Goal: Answer question/provide support: Share knowledge or assist other users

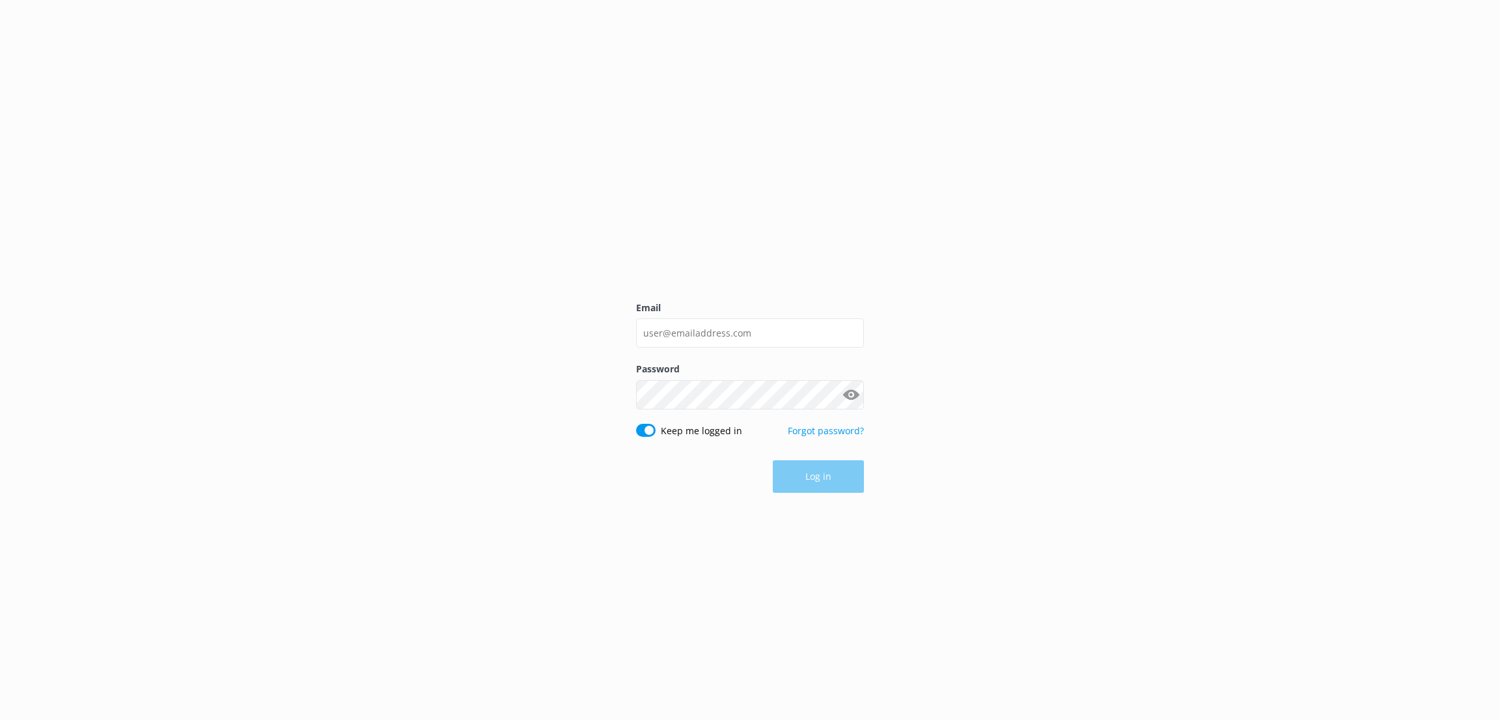
type input "[EMAIL_ADDRESS][PERSON_NAME][DOMAIN_NAME]"
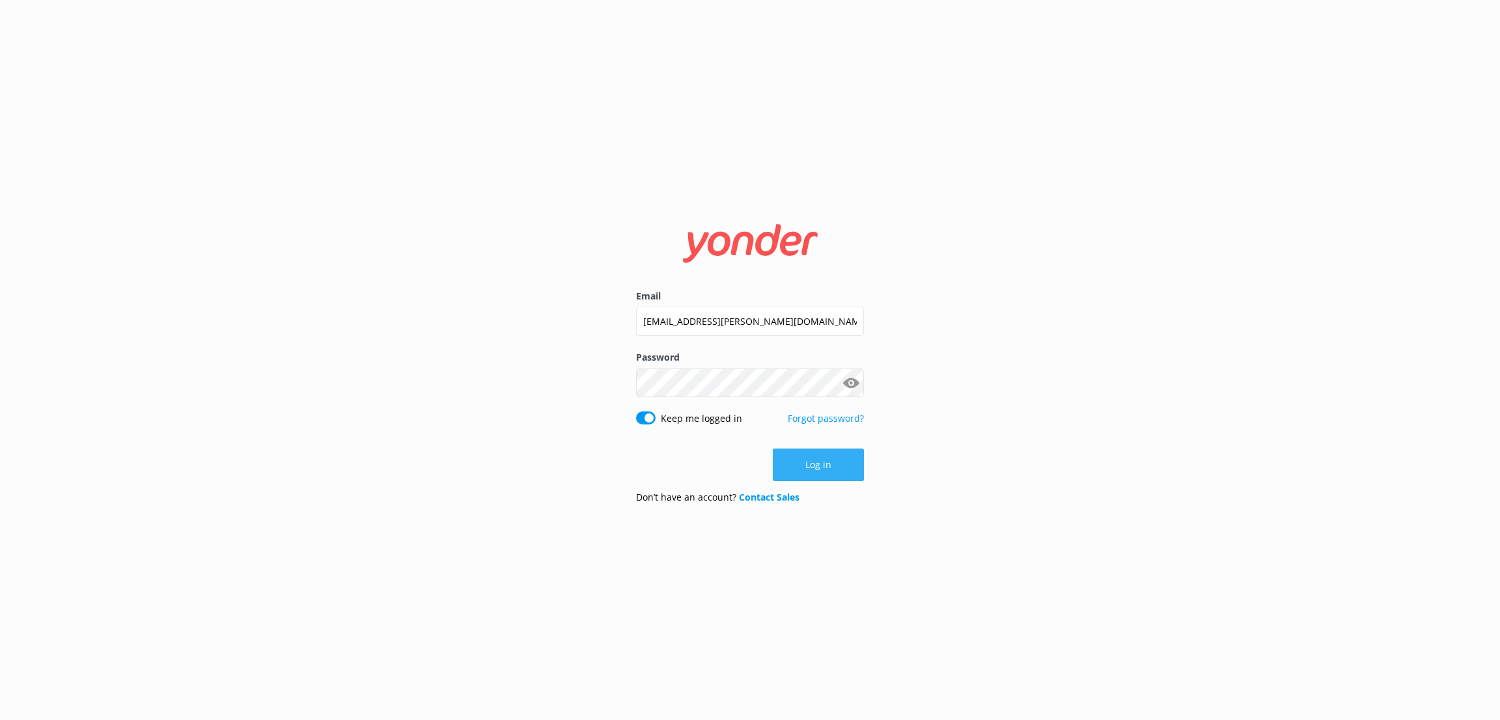
click at [845, 466] on button "Log in" at bounding box center [818, 464] width 91 height 33
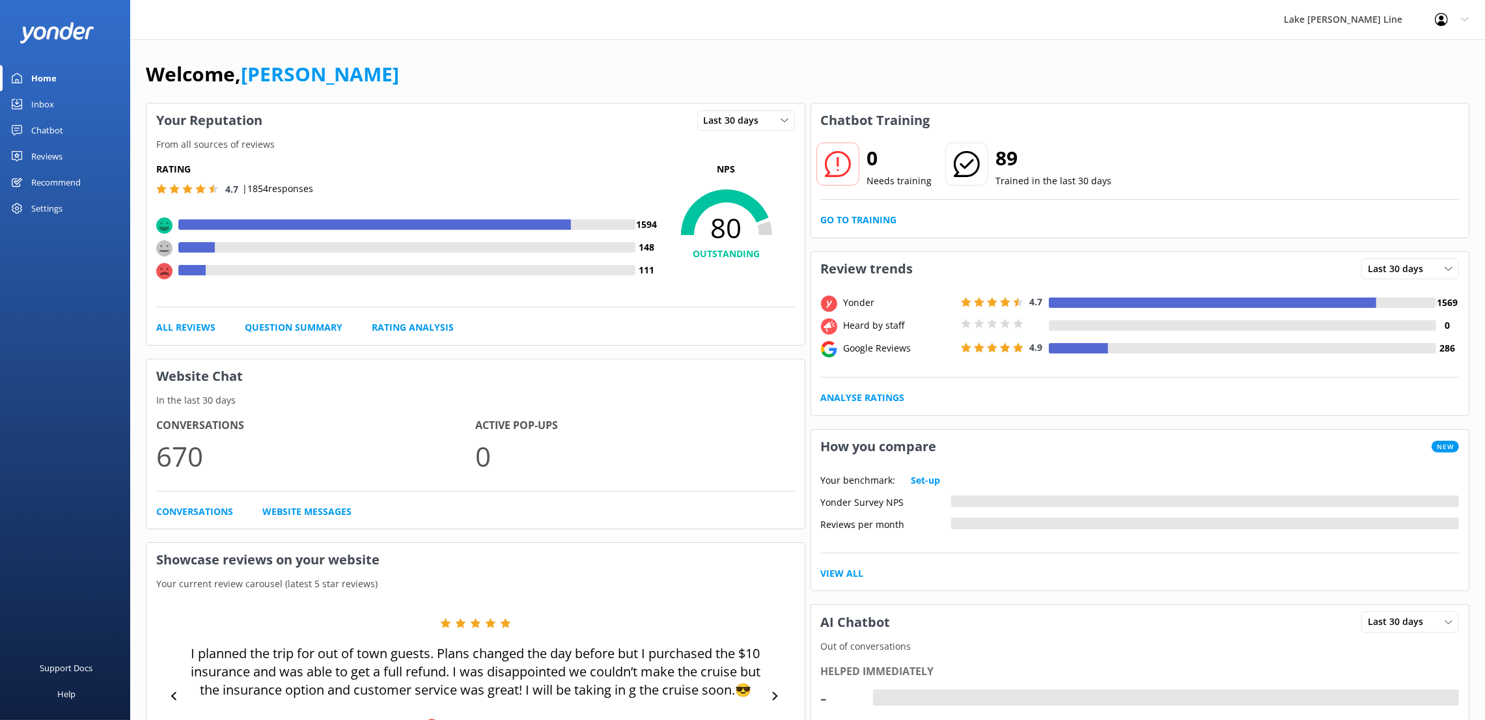
click at [68, 128] on link "Chatbot" at bounding box center [65, 130] width 130 height 26
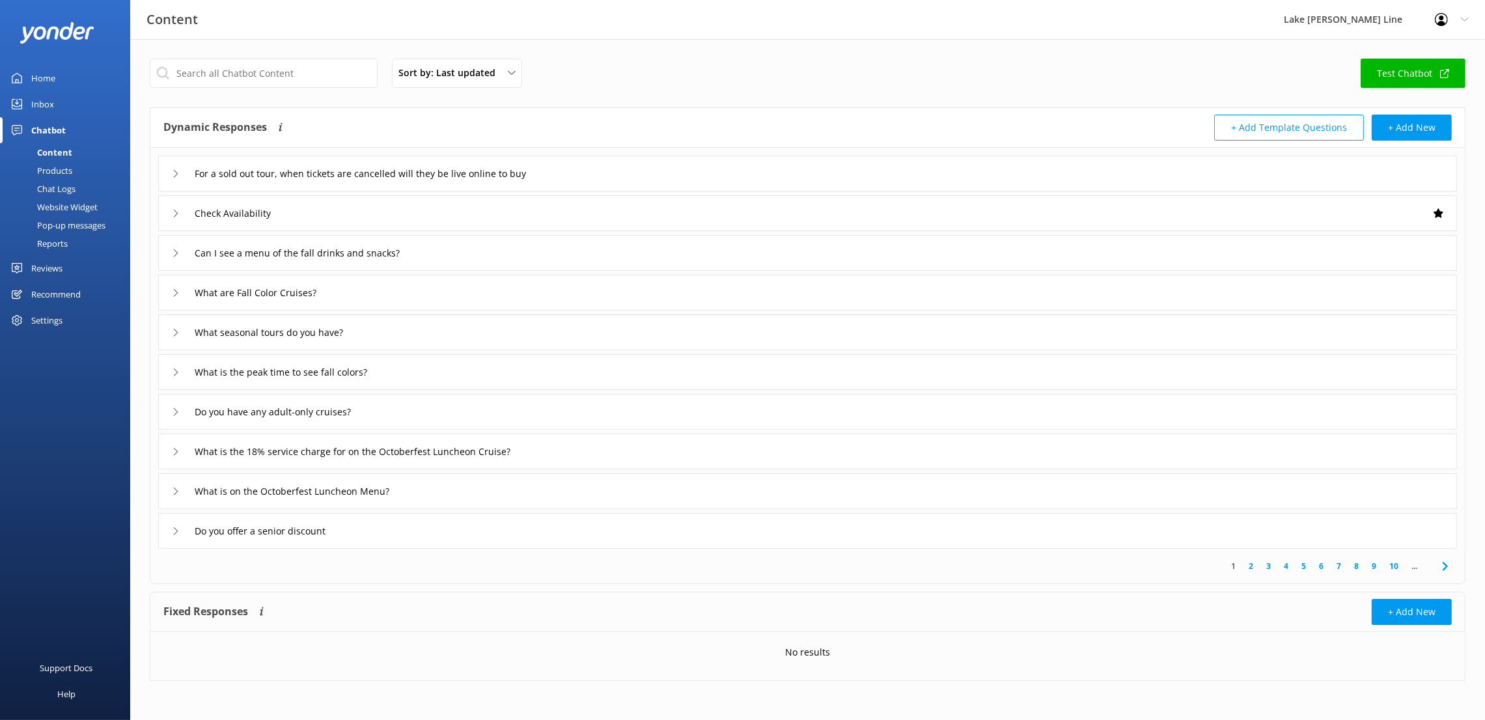
click at [64, 184] on div "Chat Logs" at bounding box center [42, 189] width 68 height 18
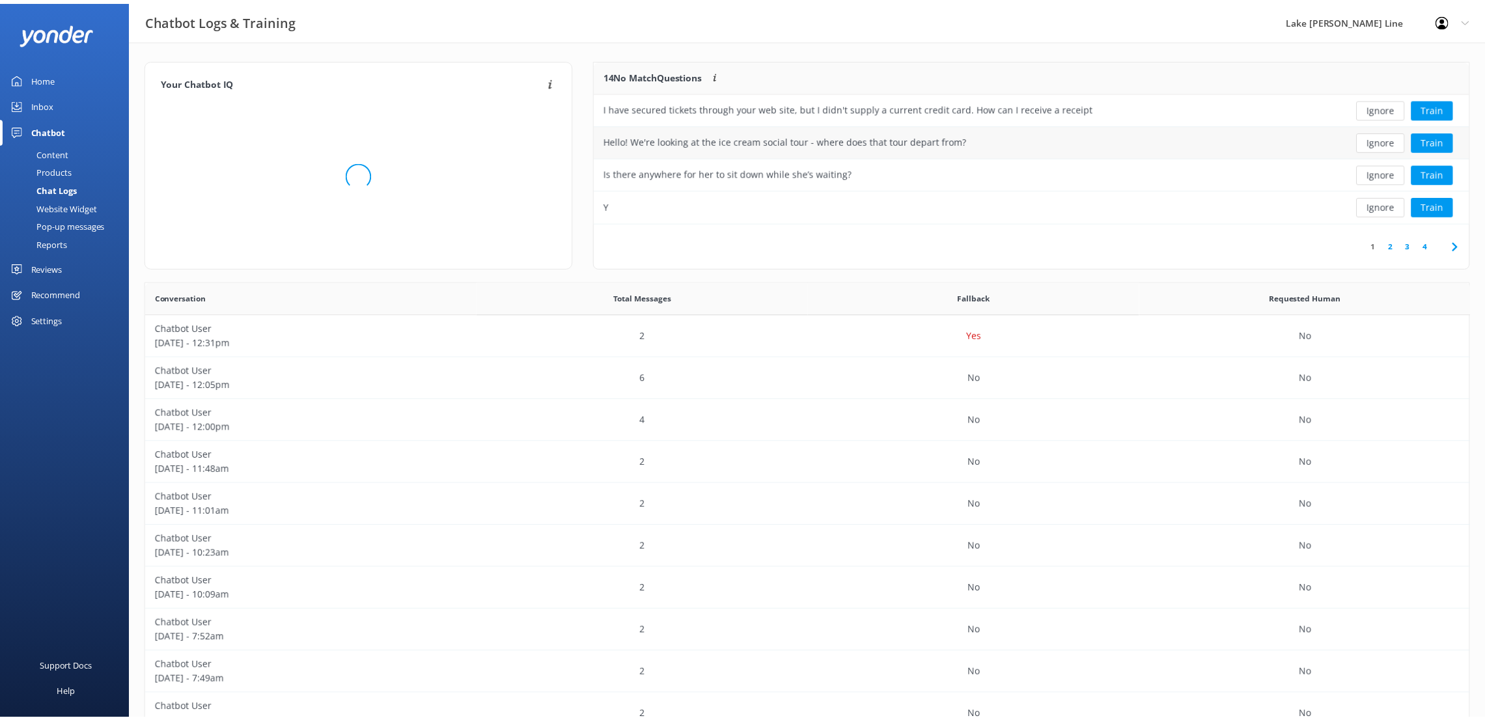
scroll to position [442, 1307]
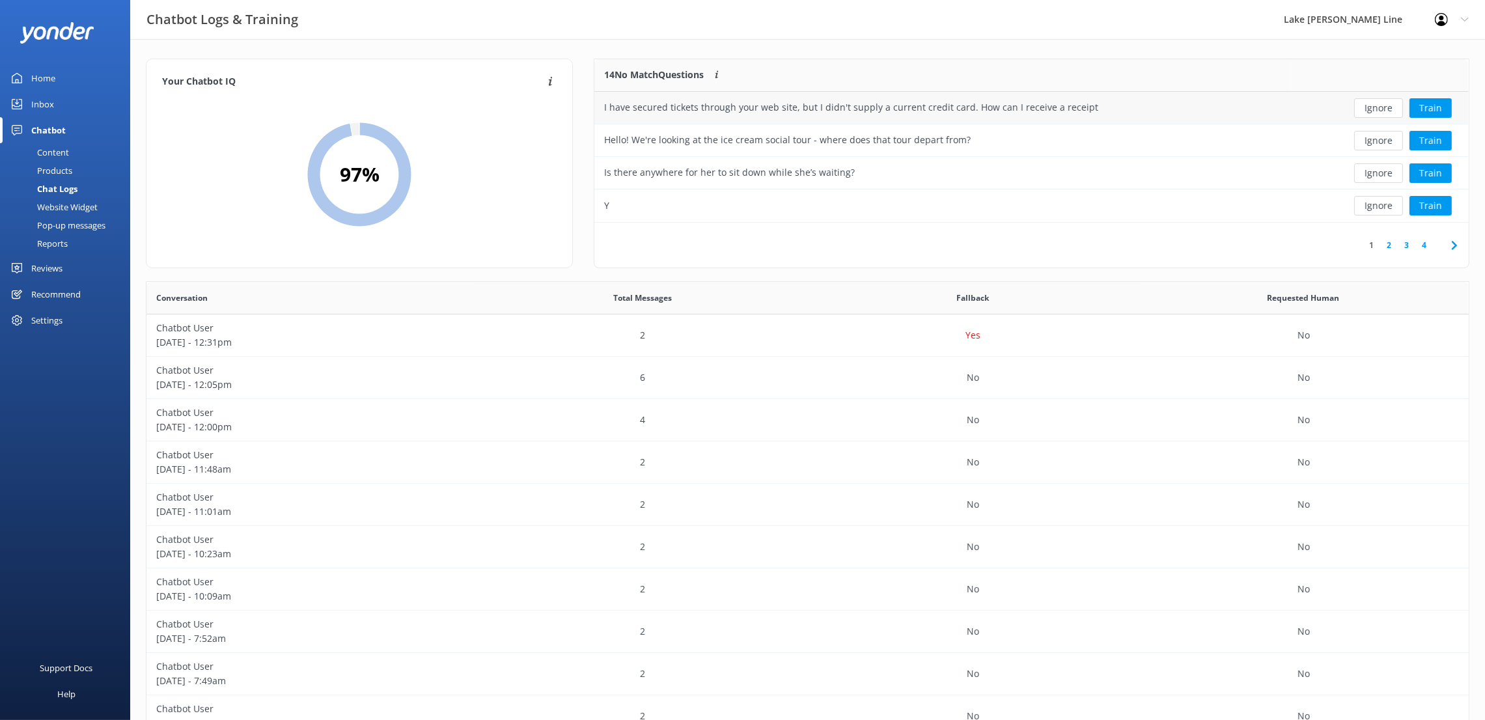
click at [1272, 103] on div "I have secured tickets through your web site, but I didn't supply a current cre…" at bounding box center [942, 108] width 696 height 33
click at [784, 103] on div "I have secured tickets through your web site, but I didn't supply a current cre…" at bounding box center [851, 107] width 494 height 14
click at [1374, 111] on button "Ignore" at bounding box center [1378, 108] width 49 height 20
click at [1060, 109] on div "Hello! We're looking at the ice cream social tour - where does that tour depart…" at bounding box center [942, 108] width 696 height 33
click at [1439, 110] on button "Train" at bounding box center [1430, 108] width 42 height 20
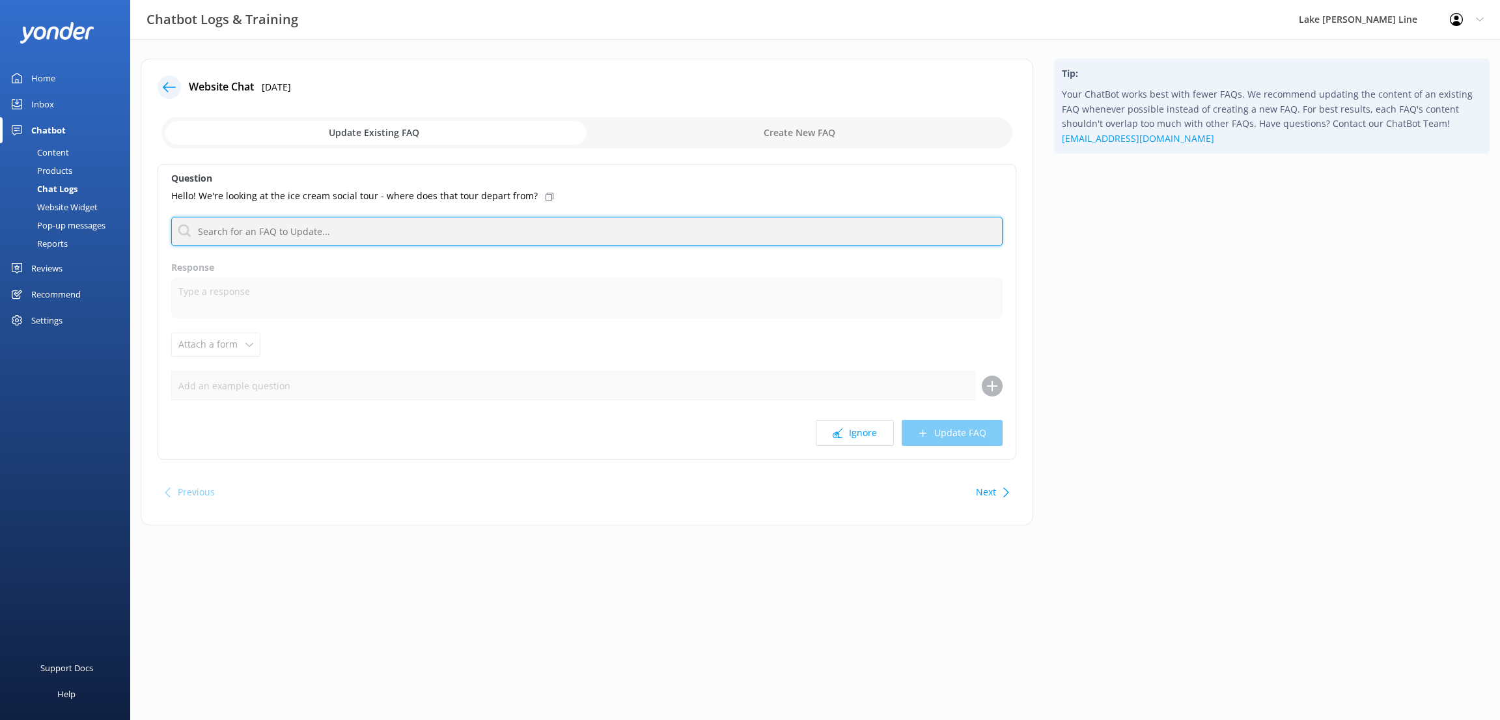
click at [280, 228] on input "text" at bounding box center [586, 231] width 831 height 29
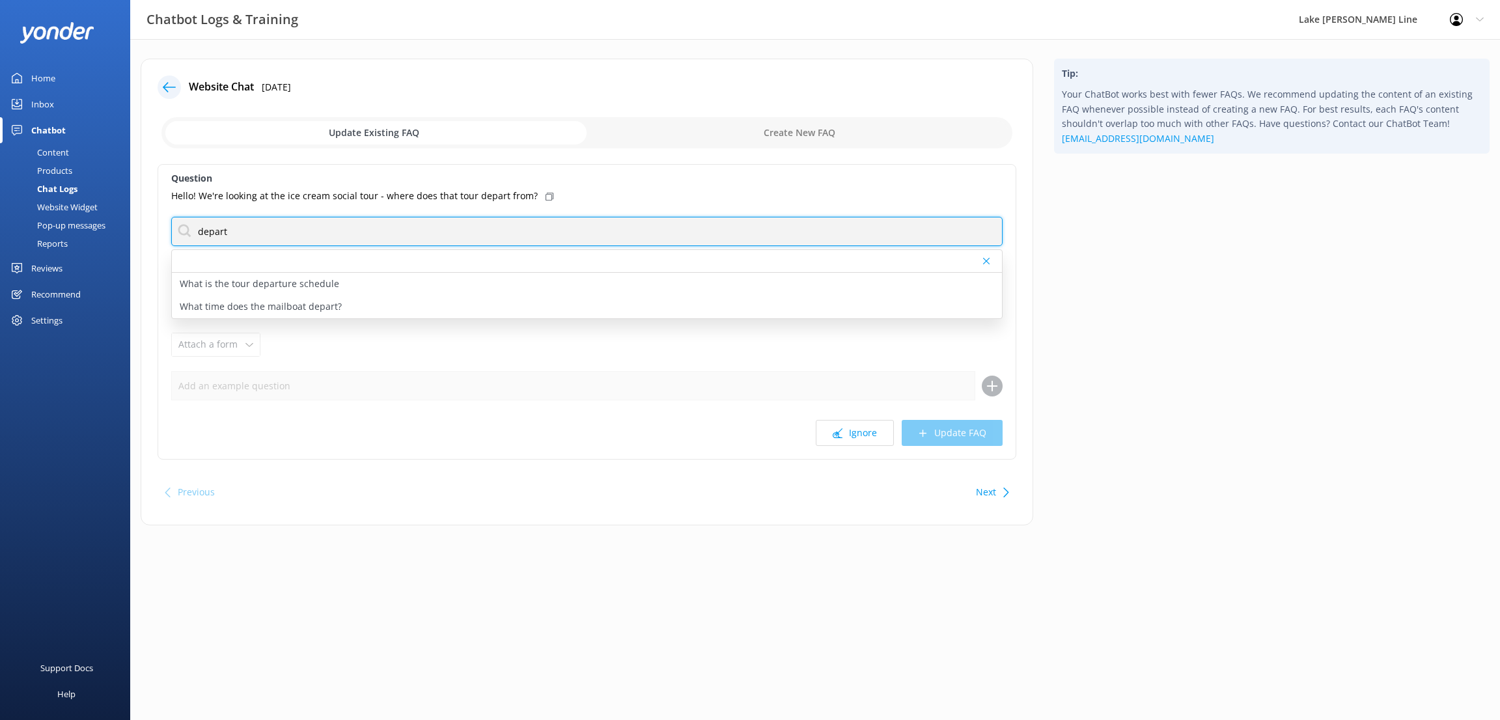
click at [232, 228] on input "depart" at bounding box center [586, 231] width 831 height 29
type input "d"
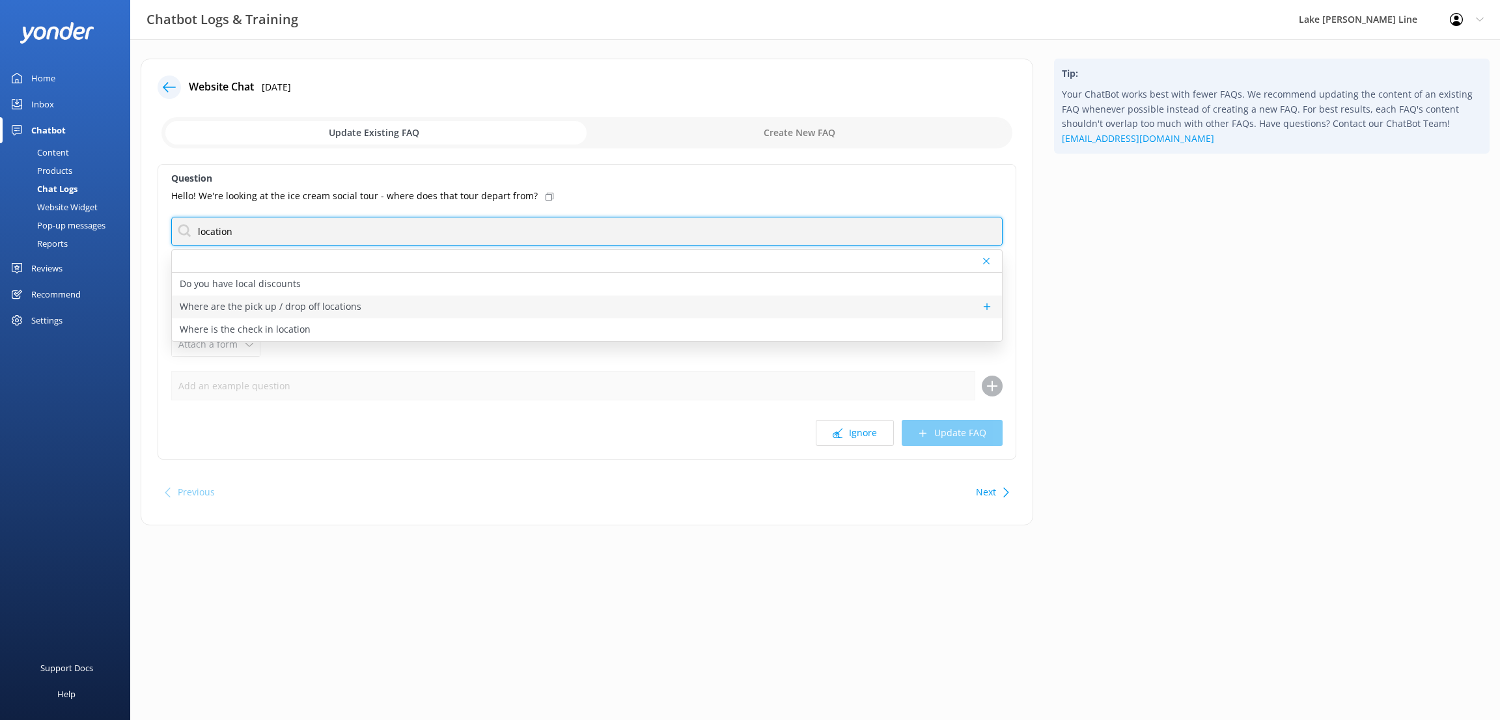
type input "location"
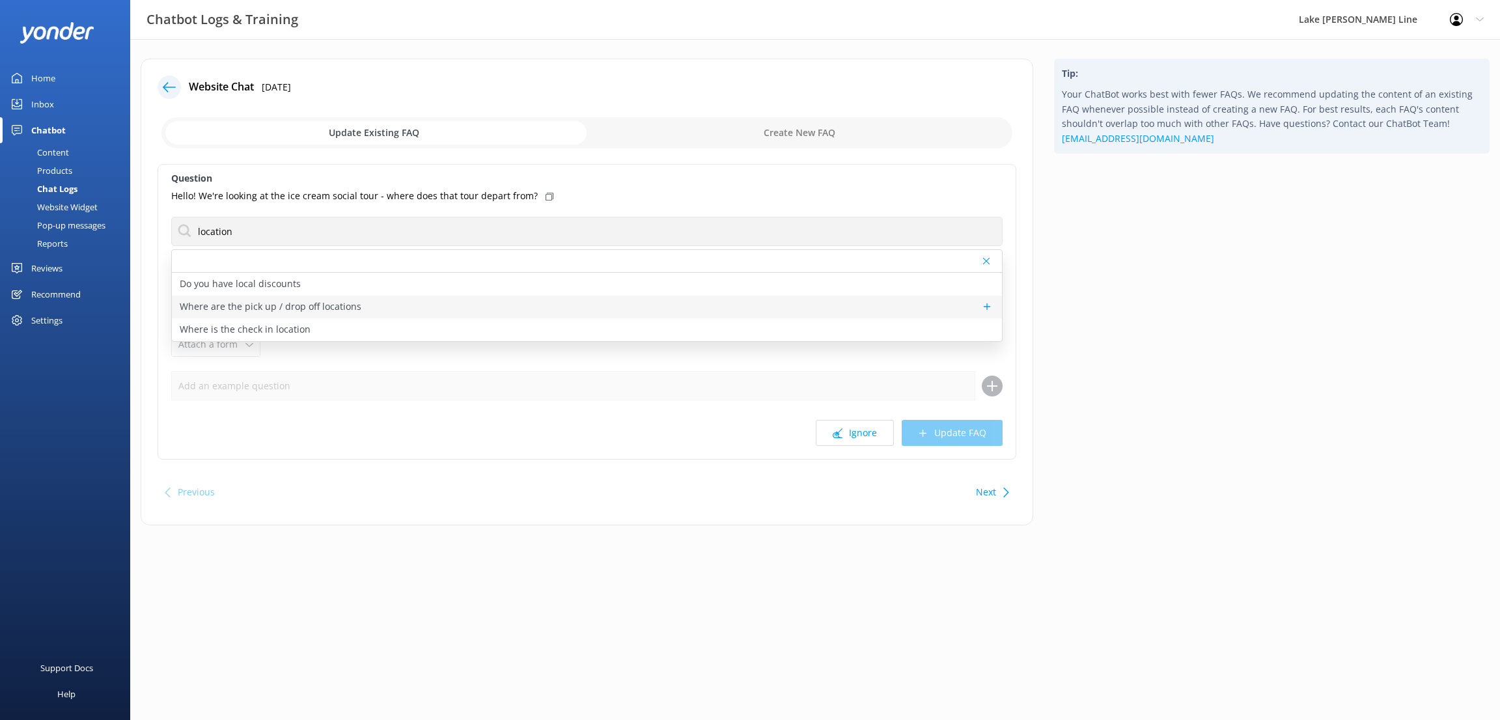
click at [327, 305] on p "Where are the pick up / drop off locations" at bounding box center [271, 306] width 182 height 14
type textarea "Public tours depart from and return to the [GEOGRAPHIC_DATA] at [STREET_ADDRESS…"
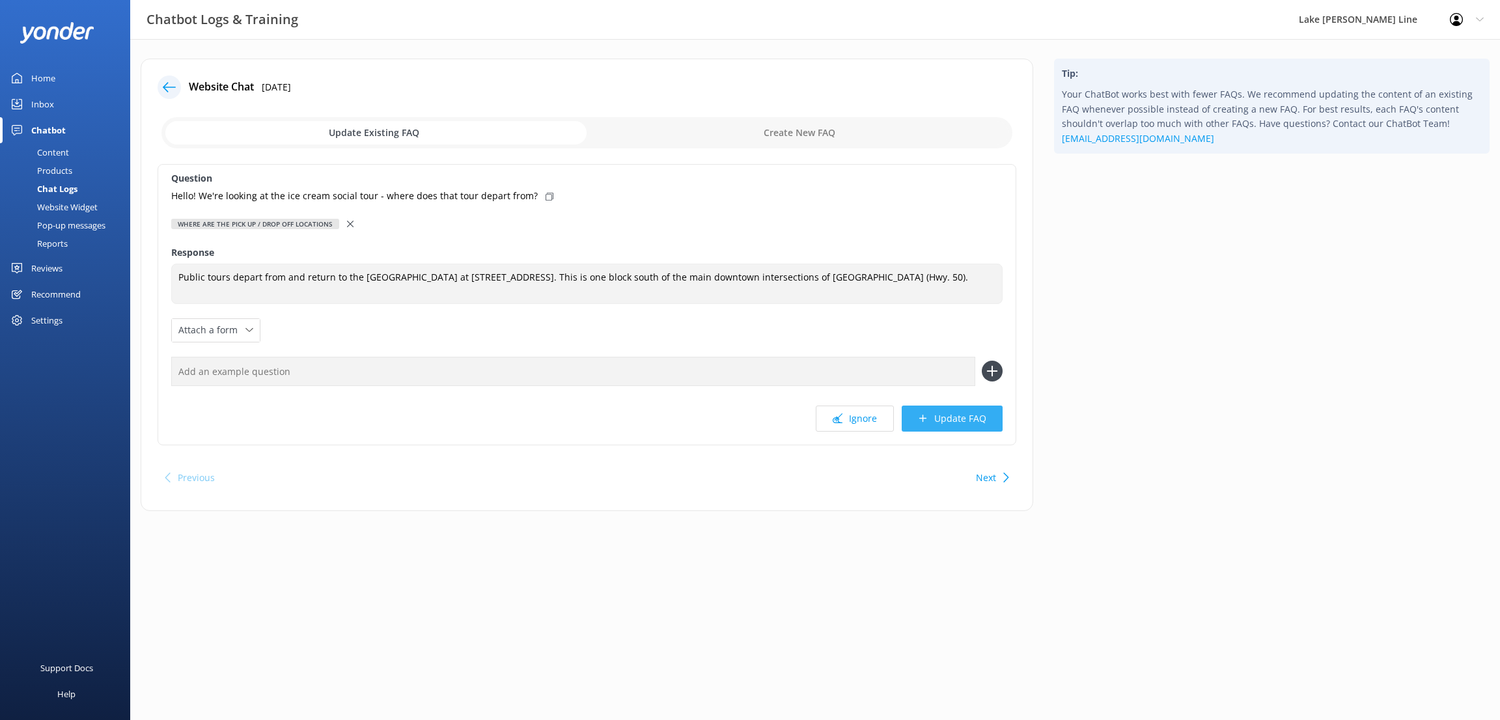
click at [974, 417] on button "Update FAQ" at bounding box center [951, 418] width 101 height 26
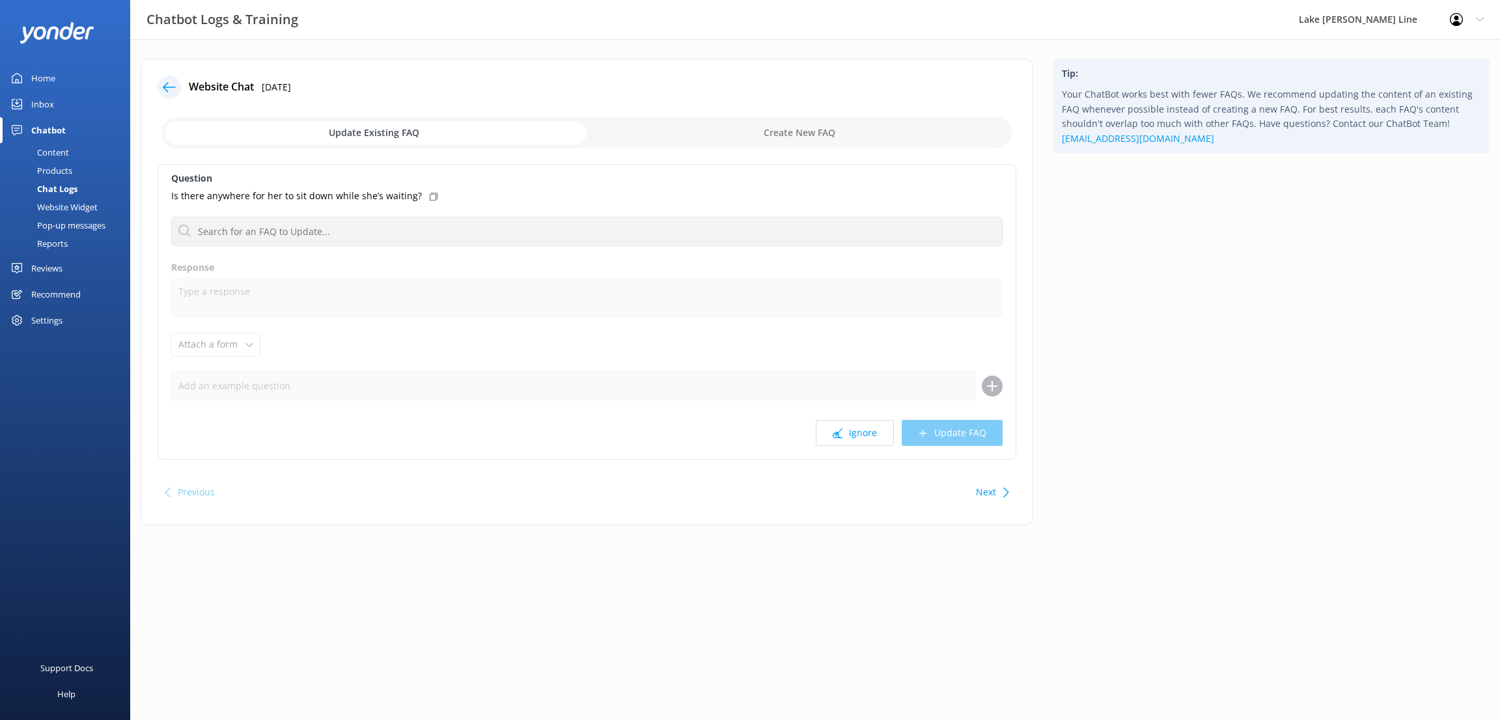
click at [985, 493] on button "Next" at bounding box center [986, 492] width 20 height 26
click at [853, 426] on button "Ignore" at bounding box center [854, 433] width 78 height 26
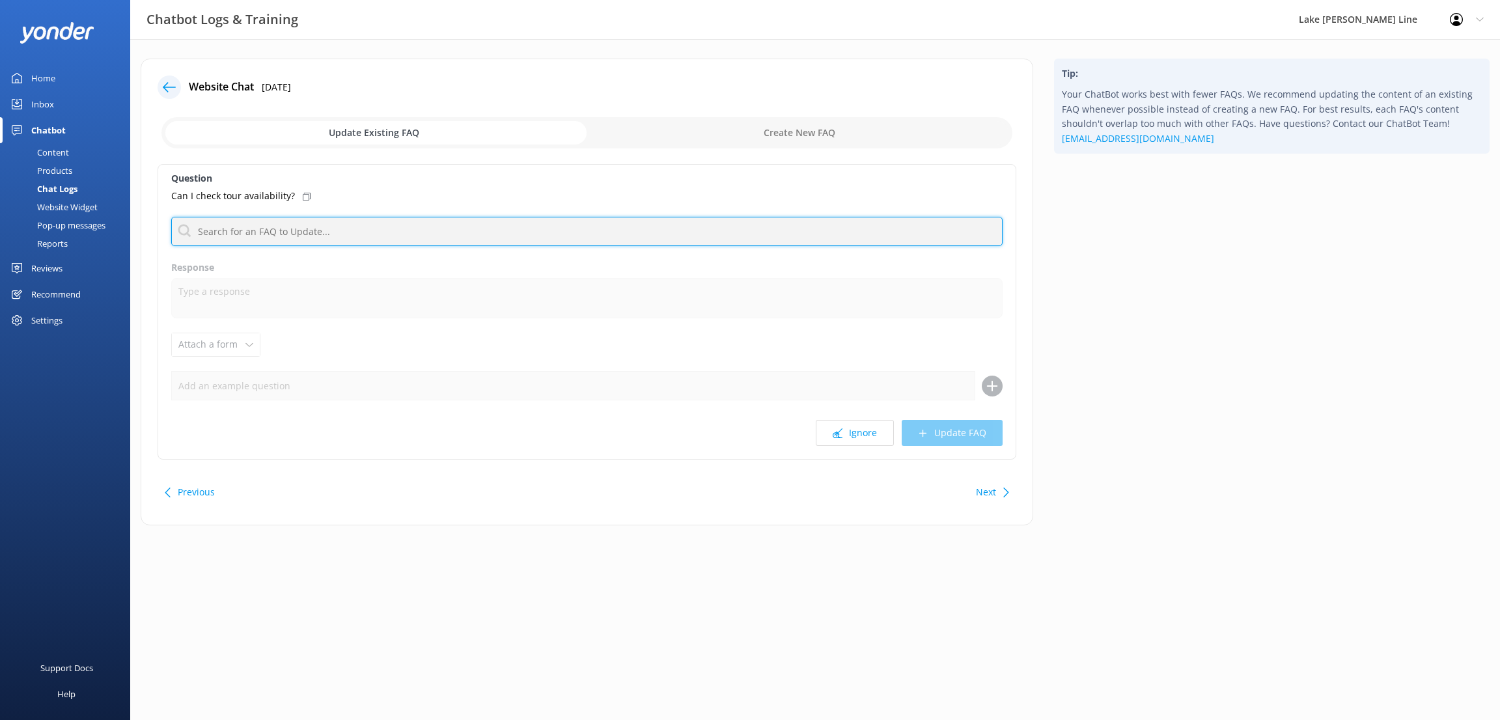
click at [313, 230] on input "text" at bounding box center [586, 231] width 831 height 29
type input "availability"
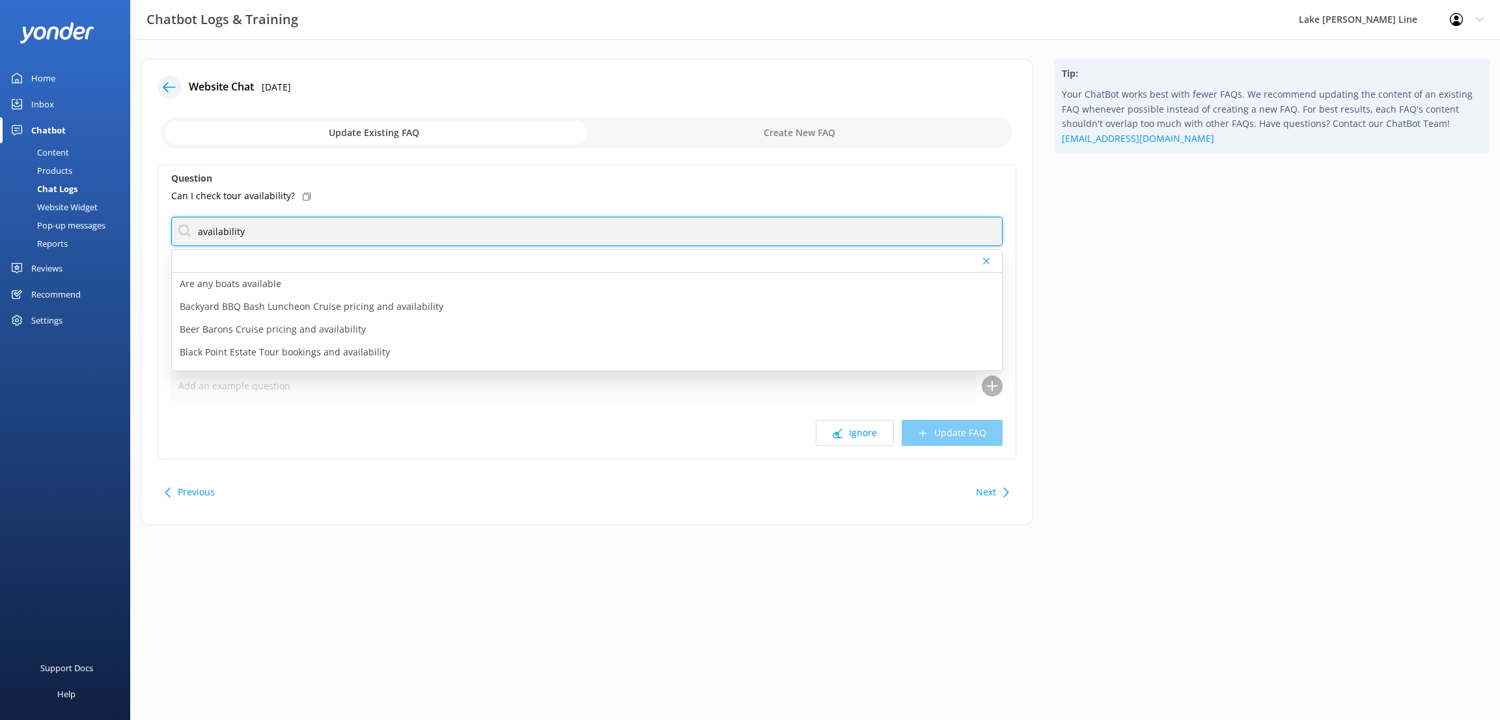
drag, startPoint x: 254, startPoint y: 227, endPoint x: 183, endPoint y: 228, distance: 71.6
click at [183, 228] on input "availability" at bounding box center [586, 231] width 831 height 29
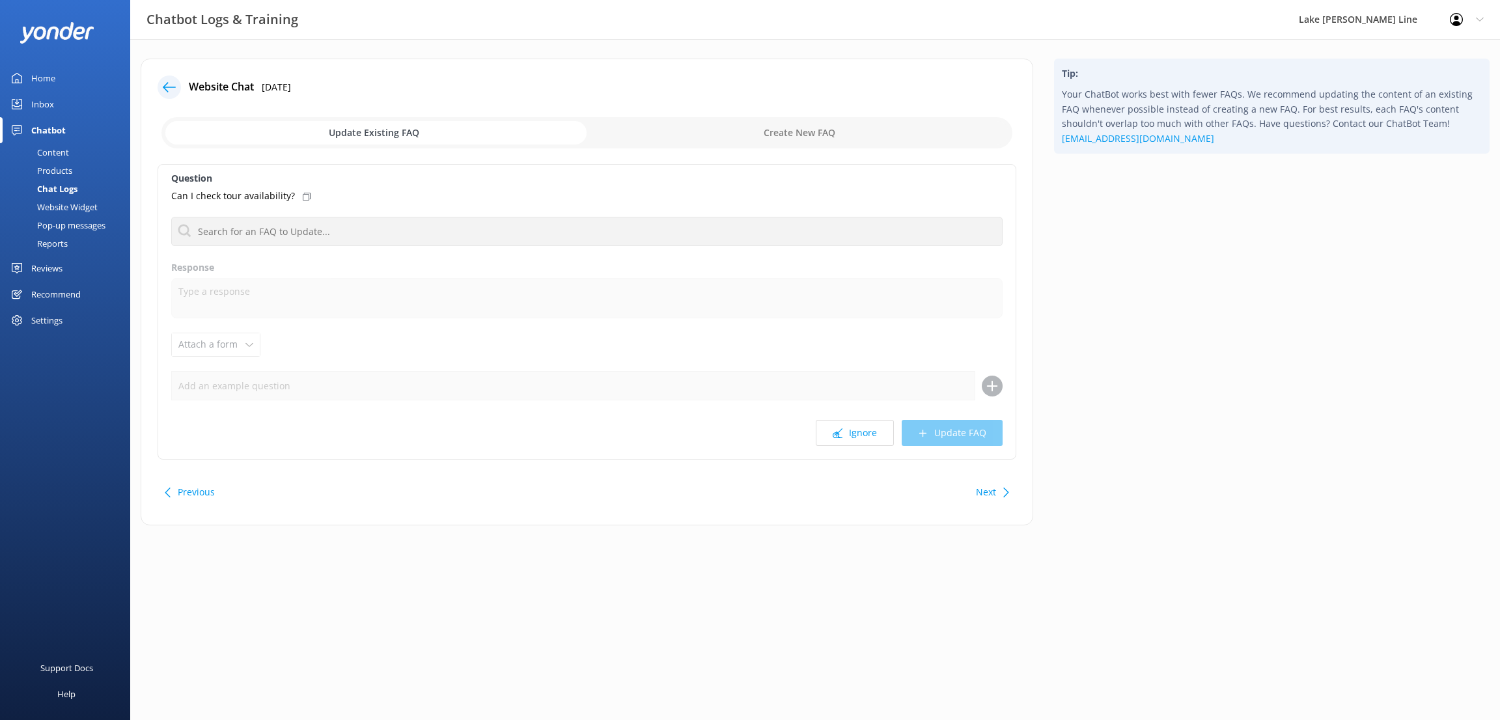
click at [366, 590] on html "Chatbot Logs & Training Lake [GEOGRAPHIC_DATA][PERSON_NAME] Line Profile Settin…" at bounding box center [750, 360] width 1500 height 720
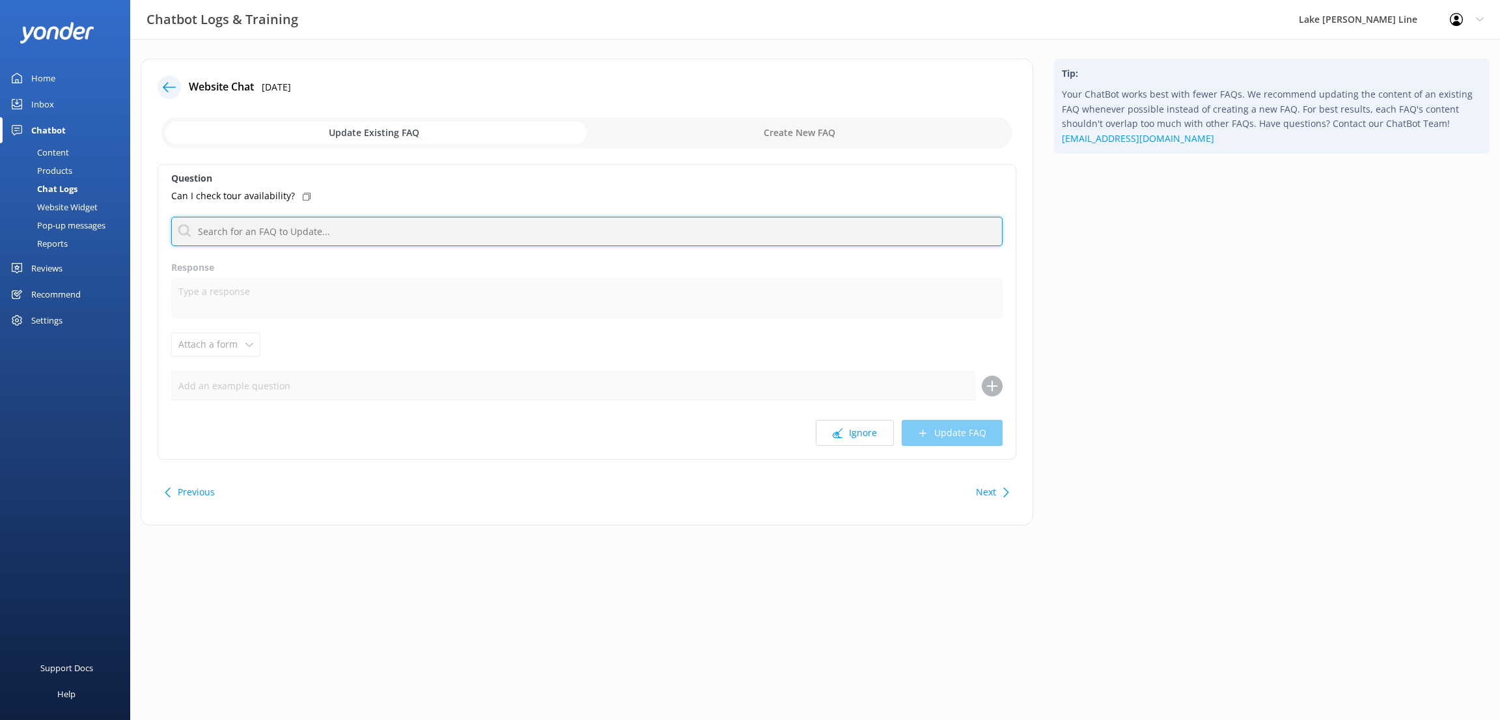
click at [317, 236] on input "text" at bounding box center [586, 231] width 831 height 29
type input "t"
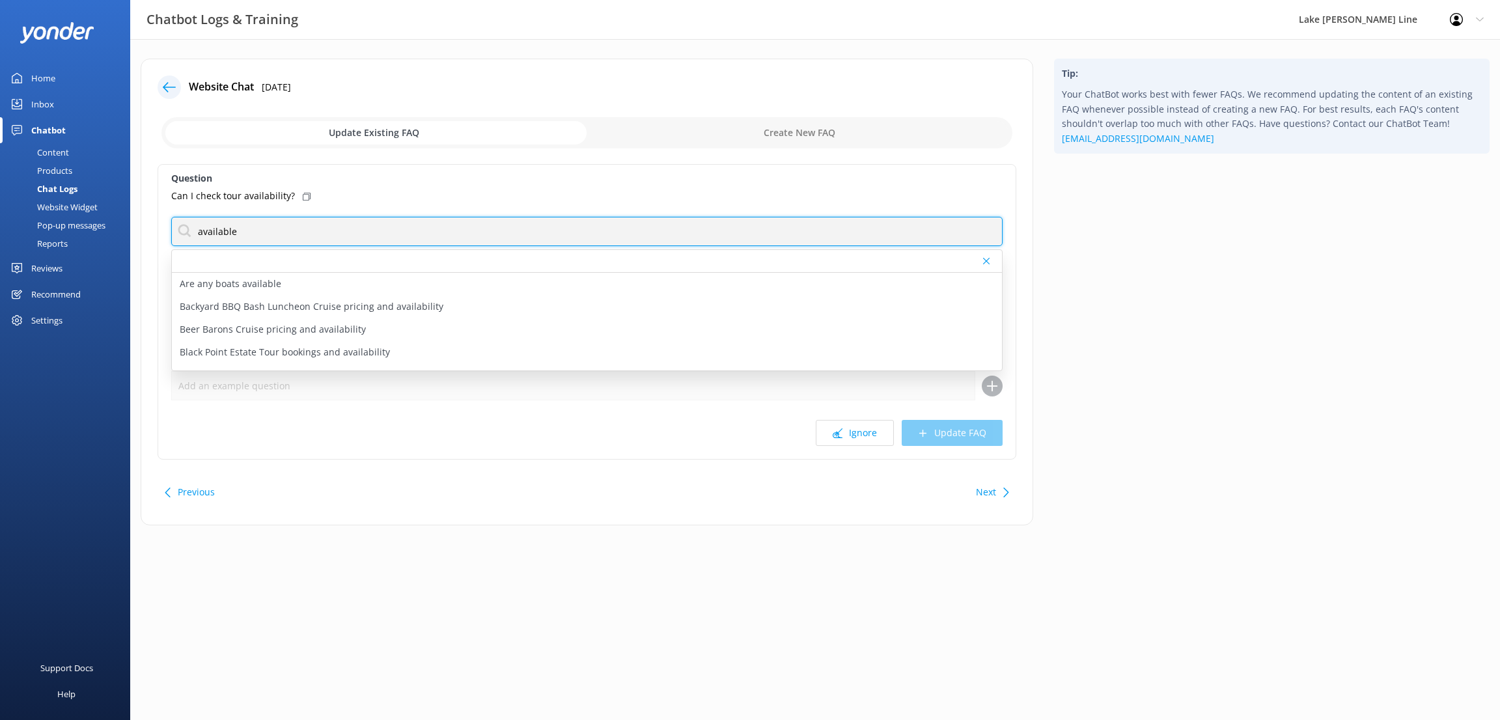
type input "available"
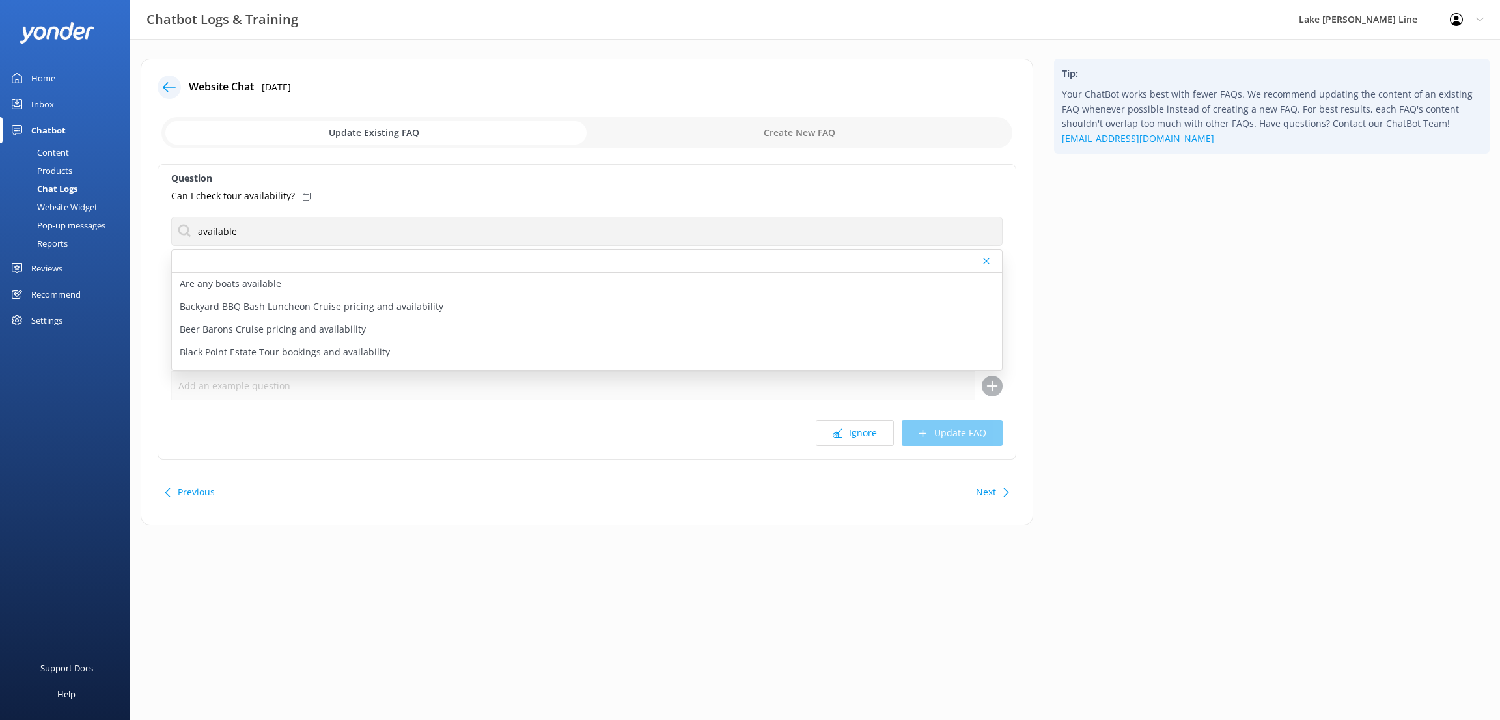
click at [674, 552] on div "Website Chat [DATE] Update Existing FAQ Create New FAQ Question Can I check tou…" at bounding box center [814, 301] width 1369 height 525
click at [169, 83] on icon at bounding box center [169, 87] width 13 height 13
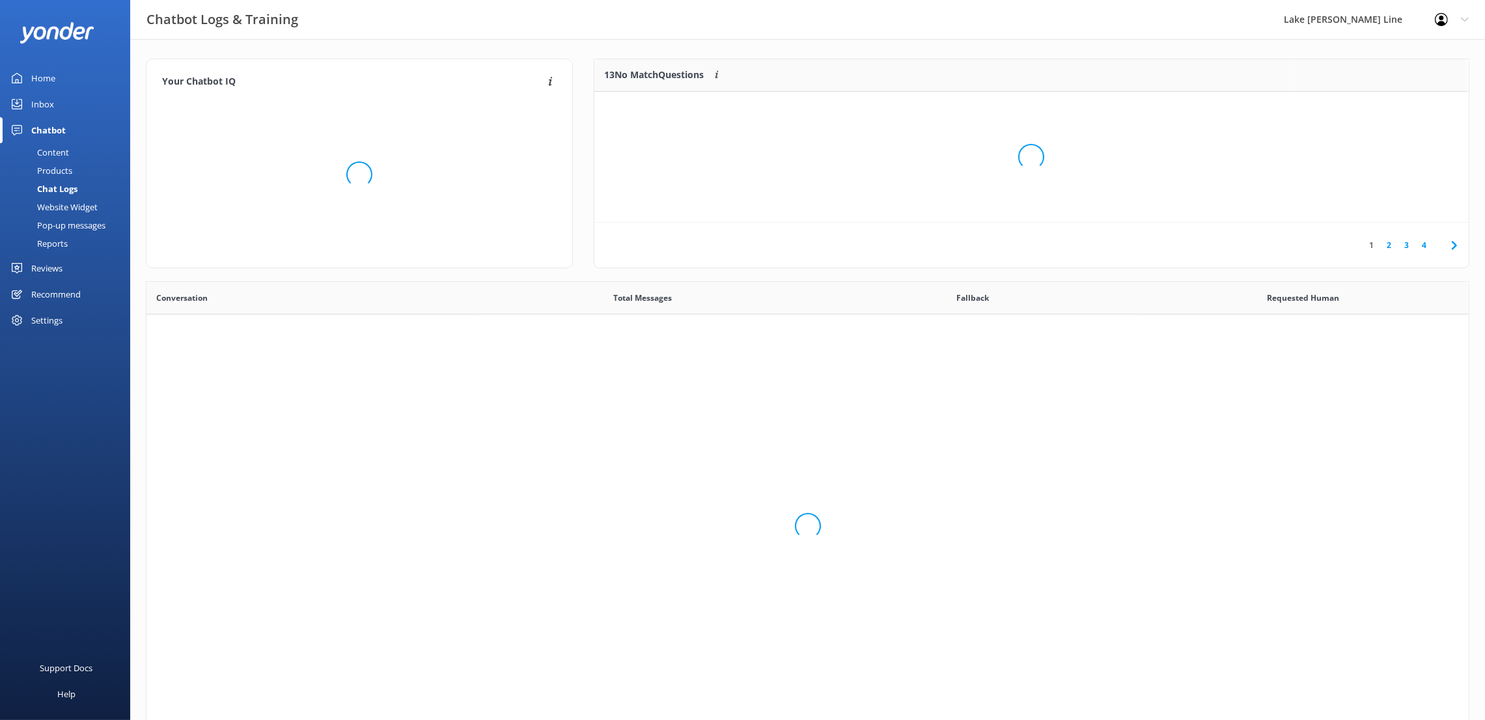
scroll to position [442, 1307]
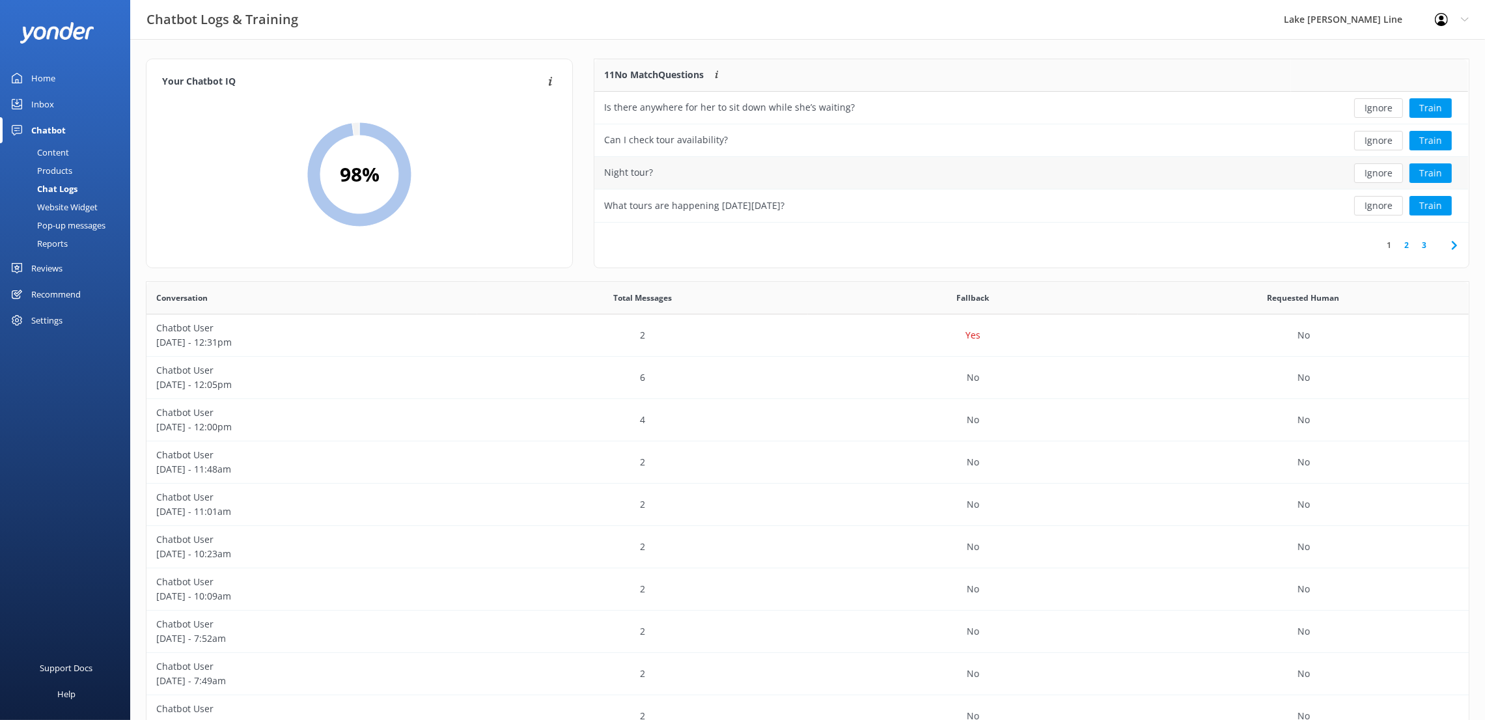
click at [640, 167] on div "Night tour?" at bounding box center [628, 172] width 49 height 14
click at [1404, 243] on link "2" at bounding box center [1406, 245] width 18 height 12
click at [1427, 244] on link "3" at bounding box center [1424, 245] width 18 height 12
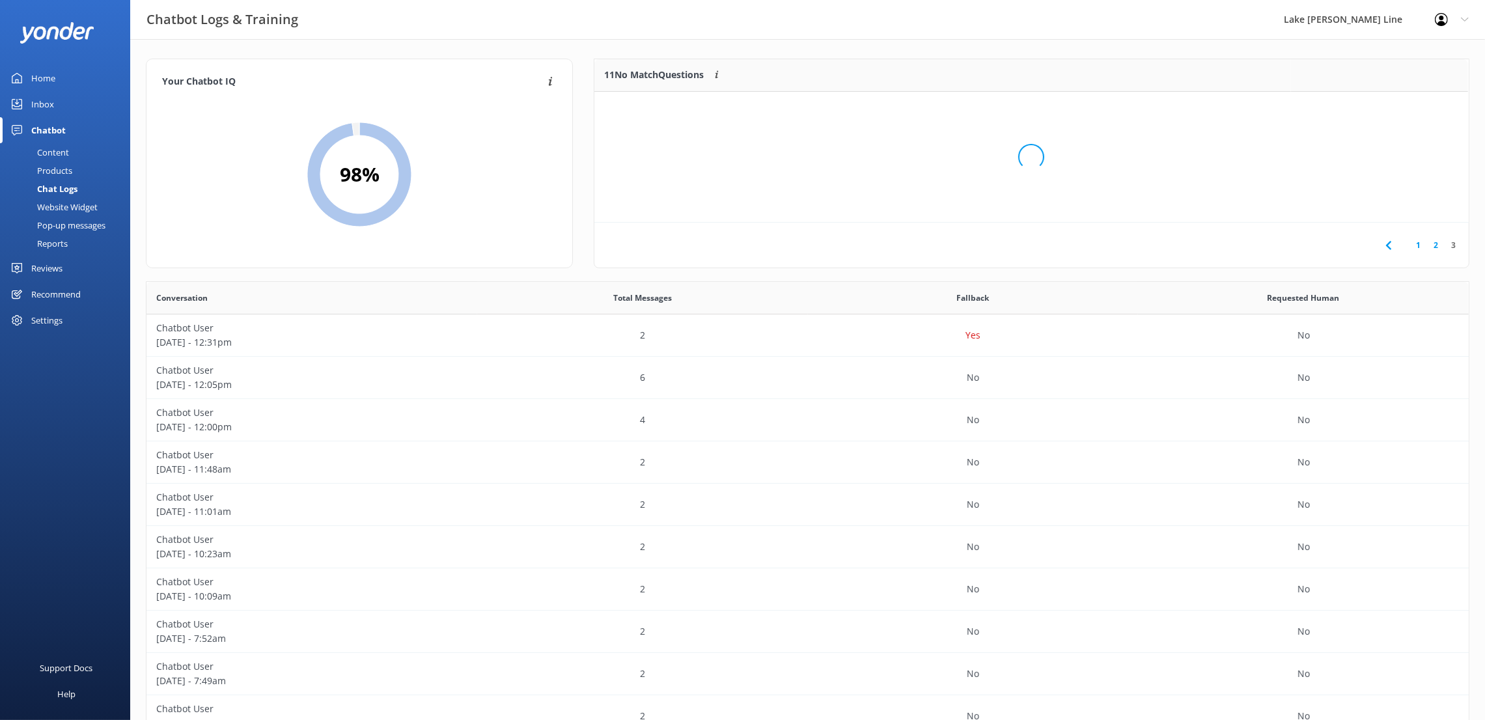
scroll to position [14, 14]
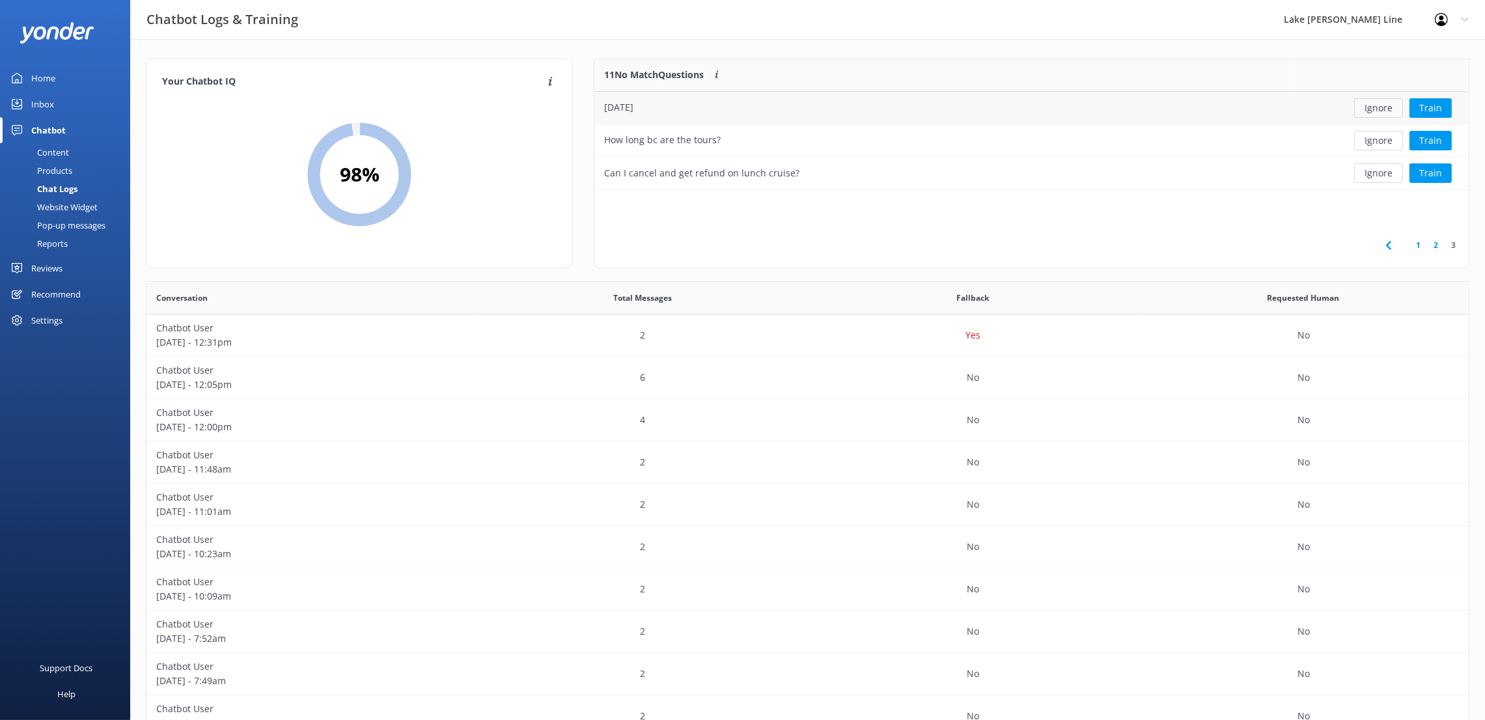
click at [1379, 110] on button "Ignore" at bounding box center [1378, 108] width 49 height 20
click at [1372, 109] on button "Ignore" at bounding box center [1378, 108] width 49 height 20
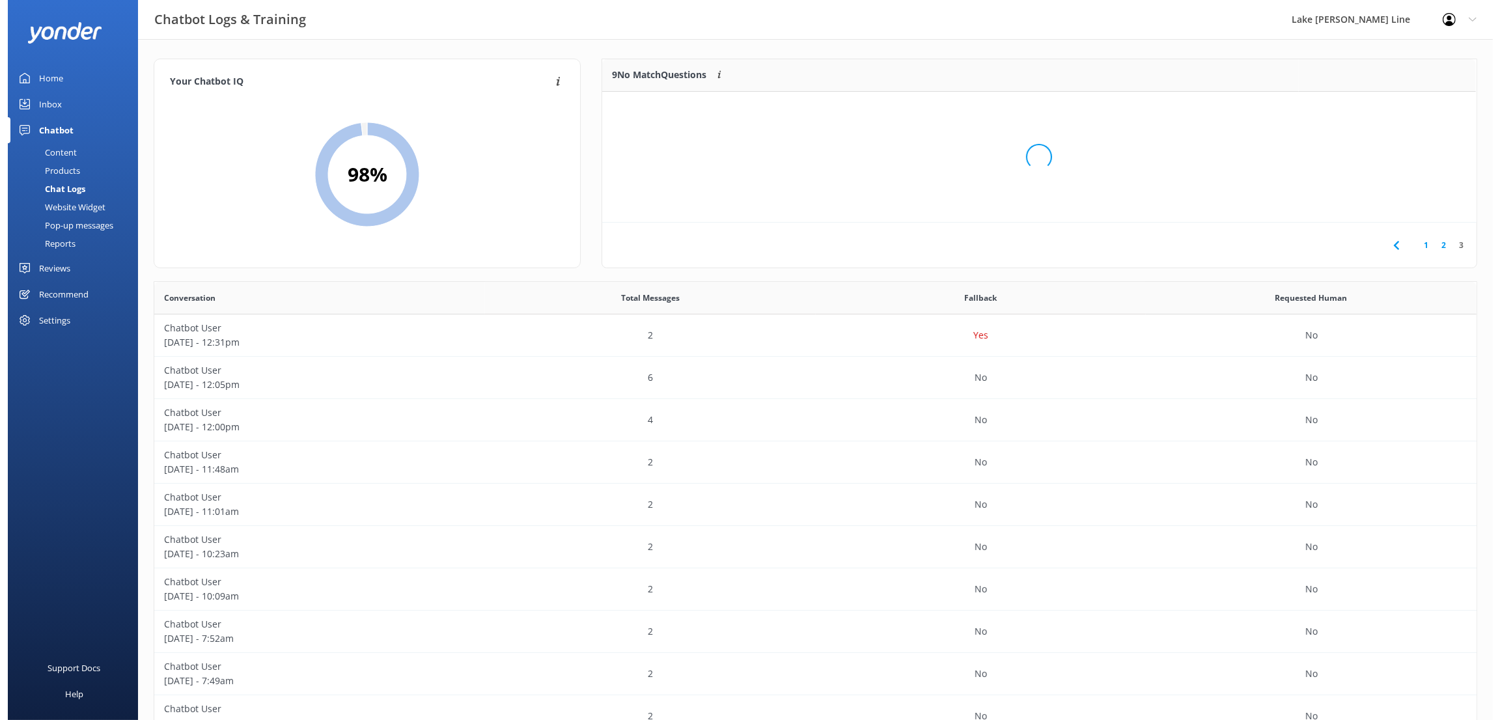
scroll to position [51, 858]
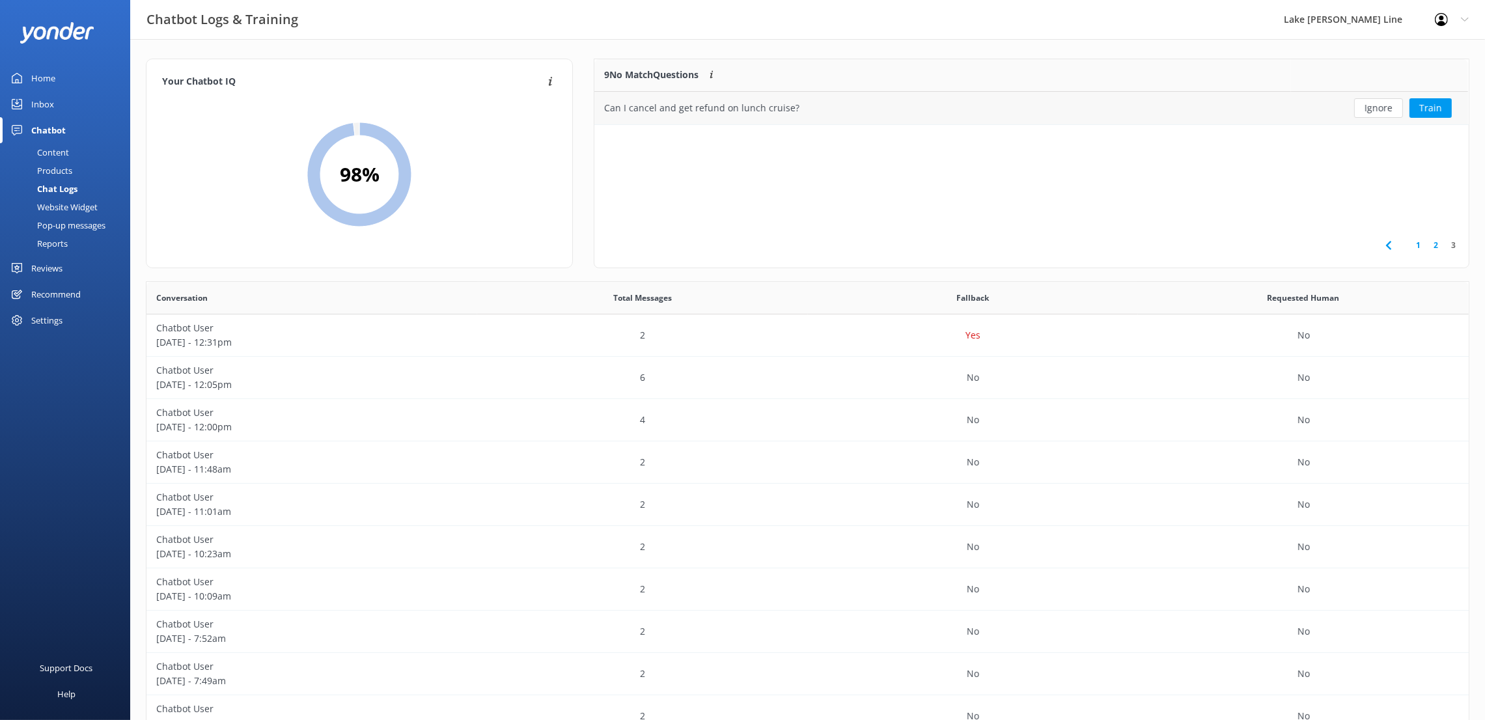
click at [733, 103] on div "Can I cancel and get refund on lunch cruise?" at bounding box center [701, 108] width 195 height 14
click at [1434, 106] on button "Train" at bounding box center [1430, 108] width 42 height 20
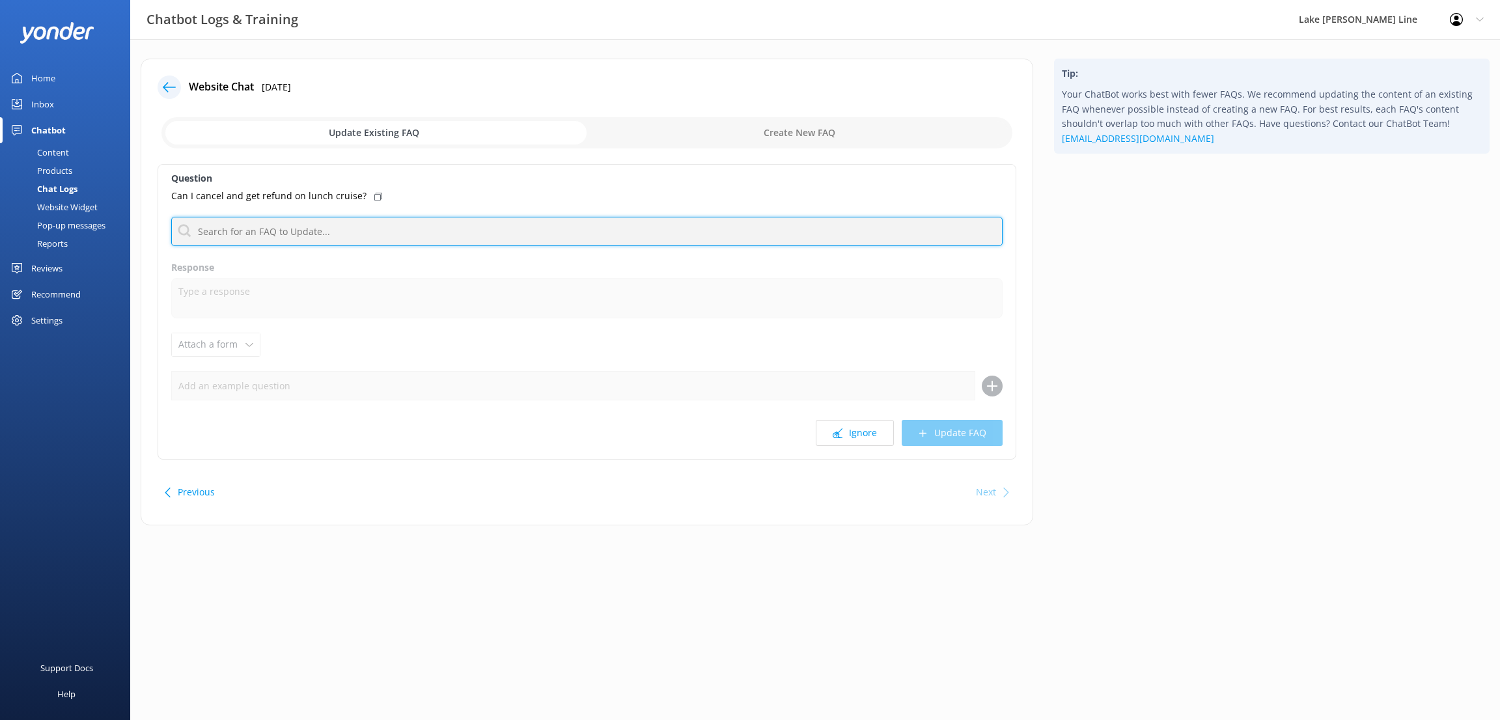
click at [275, 228] on input "text" at bounding box center [586, 231] width 831 height 29
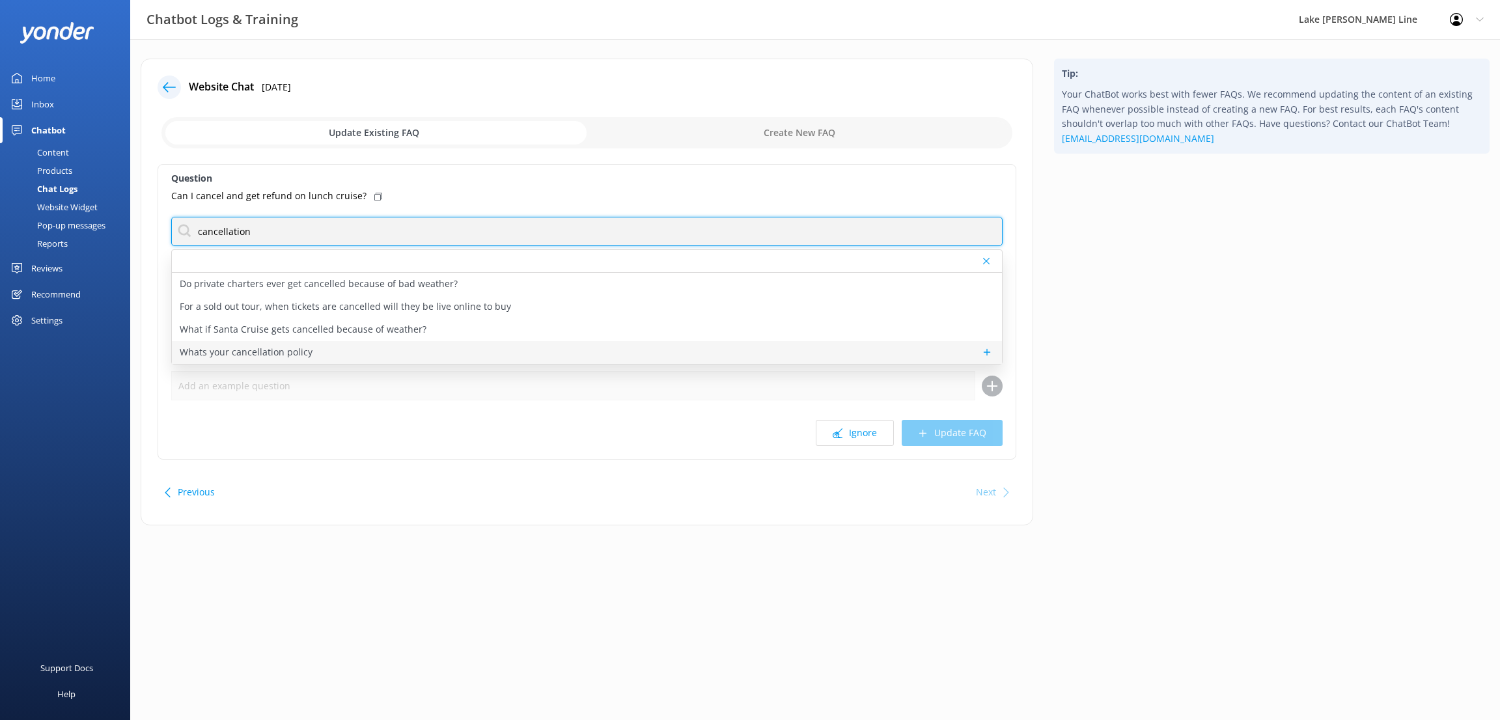
type input "cancellation"
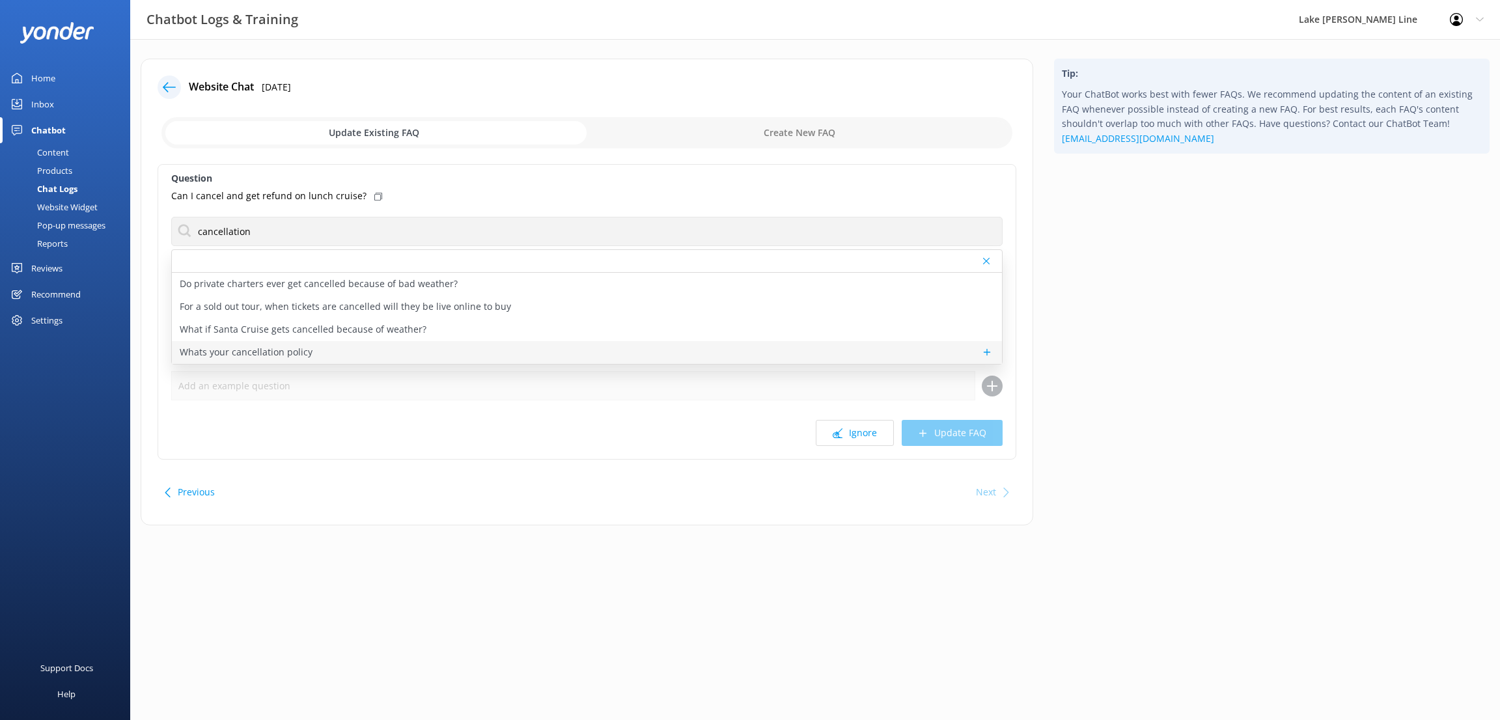
click at [270, 349] on p "Whats your cancellation policy" at bounding box center [246, 352] width 133 height 14
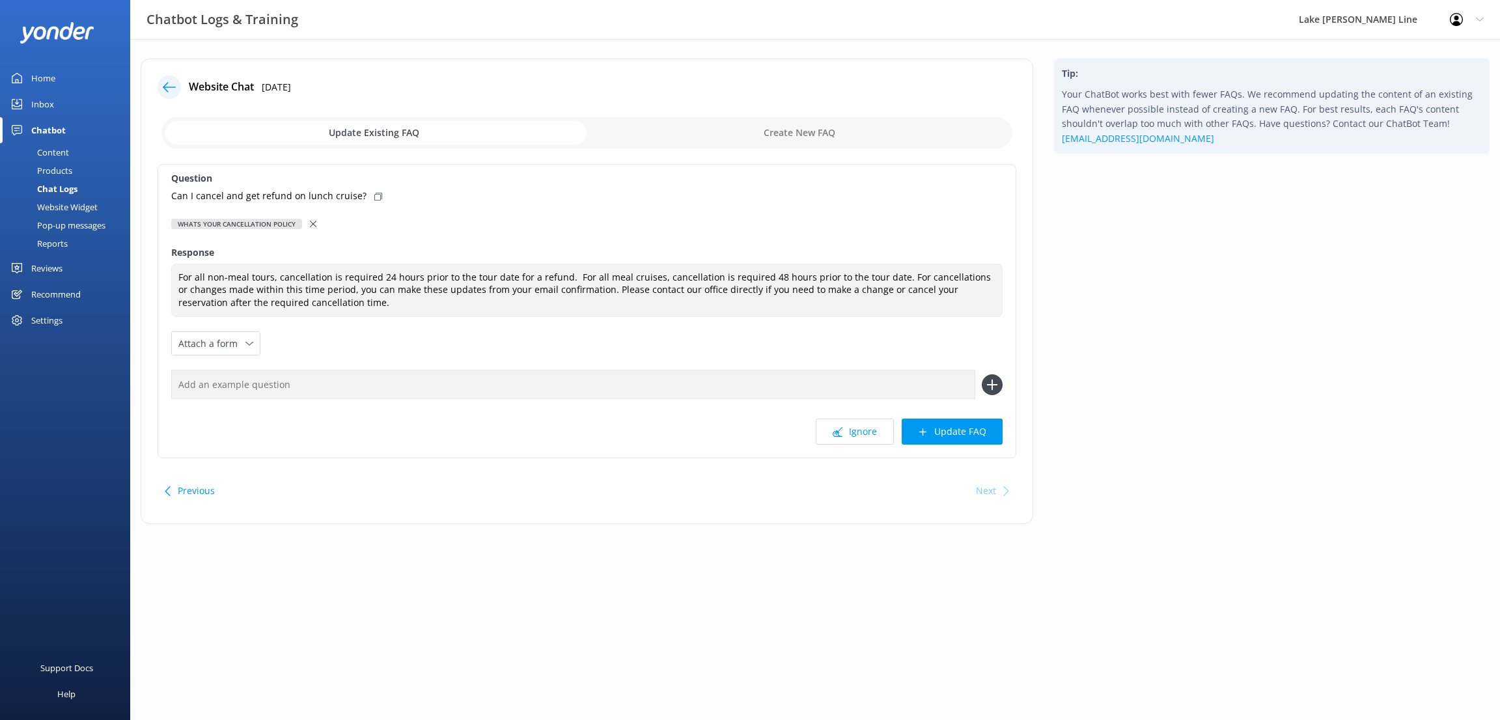
type textarea "For all non-meal tours, cancellation is required 24 hours prior to the tour dat…"
click at [60, 148] on div "Content" at bounding box center [38, 152] width 61 height 18
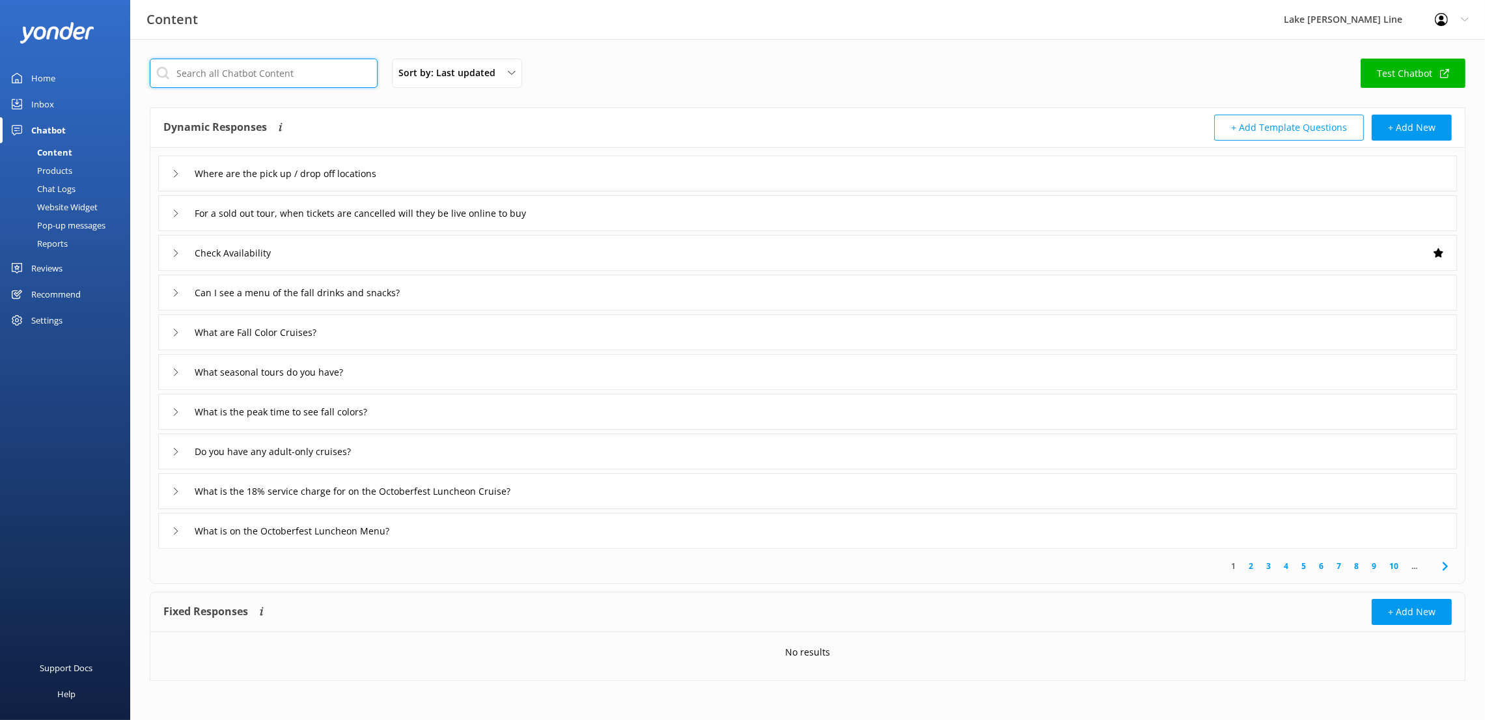
click at [284, 75] on input "text" at bounding box center [264, 73] width 228 height 29
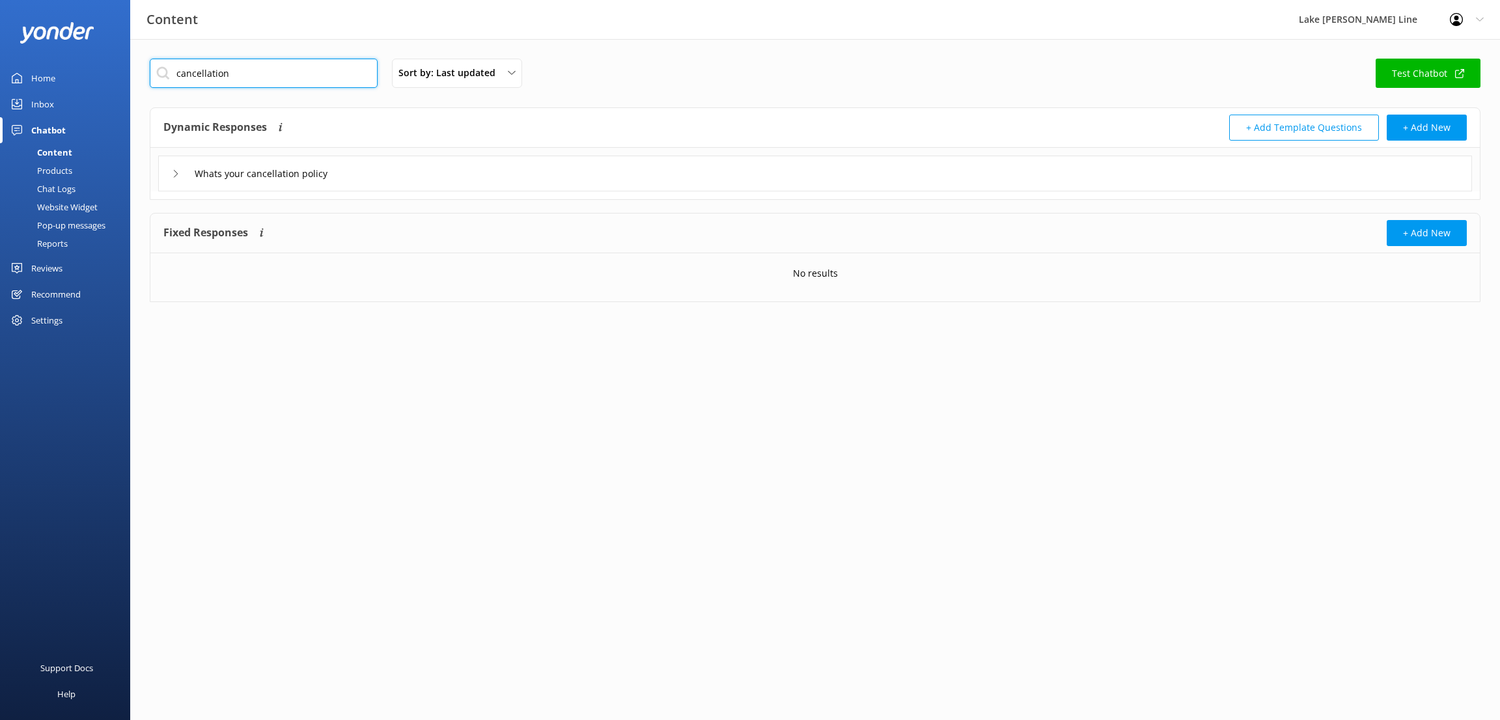
type input "cancellation"
click at [244, 176] on input "Whats your cancellation policy" at bounding box center [273, 174] width 172 height 20
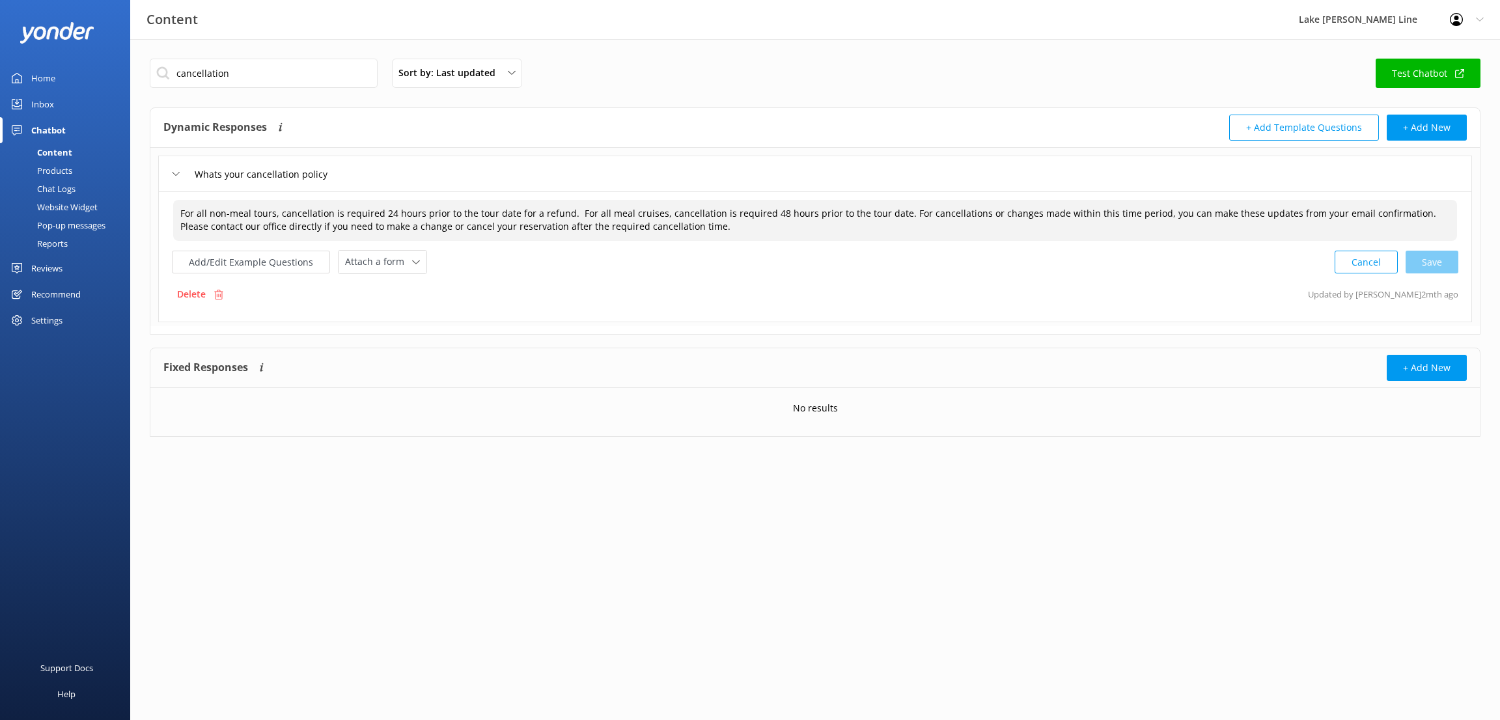
drag, startPoint x: 499, startPoint y: 205, endPoint x: 197, endPoint y: 209, distance: 302.0
click at [197, 209] on textarea "For all non-meal tours, cancellation is required 24 hours prior to the tour dat…" at bounding box center [814, 220] width 1283 height 41
click at [291, 227] on textarea "For all tours, cancellation is required 48 hours prior to the tour date. For ca…" at bounding box center [814, 220] width 1283 height 41
click at [1440, 263] on div "Cancel Loading.." at bounding box center [1396, 261] width 123 height 24
type textarea "For all tours, cancellation is required 48 hours prior to the tour date. For ca…"
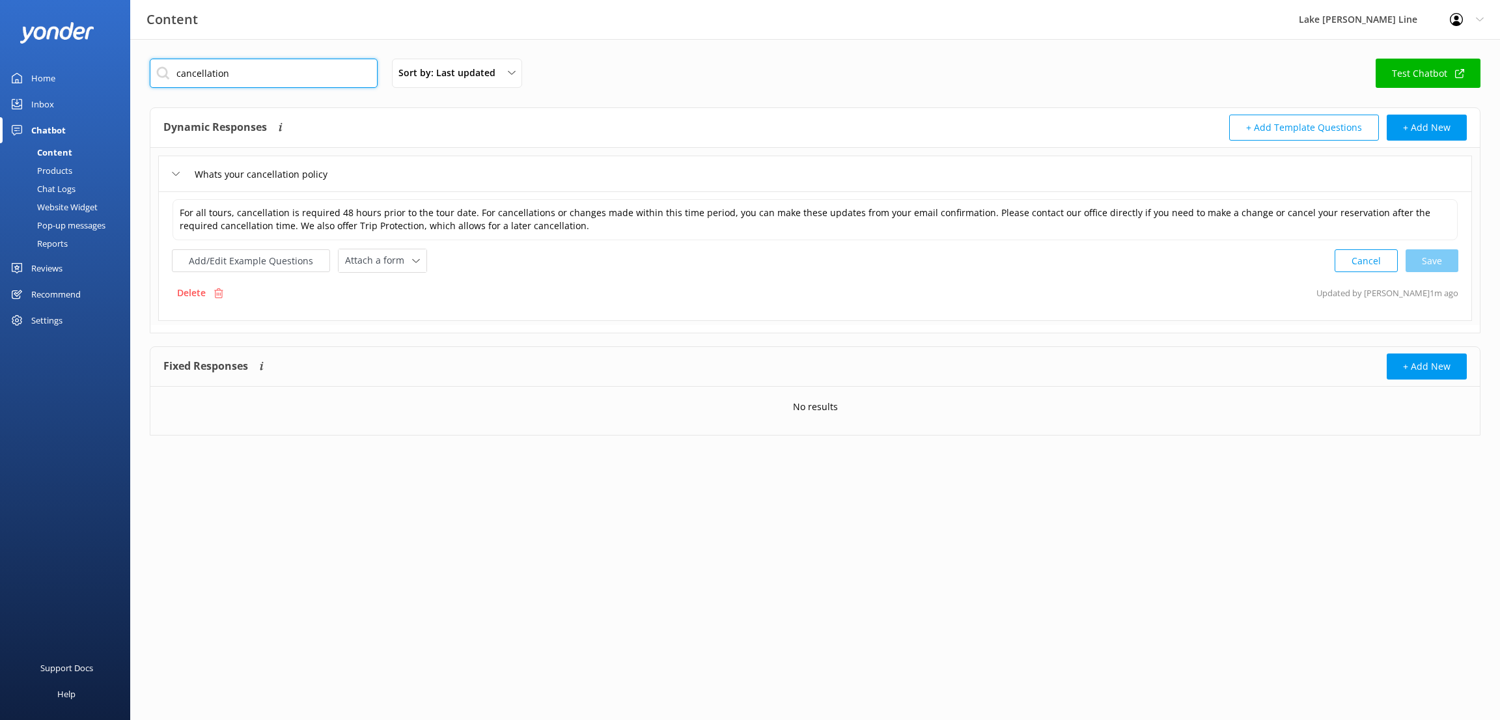
drag, startPoint x: 228, startPoint y: 75, endPoint x: 156, endPoint y: 74, distance: 72.9
click at [156, 74] on input "cancellation" at bounding box center [264, 73] width 228 height 29
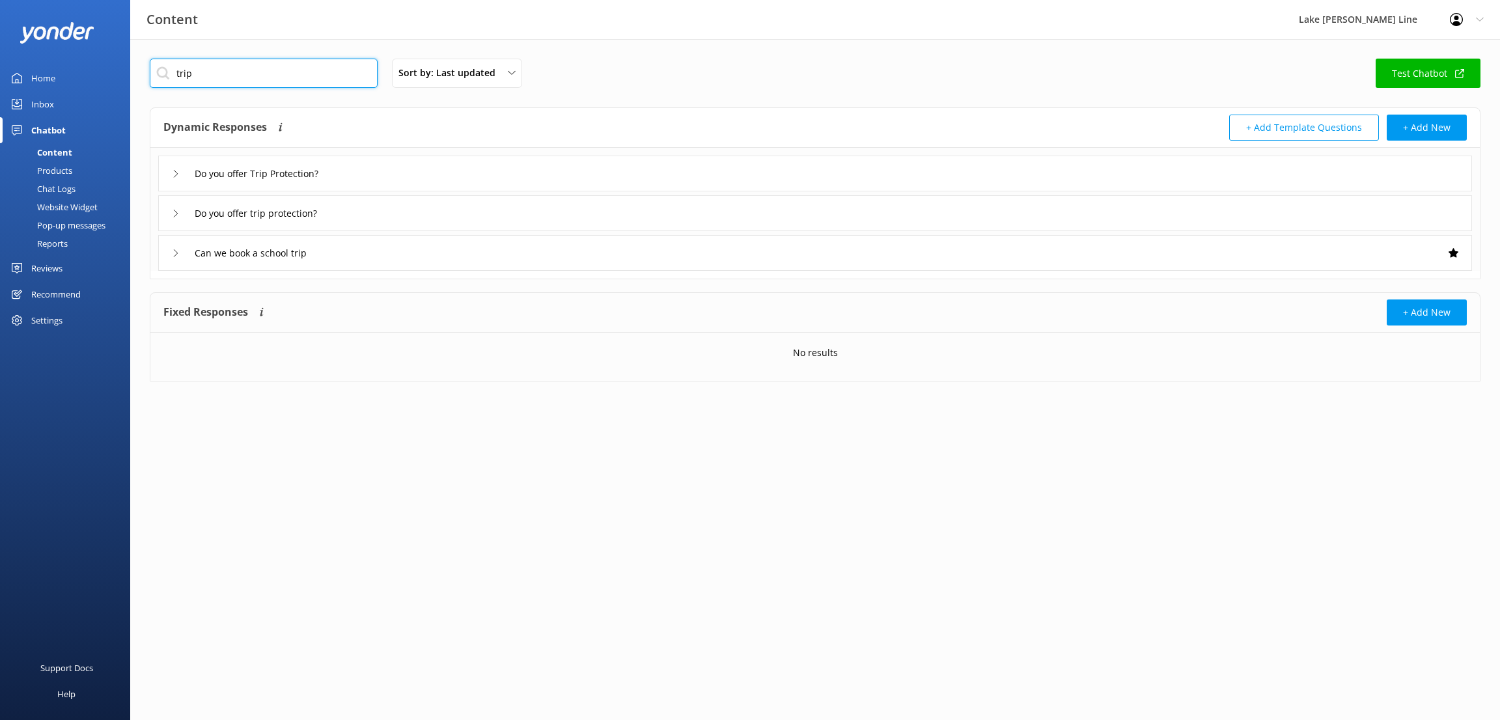
click at [226, 76] on input "trip" at bounding box center [264, 73] width 228 height 29
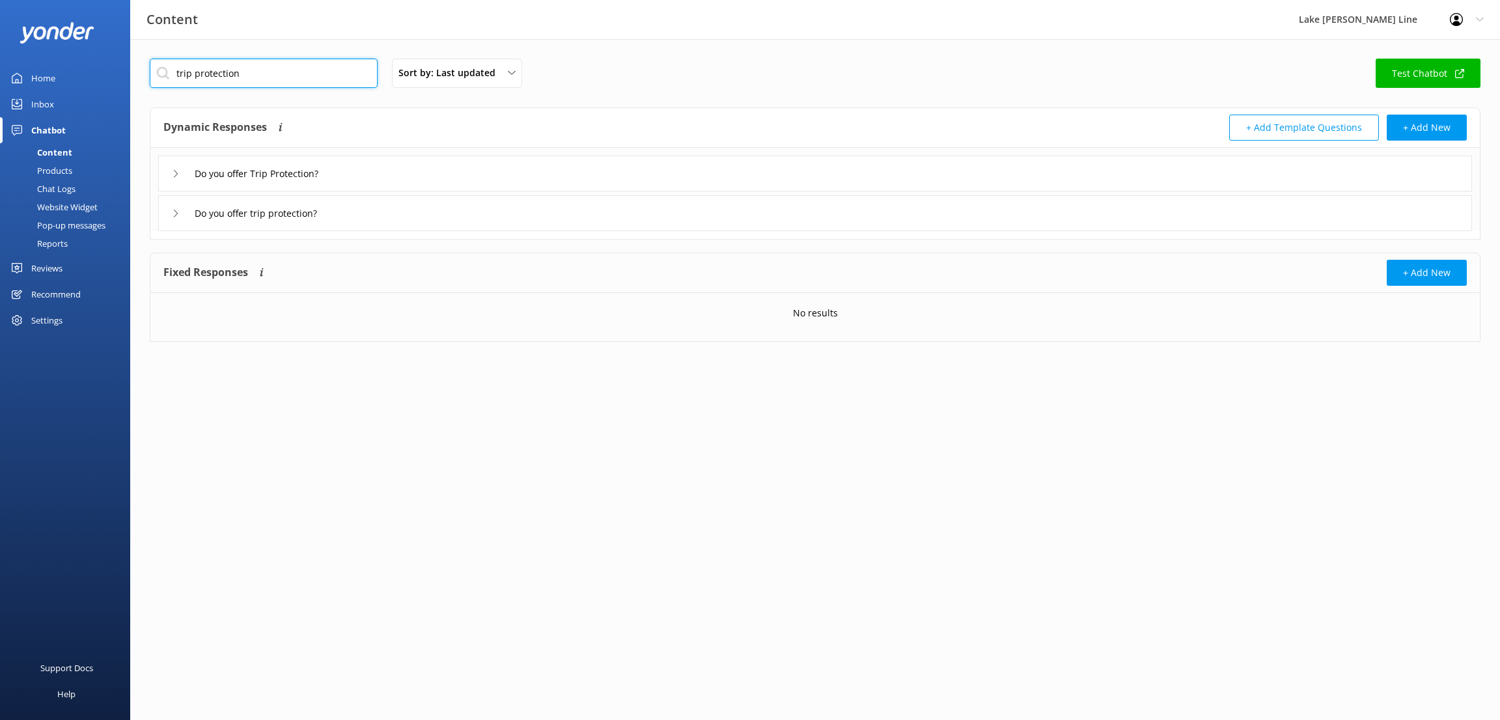
drag, startPoint x: 251, startPoint y: 70, endPoint x: 118, endPoint y: 62, distance: 132.3
click at [118, 62] on div "Content Lake [PERSON_NAME] Line Profile Settings Logout Home Inbox Chatbot Cont…" at bounding box center [750, 210] width 1500 height 342
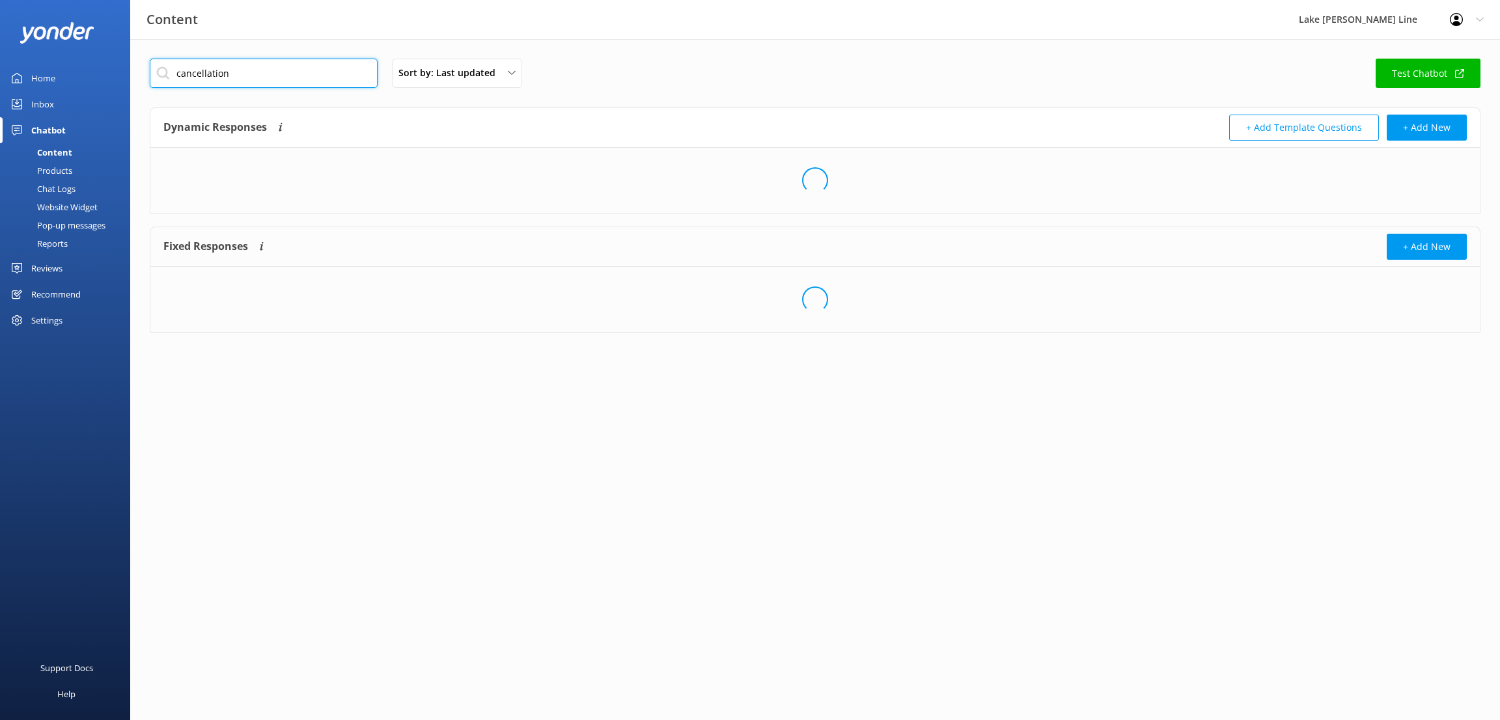
type input "cancellation"
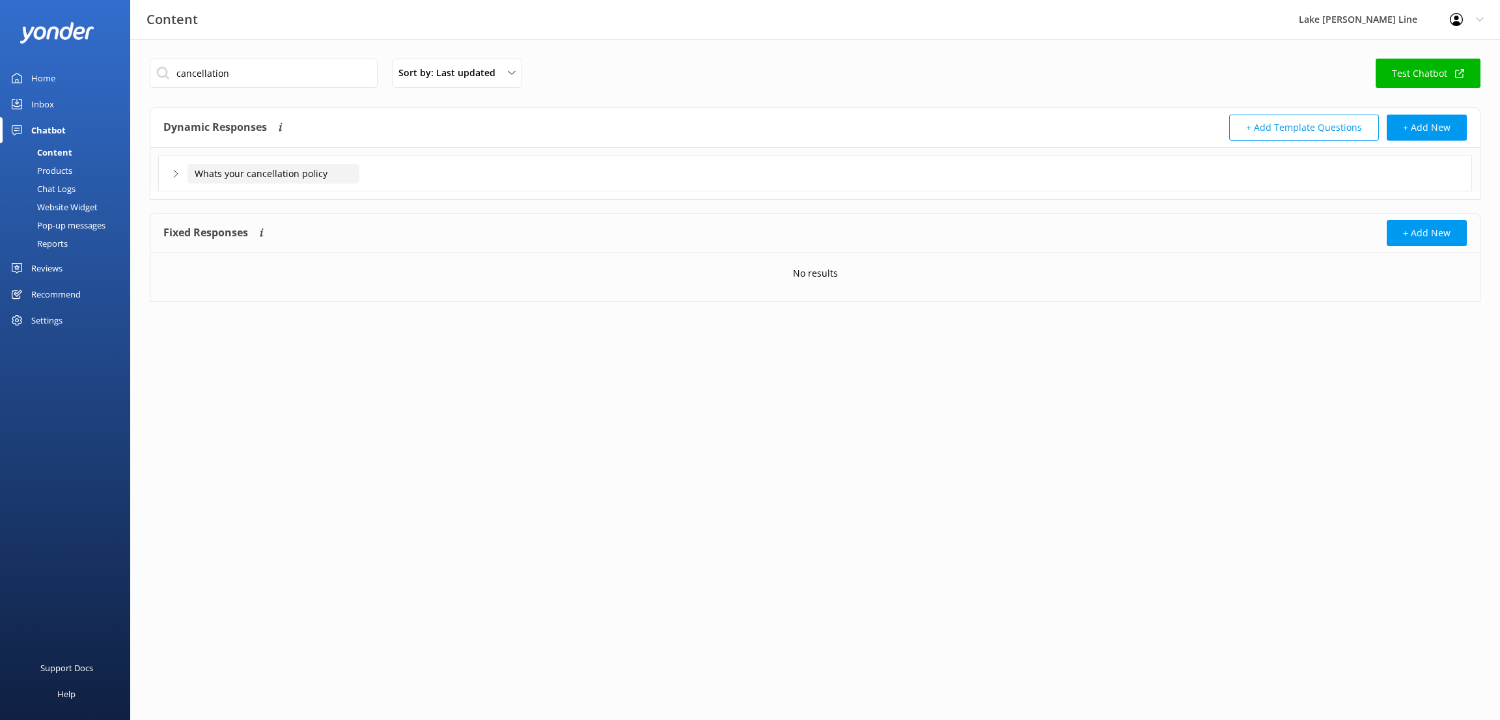
click at [303, 176] on input "Whats your cancellation policy" at bounding box center [273, 174] width 172 height 20
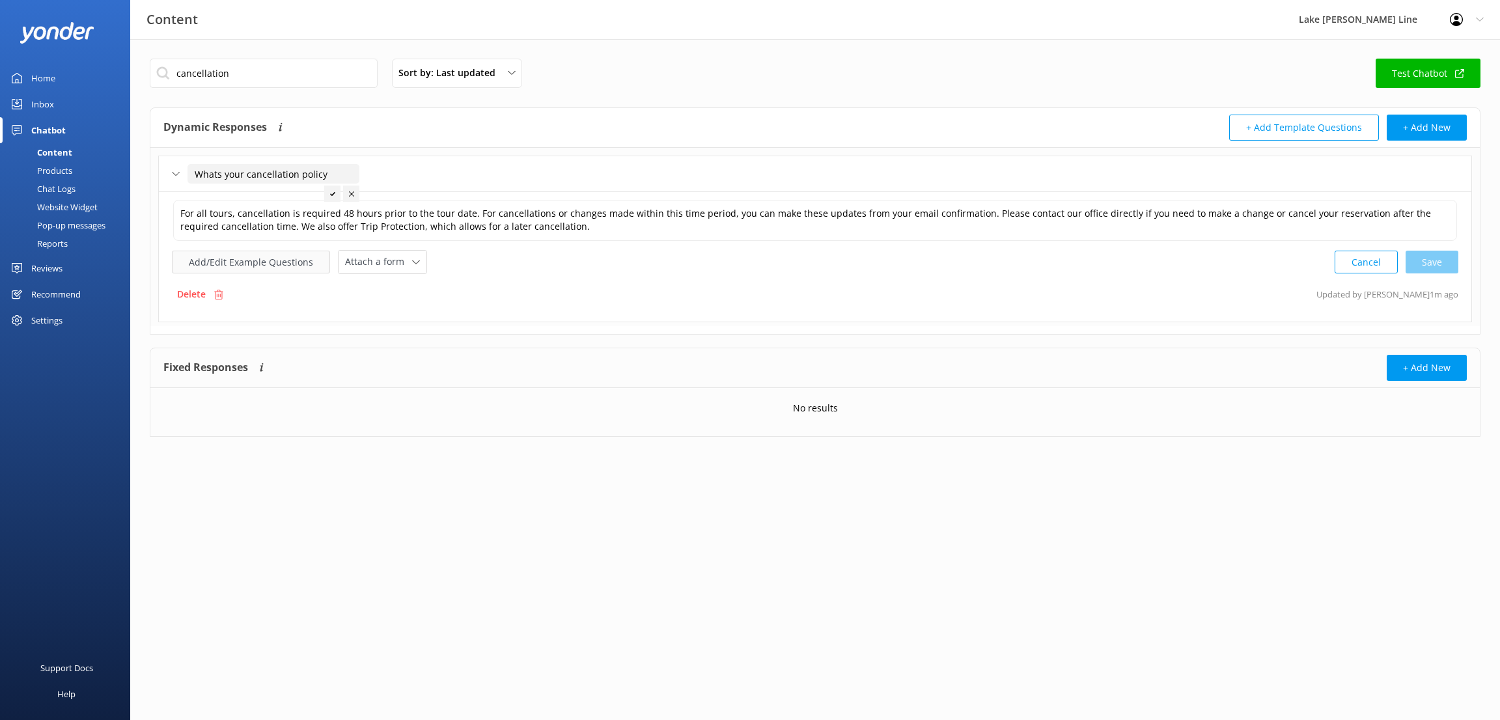
click at [236, 261] on button "Add/Edit Example Questions" at bounding box center [251, 262] width 158 height 23
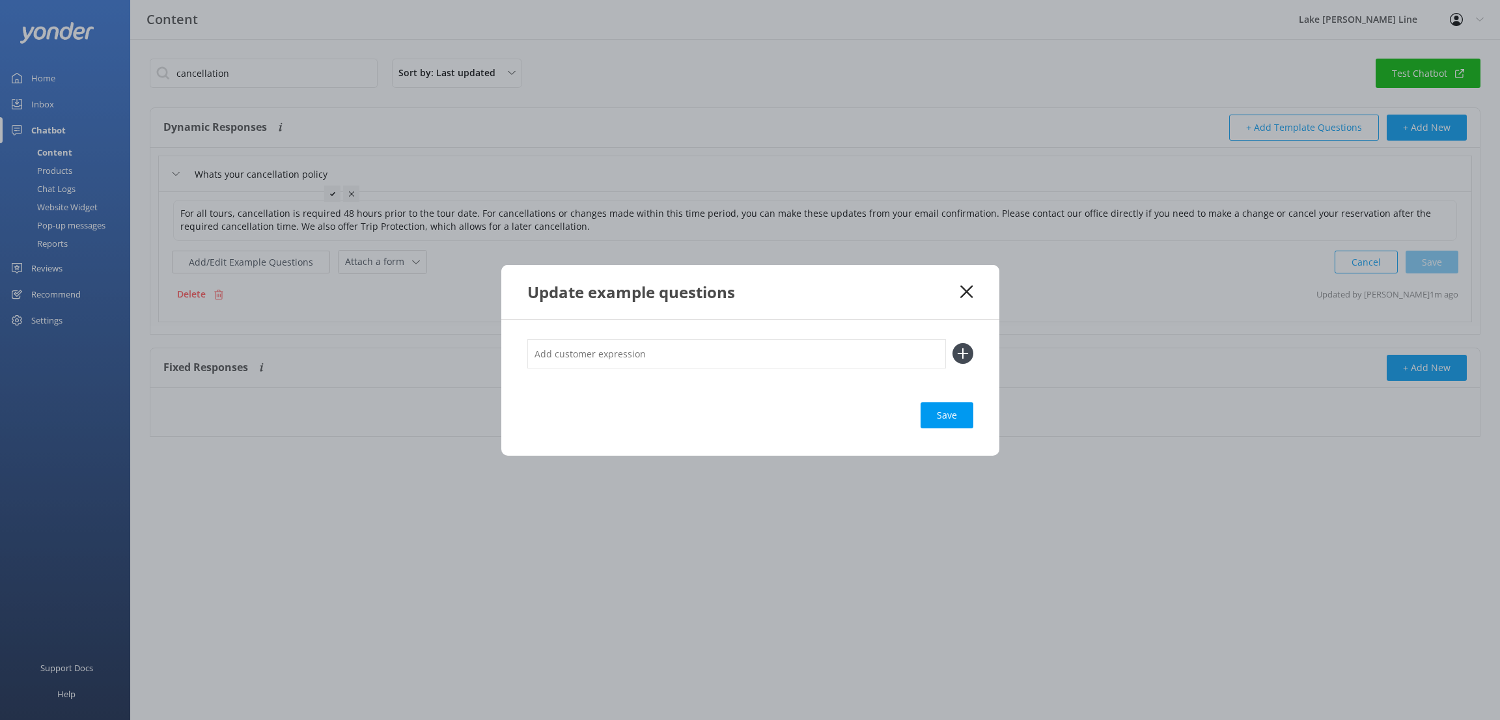
click at [636, 355] on input "text" at bounding box center [736, 353] width 418 height 29
type input "can I cancel"
click at [970, 418] on div "Loading.." at bounding box center [947, 415] width 52 height 26
click at [969, 347] on icon at bounding box center [962, 353] width 21 height 21
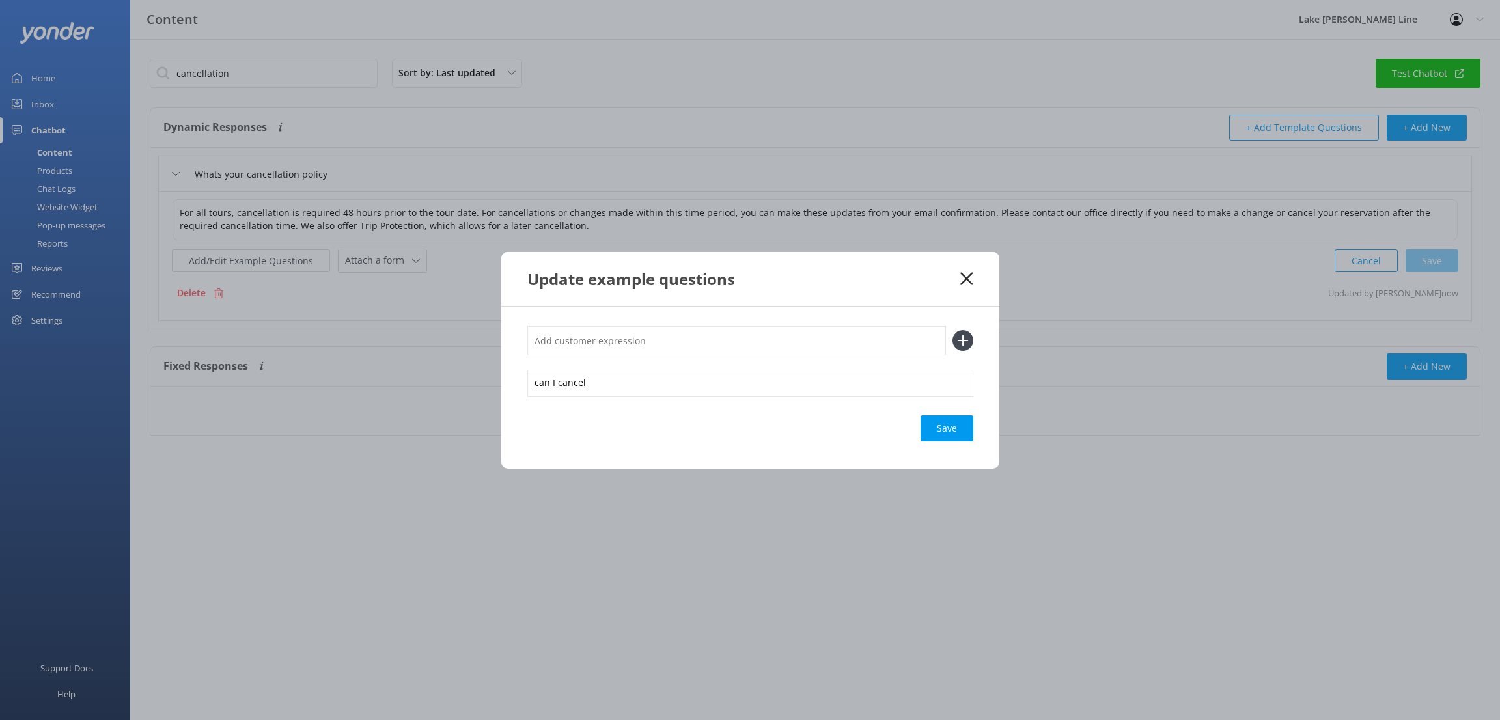
click at [580, 340] on input "text" at bounding box center [736, 340] width 418 height 29
type input "can I get a refund"
drag, startPoint x: 961, startPoint y: 430, endPoint x: 672, endPoint y: 382, distance: 293.0
click at [961, 430] on div "Save" at bounding box center [946, 428] width 53 height 26
click at [968, 332] on icon at bounding box center [962, 340] width 21 height 21
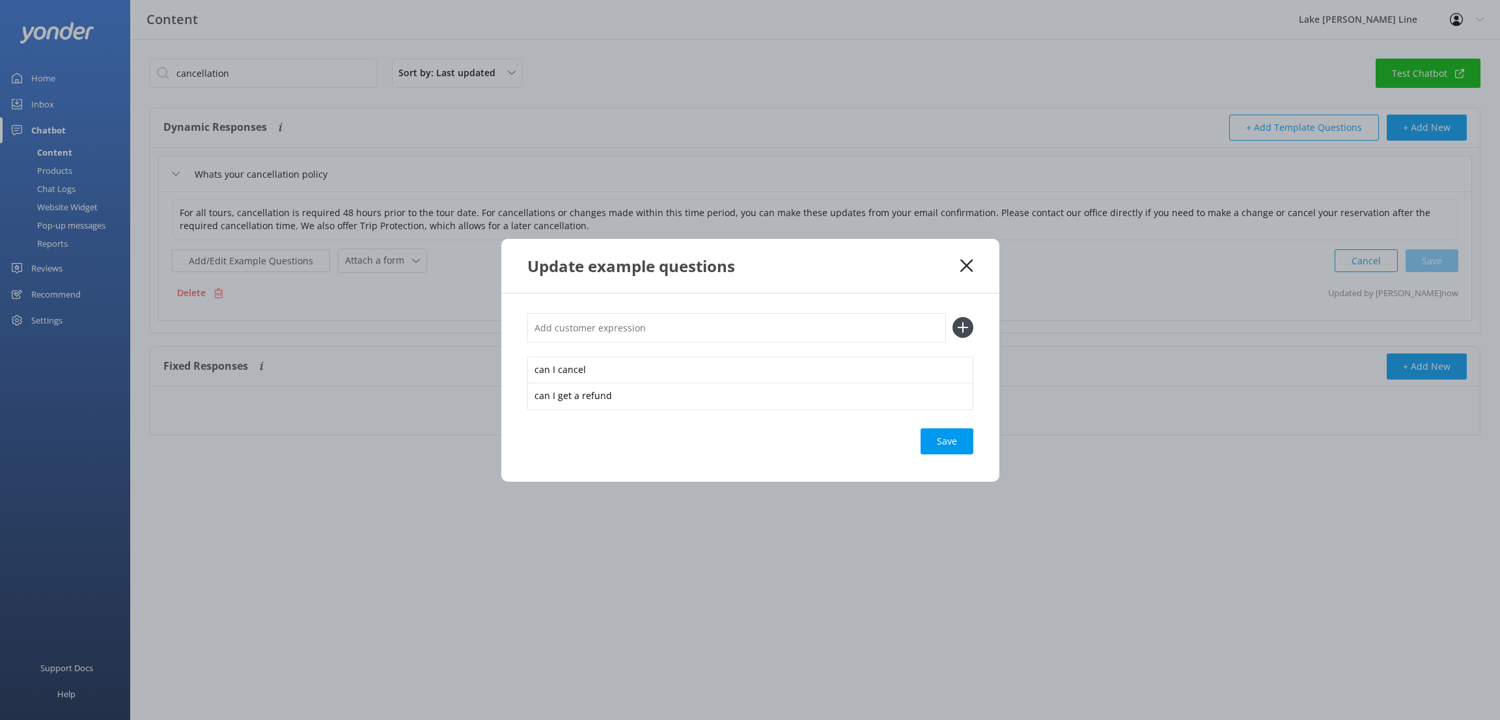
click at [747, 334] on input "text" at bounding box center [736, 327] width 418 height 29
type input "how to cancel?"
click at [969, 334] on icon at bounding box center [962, 327] width 21 height 21
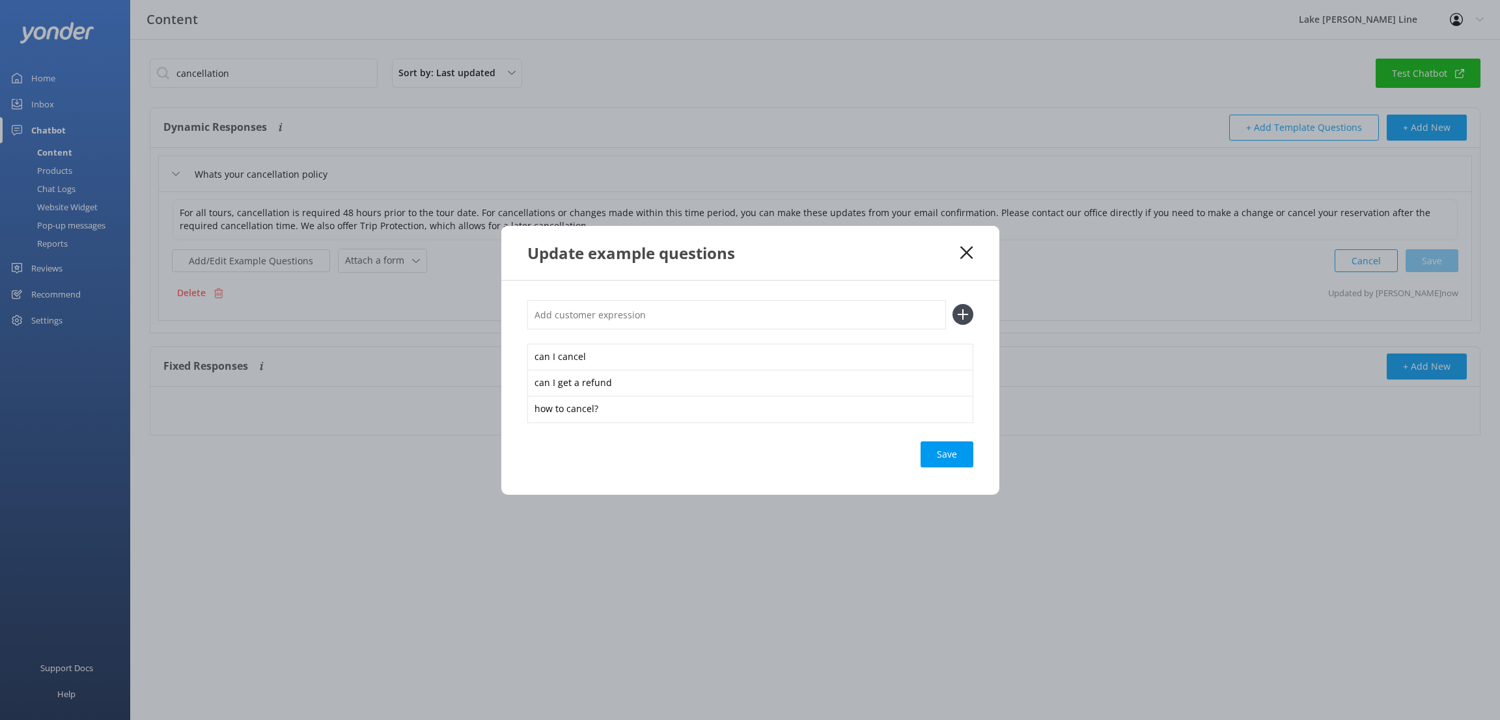
click at [615, 310] on input "text" at bounding box center [736, 314] width 418 height 29
type input "when can I cancel?"
click at [973, 313] on div "when can I cancel? can I cancel can I get a refund how to cancel? Save" at bounding box center [750, 388] width 498 height 214
click at [963, 320] on icon at bounding box center [962, 314] width 21 height 21
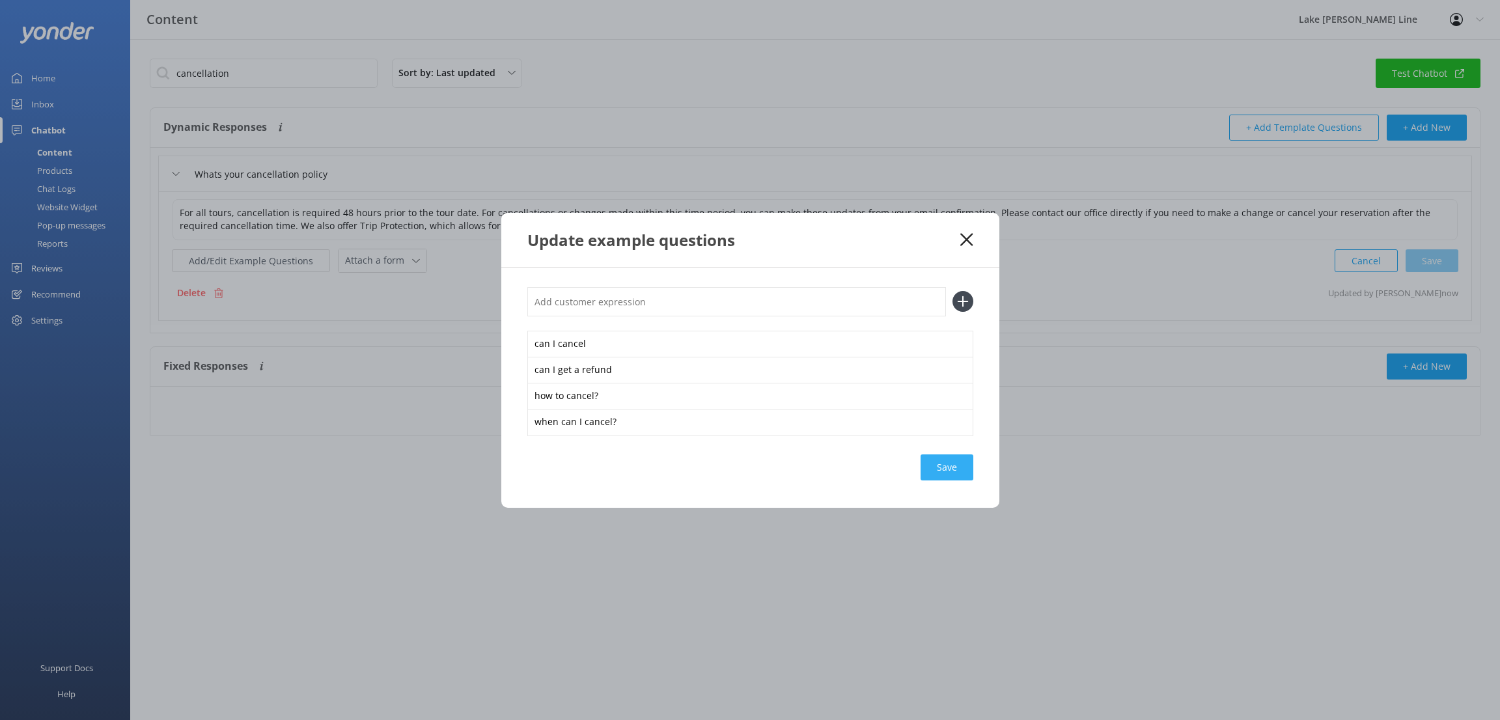
click at [942, 465] on div "Save" at bounding box center [946, 467] width 53 height 26
click at [973, 240] on div "Update example questions" at bounding box center [750, 240] width 498 height 54
click at [970, 238] on icon at bounding box center [966, 239] width 12 height 13
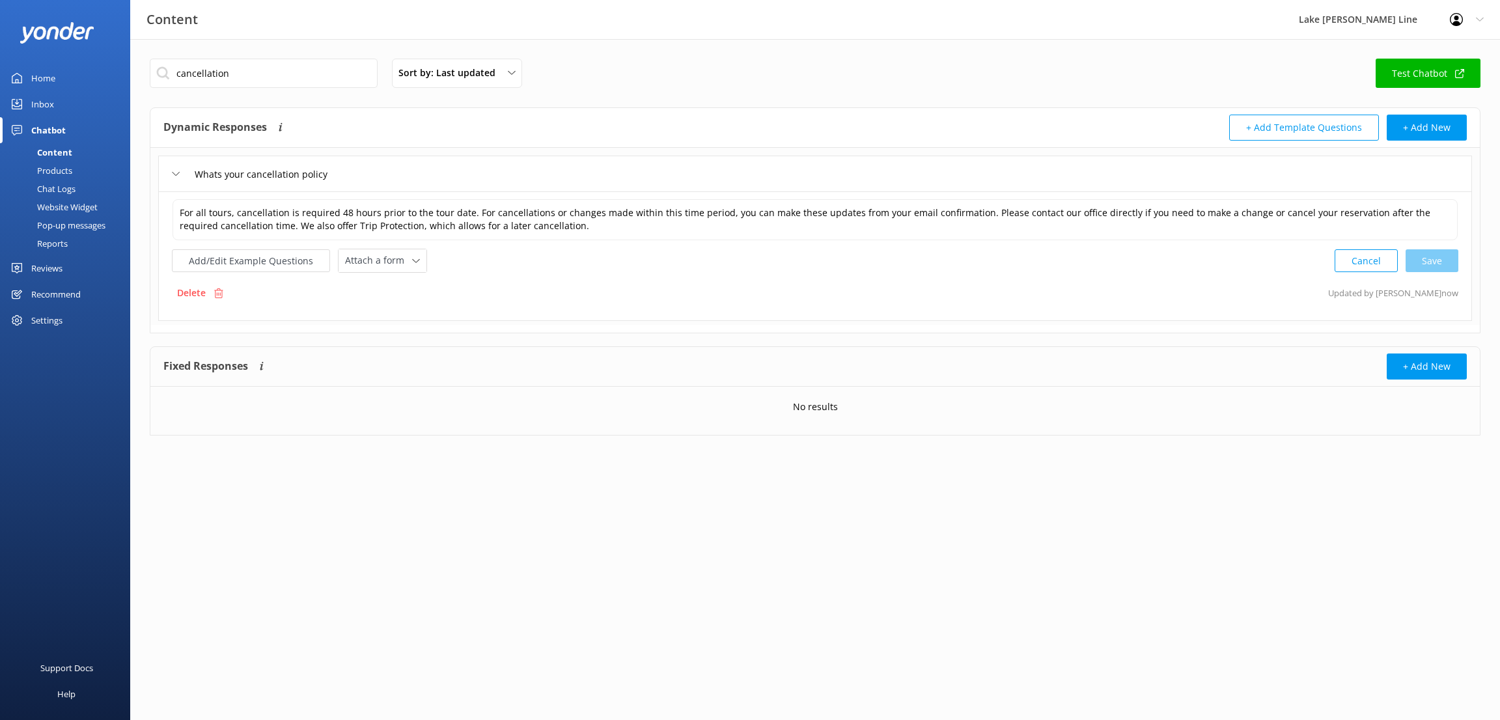
click at [55, 187] on div "Chat Logs" at bounding box center [42, 189] width 68 height 18
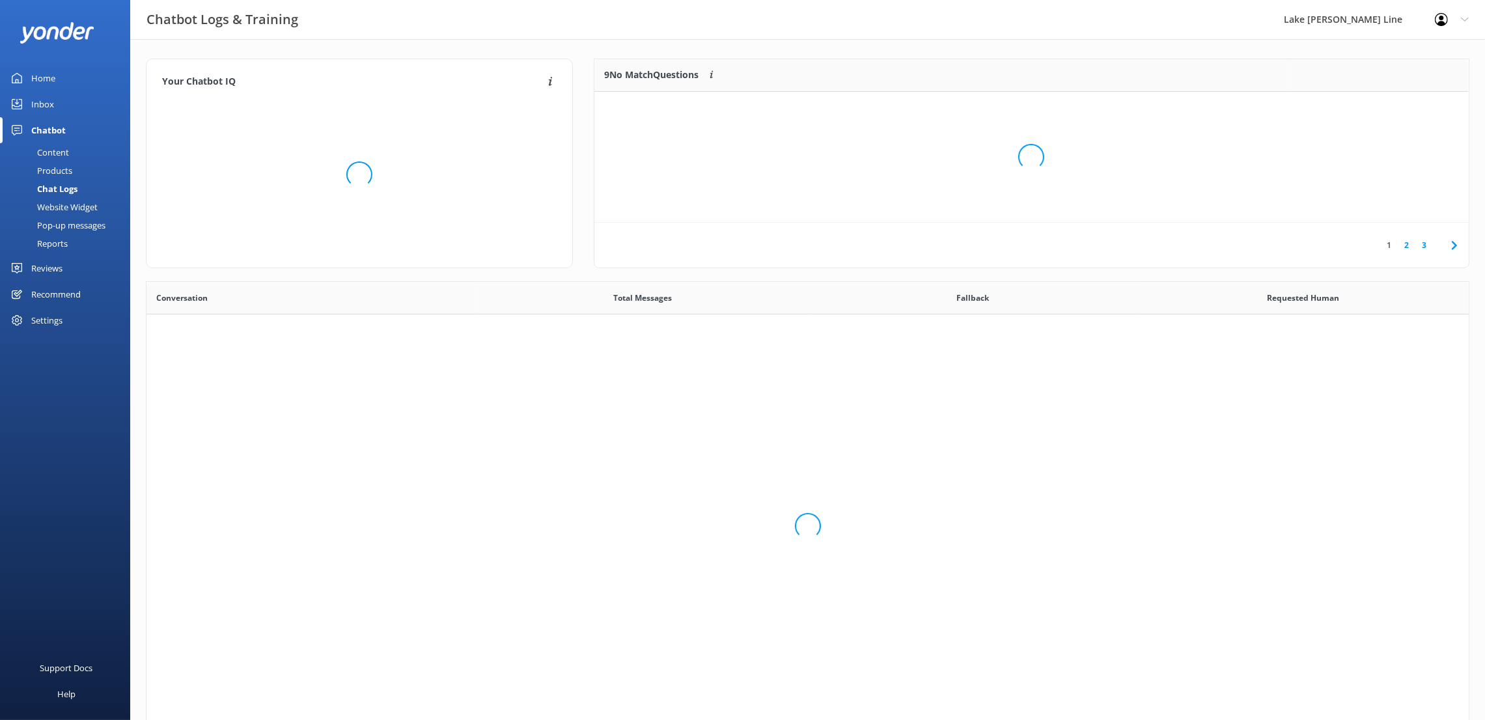
scroll to position [442, 1307]
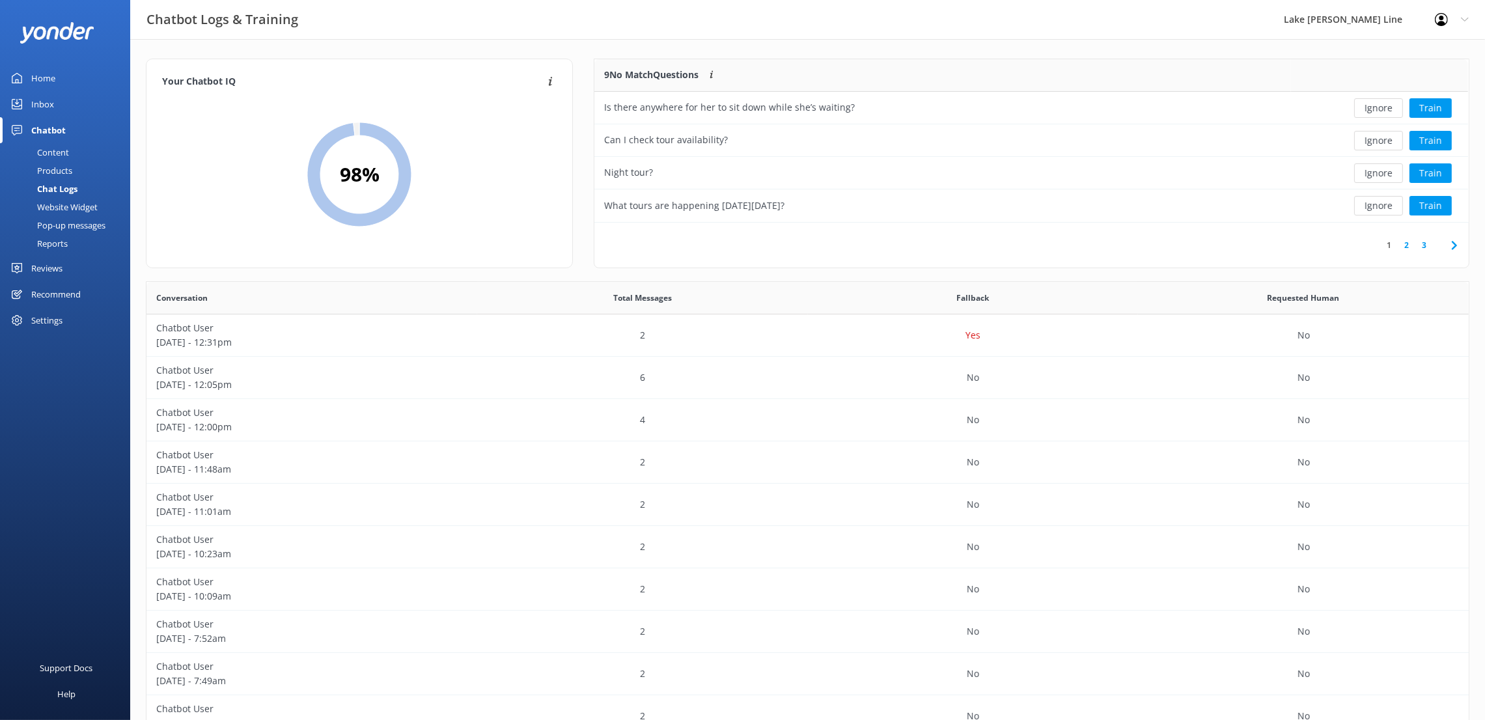
click at [1410, 244] on link "2" at bounding box center [1406, 245] width 18 height 12
click at [1426, 242] on link "3" at bounding box center [1424, 245] width 18 height 12
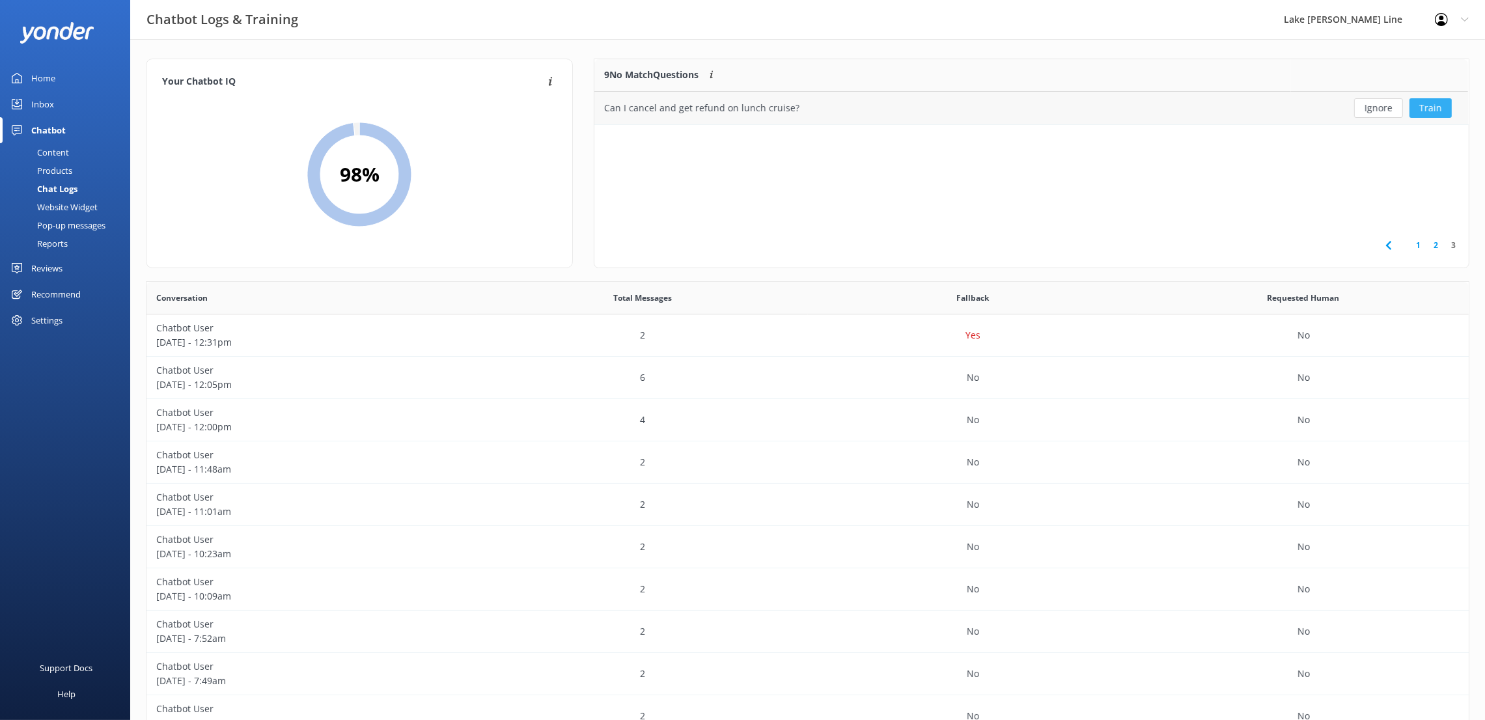
click at [1435, 107] on button "Train" at bounding box center [1430, 108] width 42 height 20
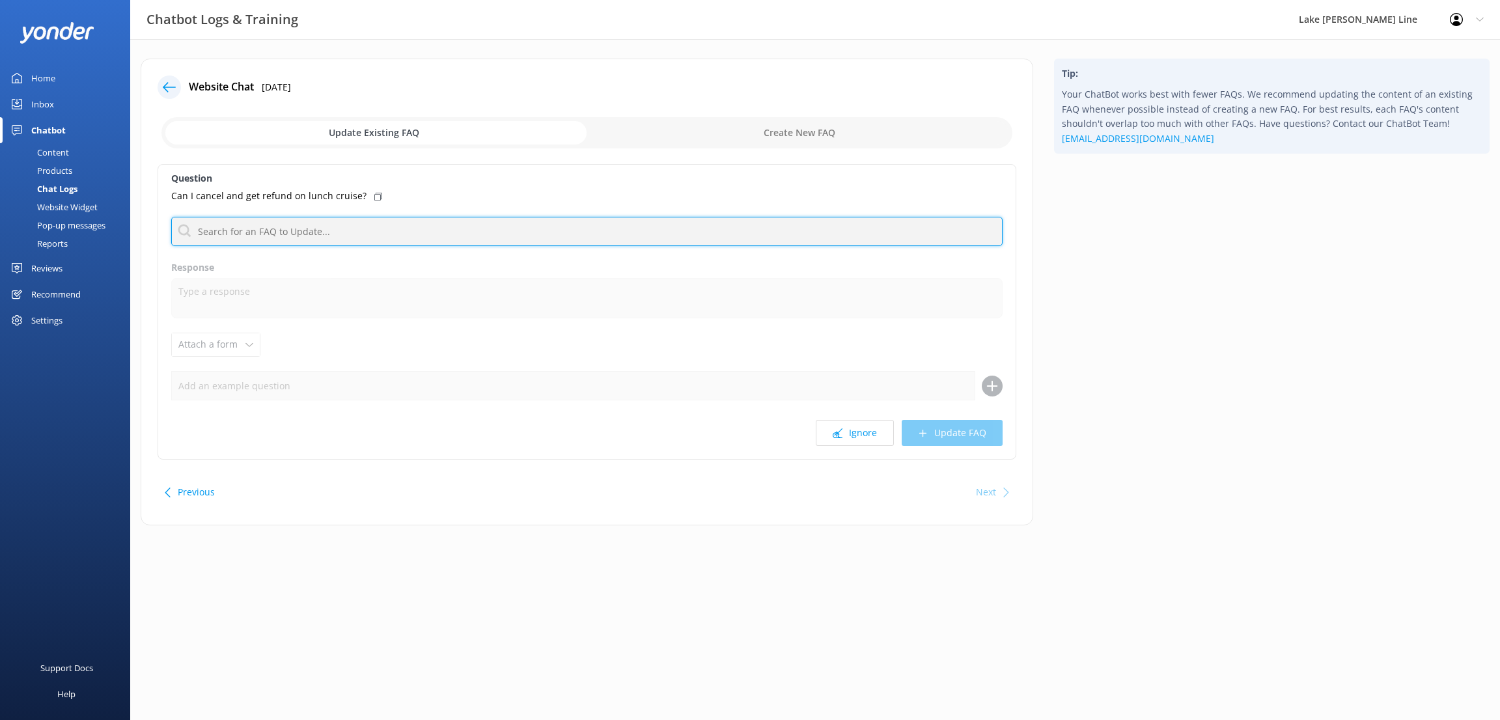
click at [249, 232] on input "text" at bounding box center [586, 231] width 831 height 29
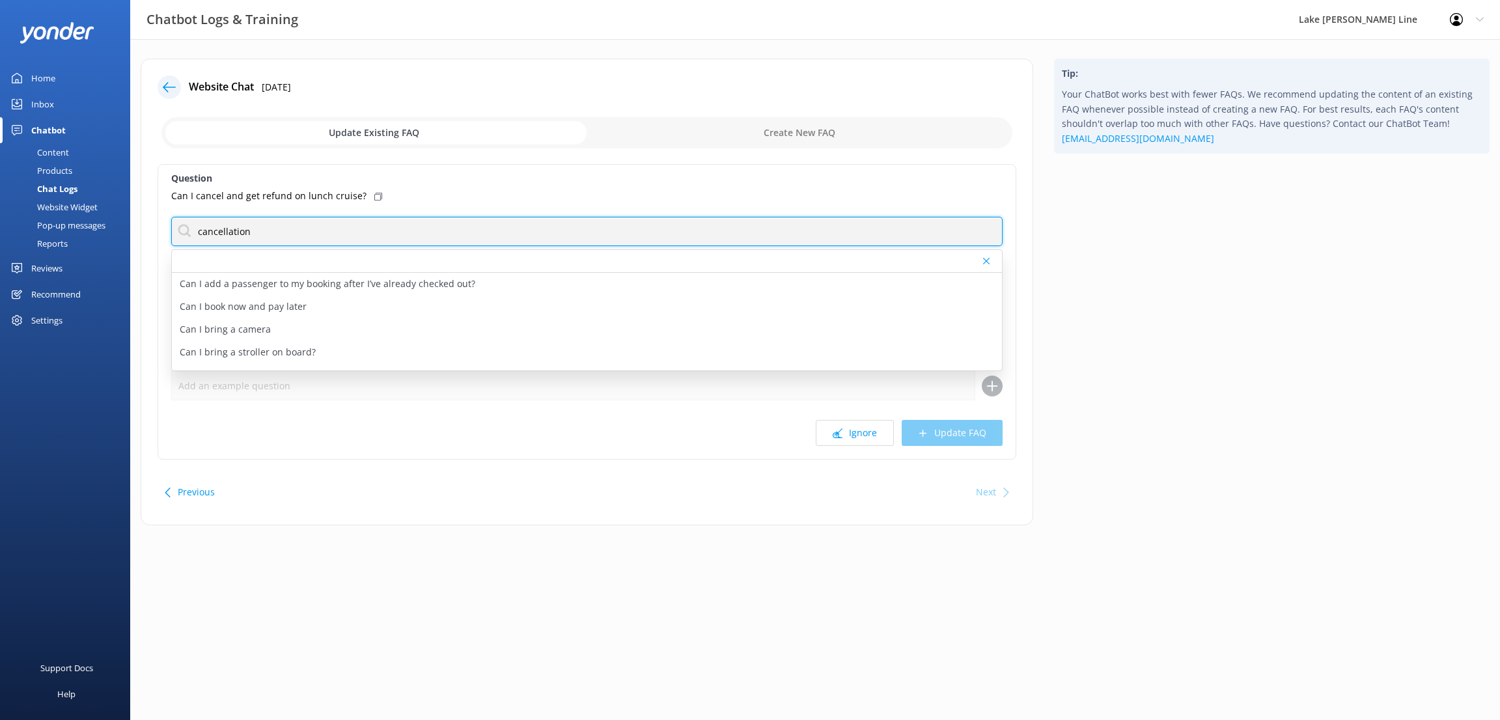
click at [265, 227] on input "cancellation" at bounding box center [586, 231] width 831 height 29
click at [254, 230] on input "cancellation" at bounding box center [586, 231] width 831 height 29
click at [297, 227] on input "cancellation" at bounding box center [586, 231] width 831 height 29
drag, startPoint x: 276, startPoint y: 234, endPoint x: 146, endPoint y: 235, distance: 129.5
click at [146, 235] on div "Website Chat [DATE] Update Existing FAQ Create New FAQ Question Can I cancel an…" at bounding box center [587, 292] width 892 height 467
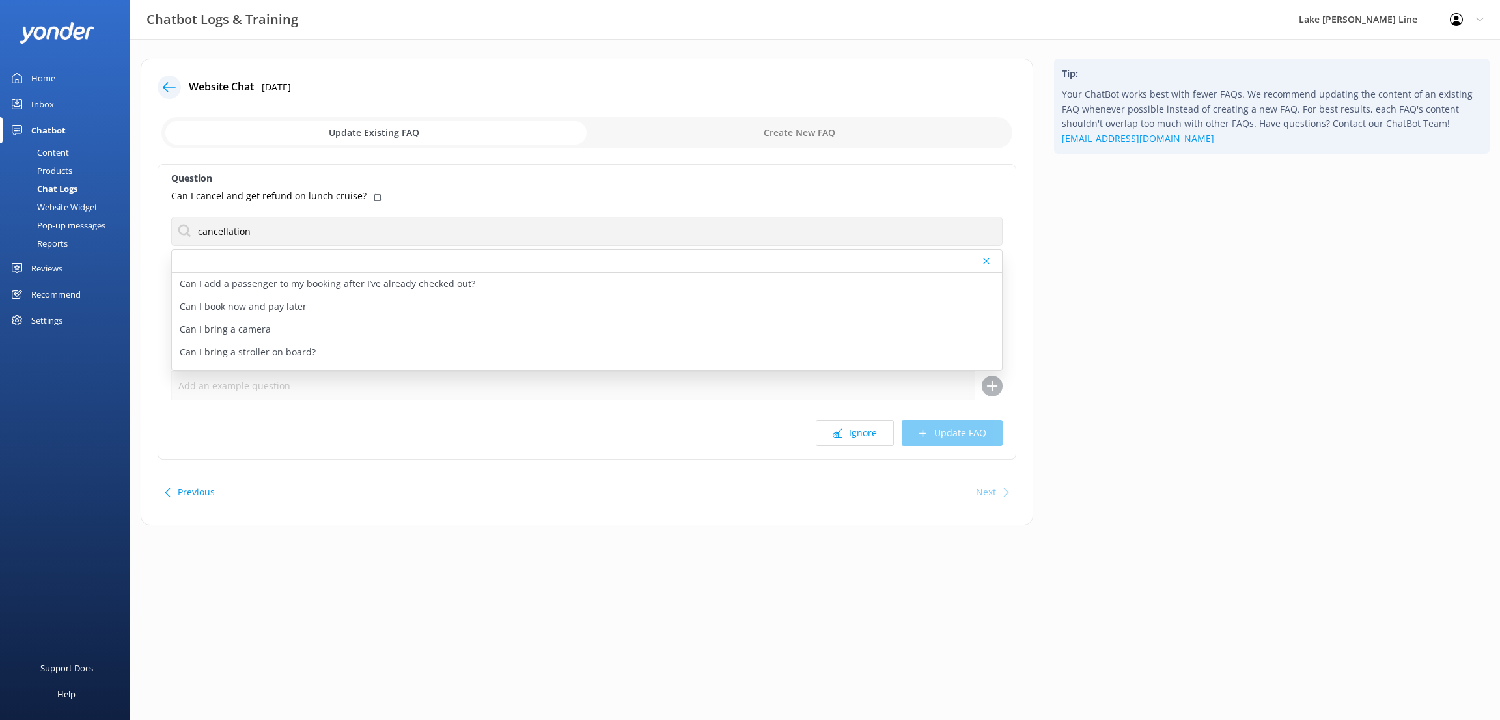
click at [1186, 329] on div "Tip: Your ChatBot works best with fewer FAQs. We recommend updating the content…" at bounding box center [1271, 299] width 456 height 480
click at [1134, 363] on div "Tip: Your ChatBot works best with fewer FAQs. We recommend updating the content…" at bounding box center [1271, 299] width 456 height 480
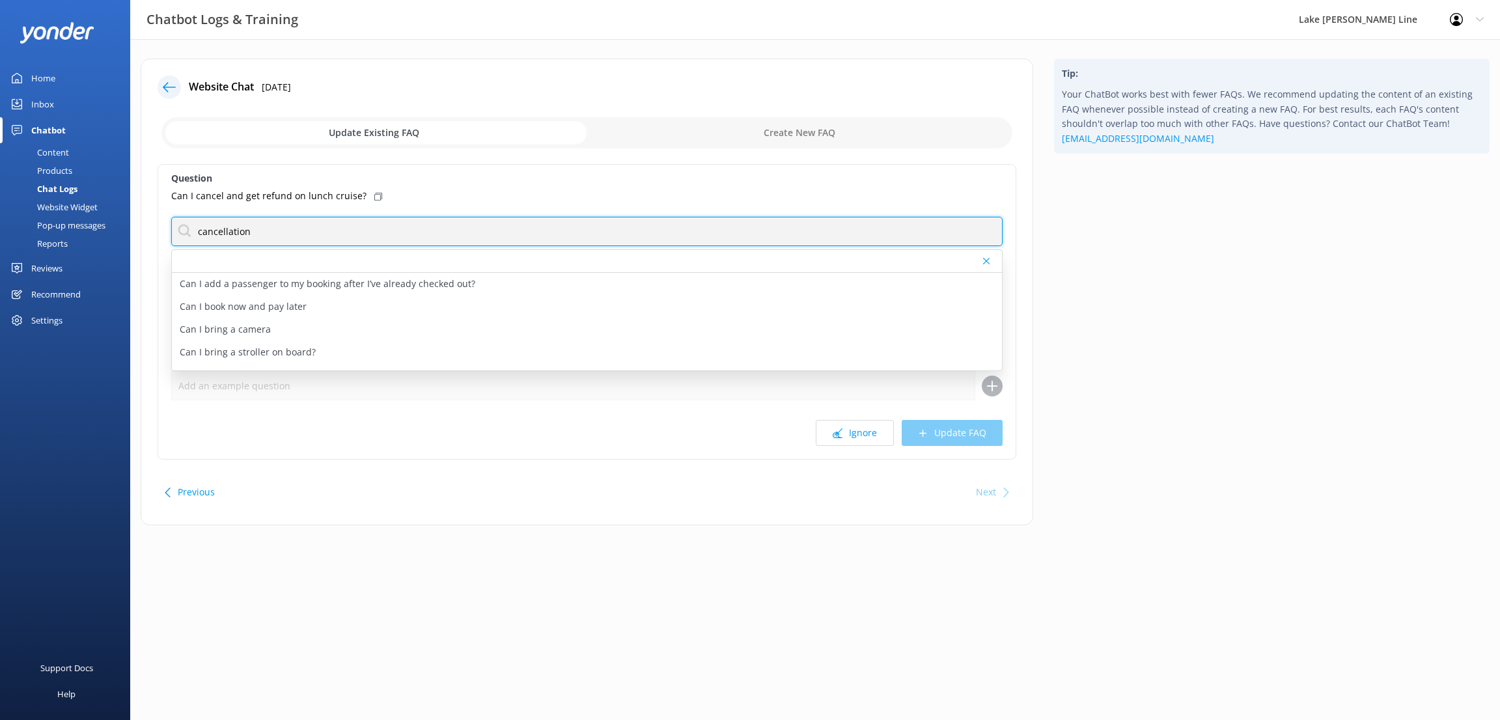
click at [262, 232] on input "cancellation" at bounding box center [586, 231] width 831 height 29
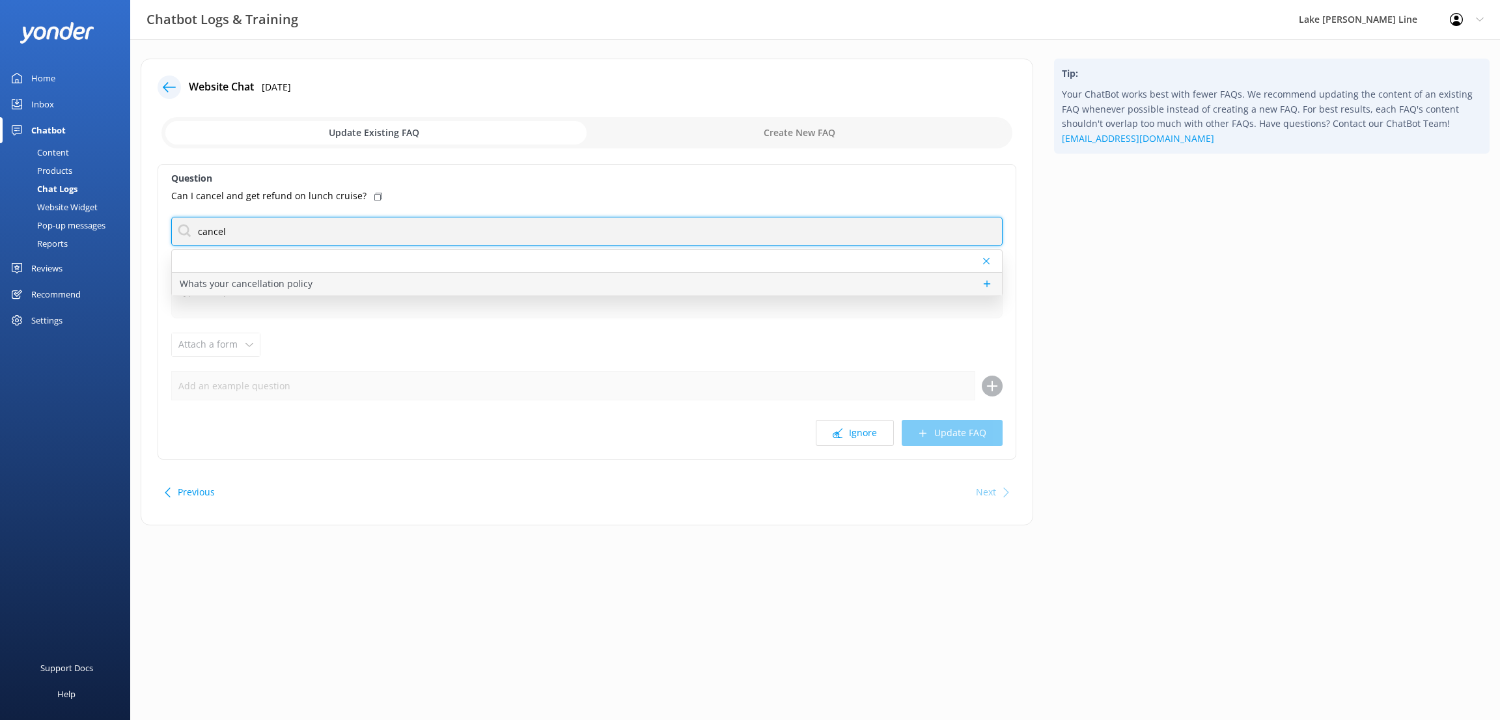
type input "cancel"
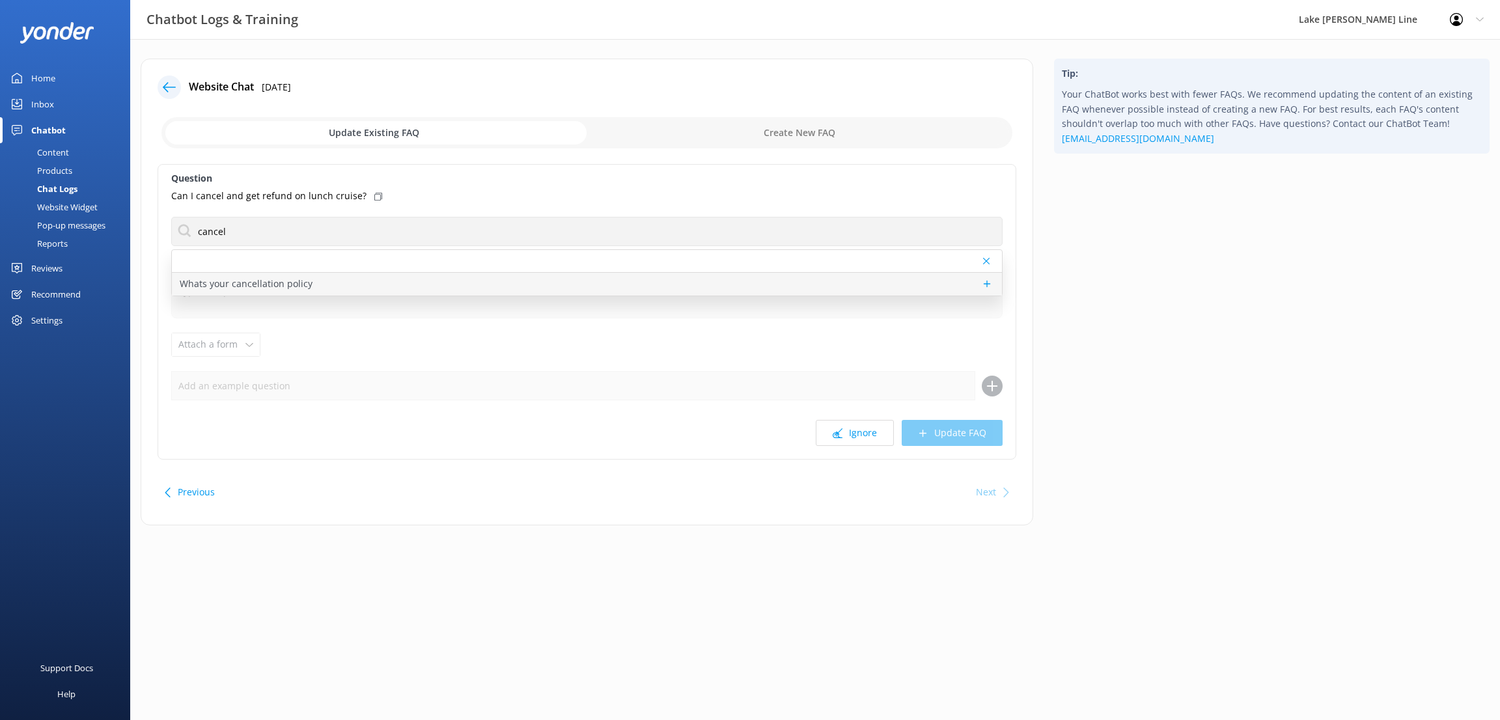
click at [233, 284] on p "Whats your cancellation policy" at bounding box center [246, 284] width 133 height 14
type textarea "For all tours, cancellation is required 48 hours prior to the tour date. For ca…"
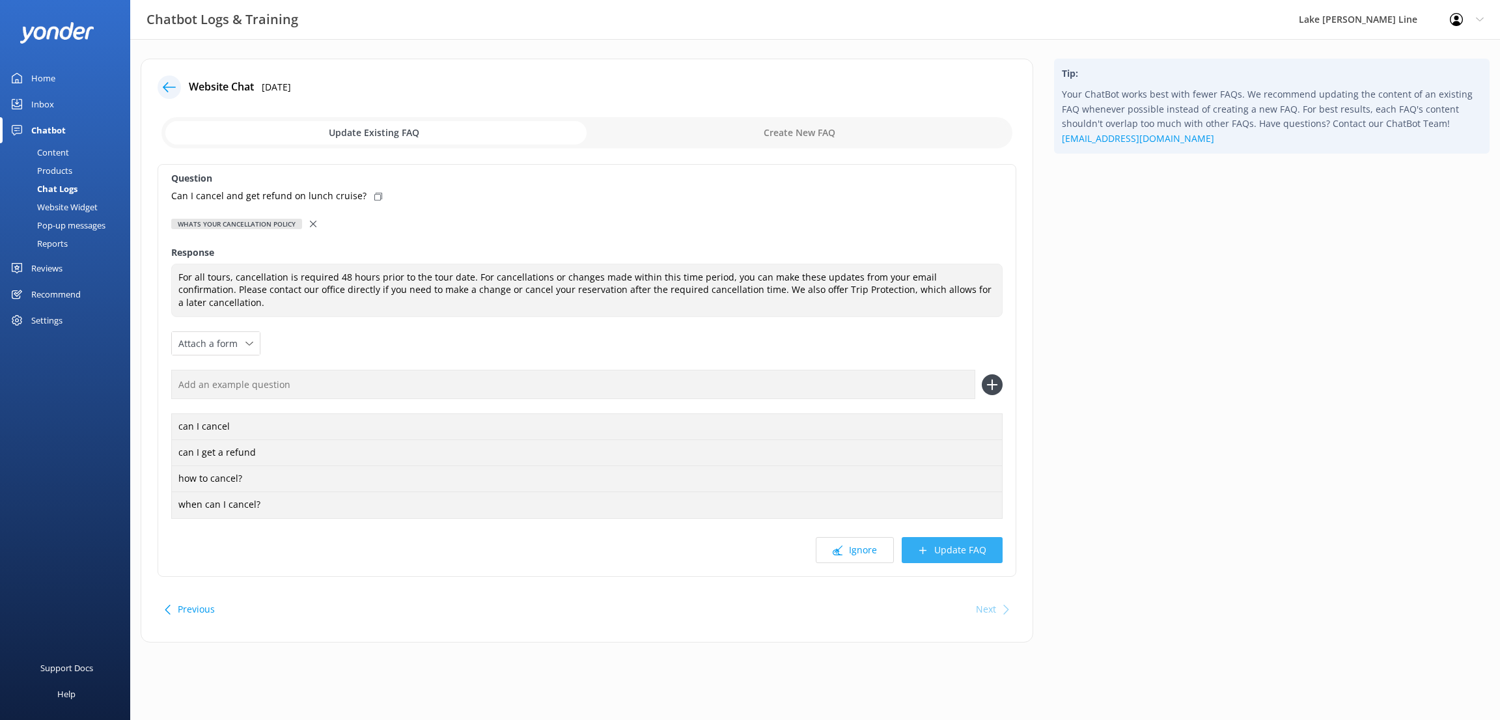
click at [963, 537] on button "Update FAQ" at bounding box center [951, 550] width 101 height 26
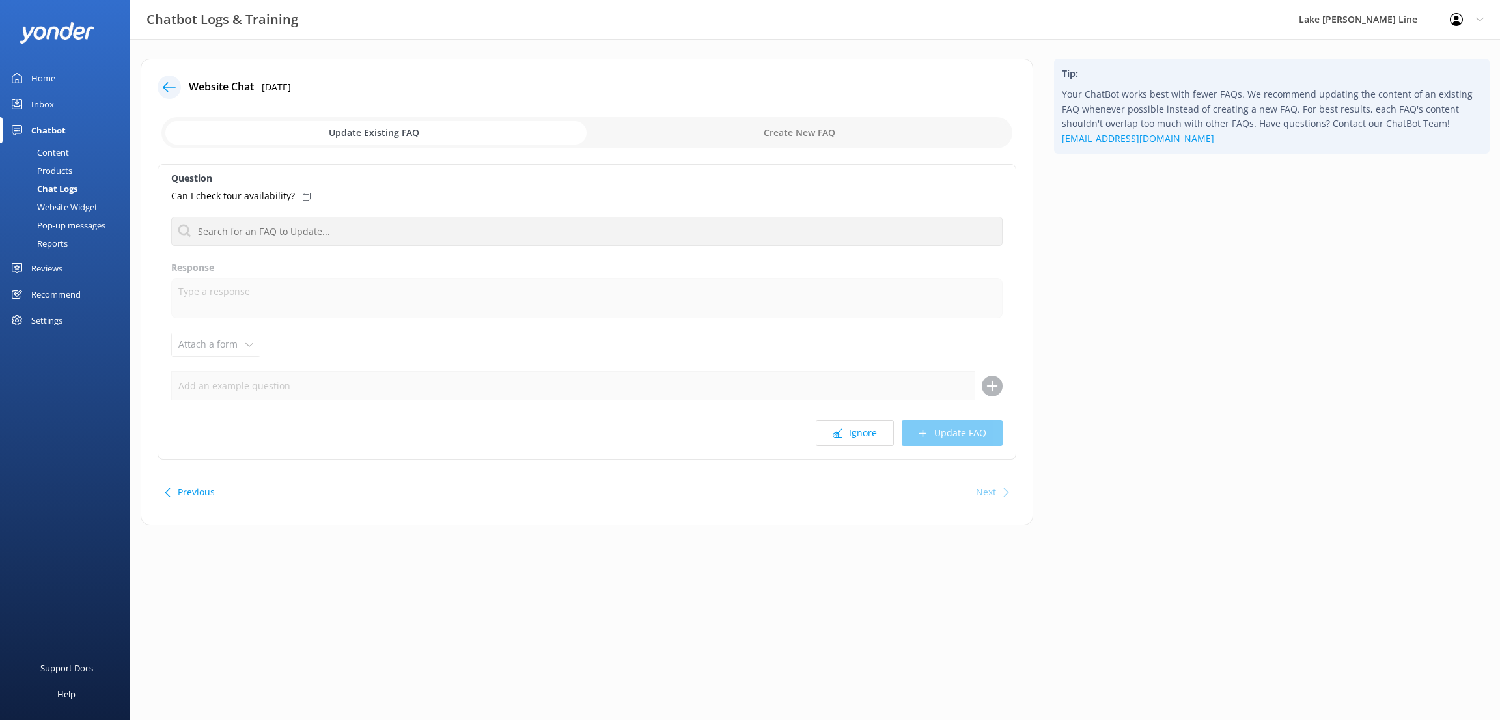
click at [66, 150] on div "Content" at bounding box center [38, 152] width 61 height 18
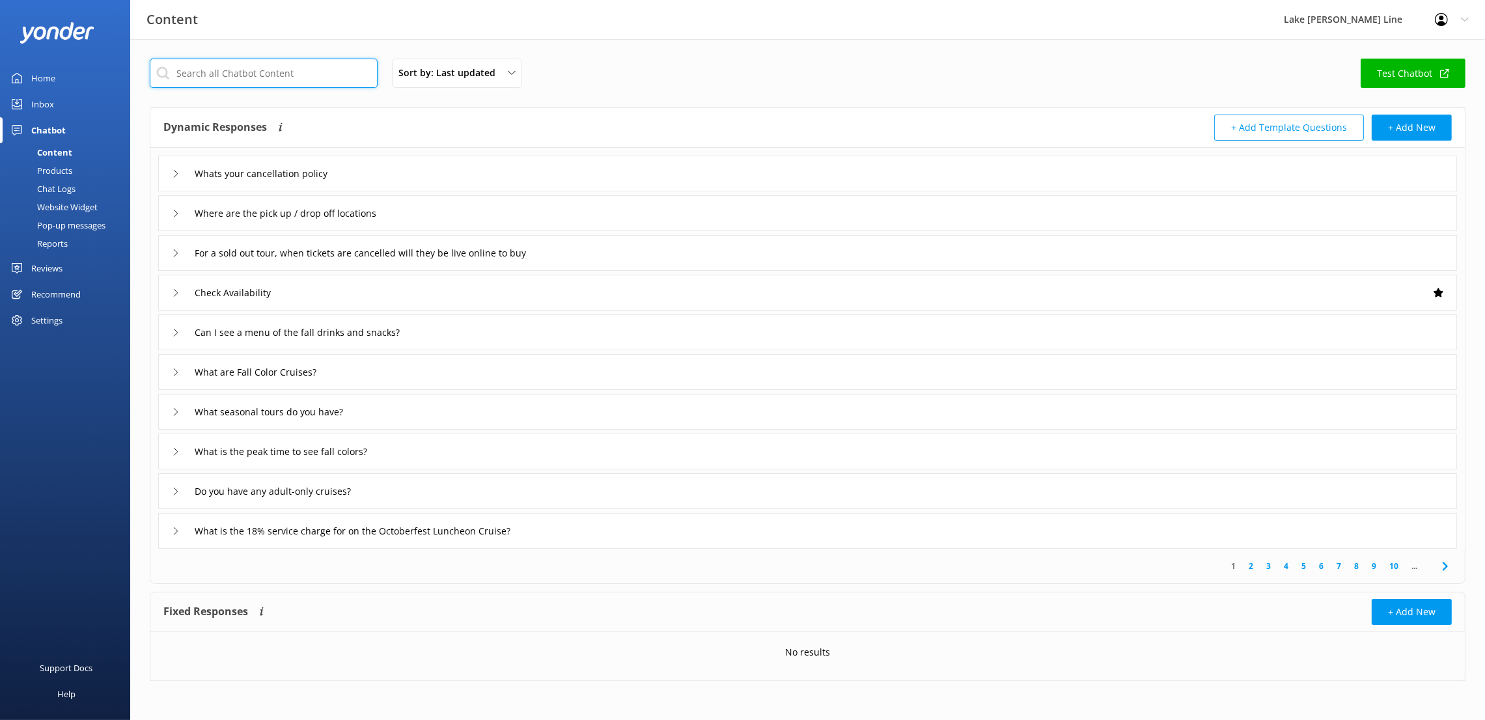
click at [278, 64] on input "text" at bounding box center [264, 73] width 228 height 29
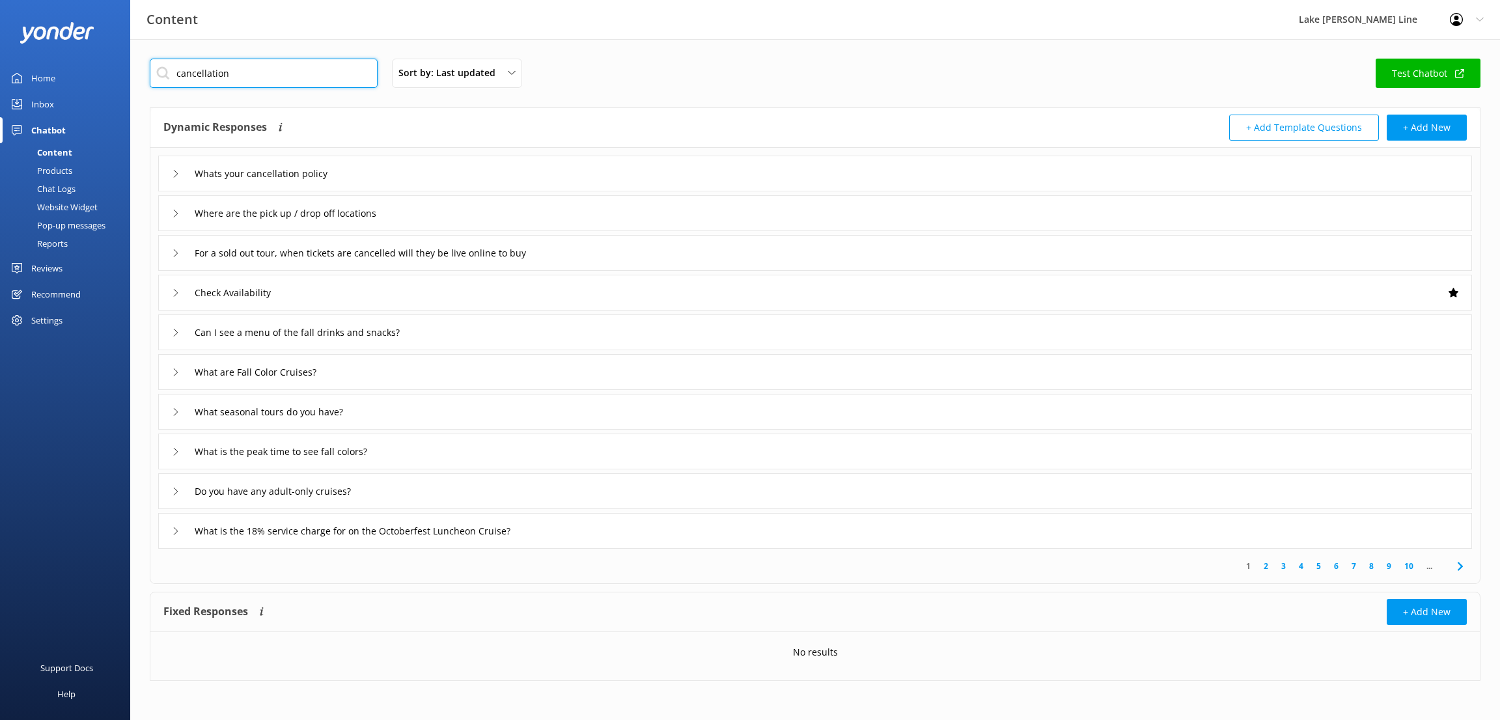
type input "cancellation"
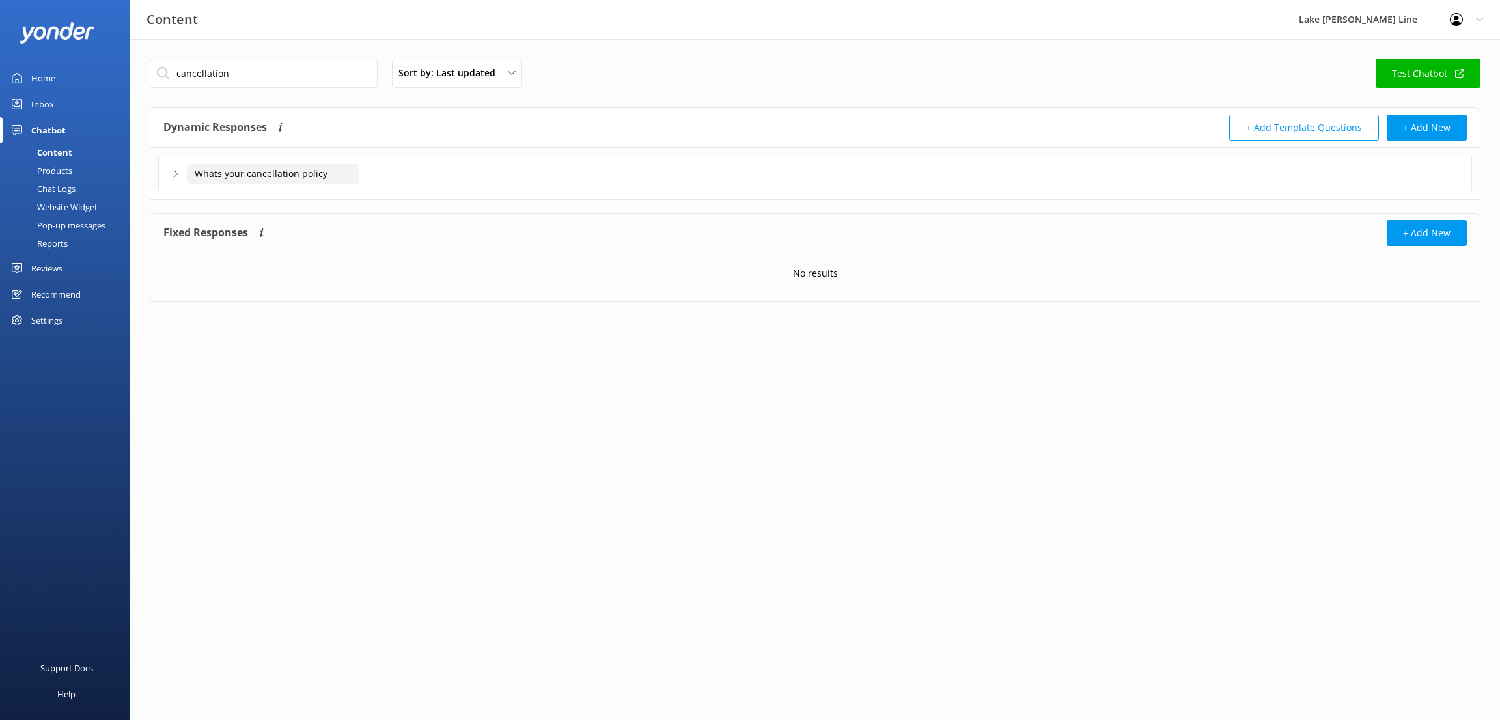
click at [262, 165] on input "Whats your cancellation policy" at bounding box center [273, 174] width 172 height 20
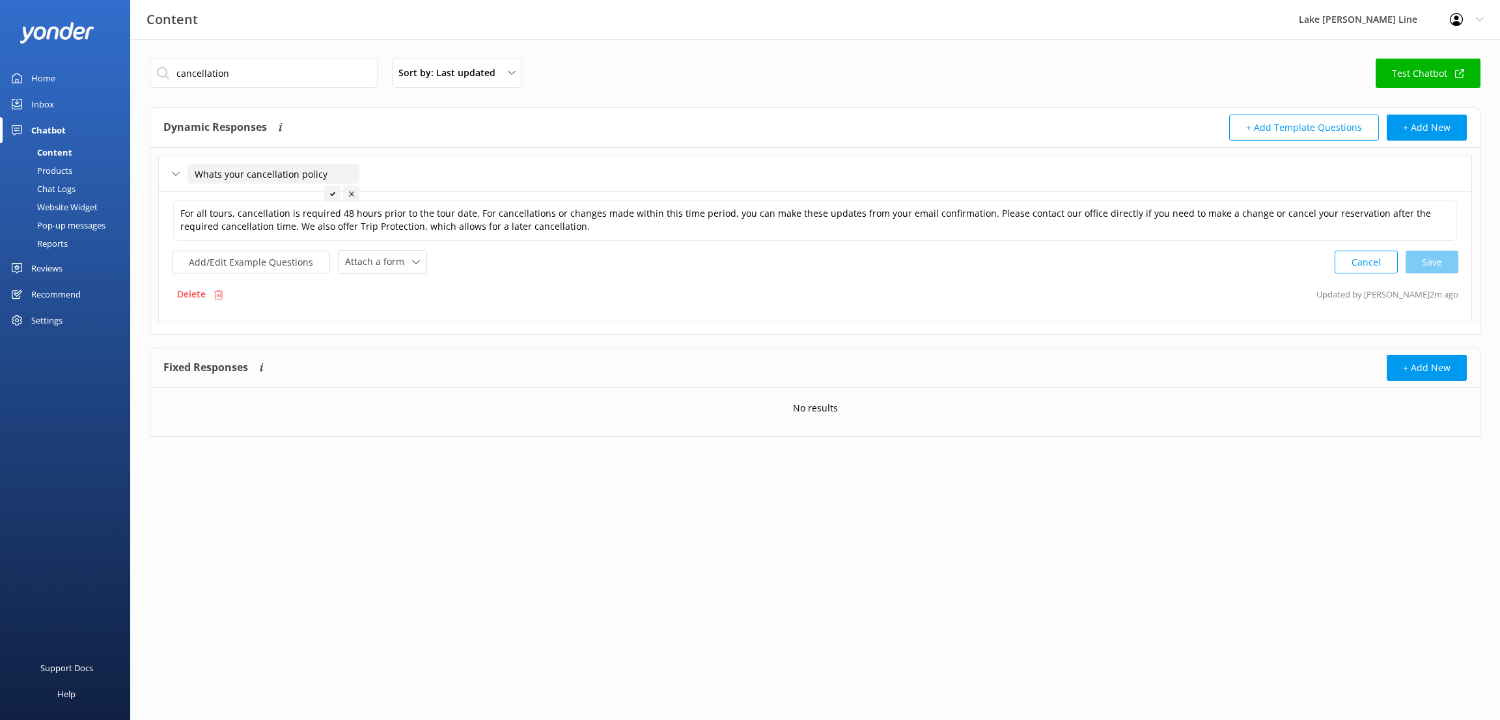
click at [217, 175] on input "Whats your cancellation policy" at bounding box center [273, 174] width 172 height 20
type input "What's your cancellation policy"
click at [333, 195] on div at bounding box center [337, 193] width 16 height 16
click at [439, 230] on textarea "For all tours, cancellation is required 48 hours prior to the tour date. For ca…" at bounding box center [814, 220] width 1283 height 41
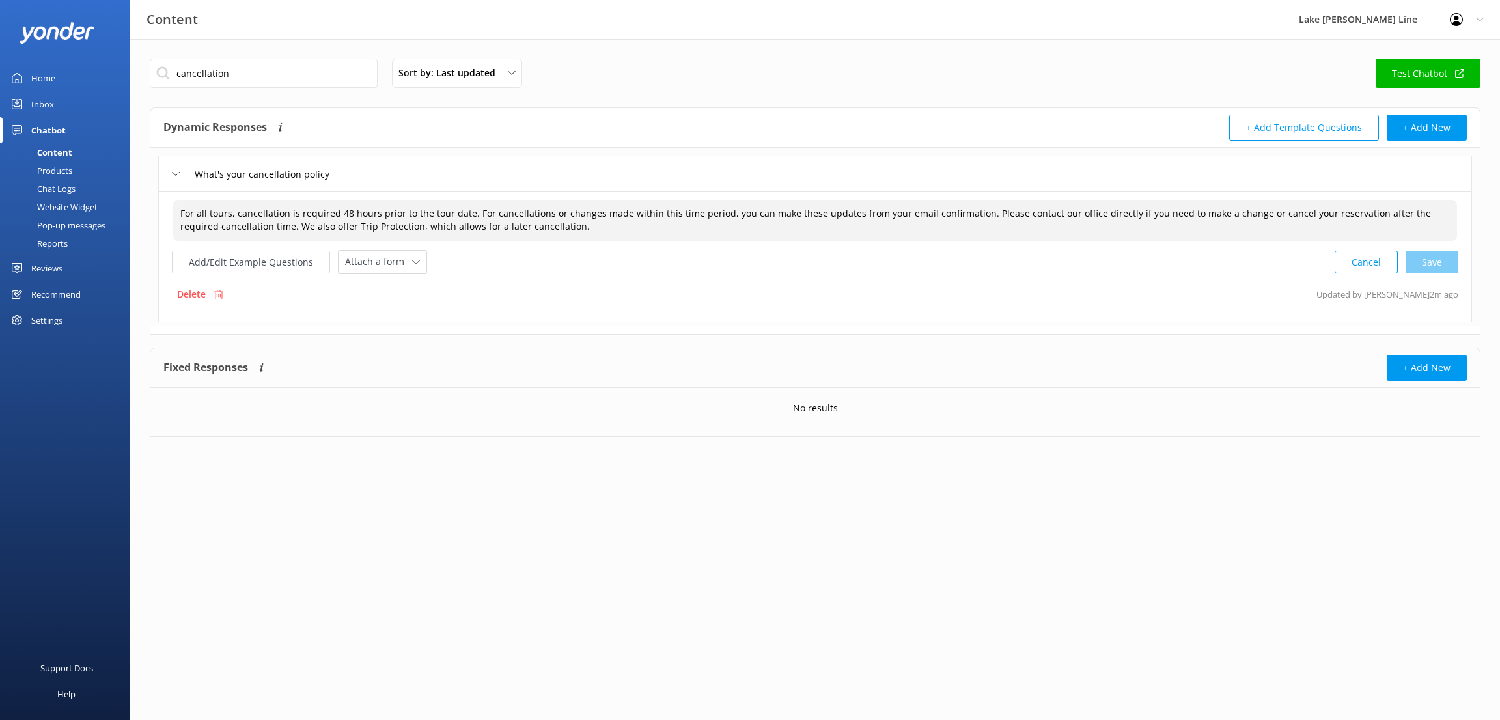
click at [466, 212] on textarea "For all tours, cancellation is required 48 hours prior to the tour date. For ca…" at bounding box center [814, 220] width 1283 height 41
click at [1431, 259] on div "Cancel Loading.." at bounding box center [1396, 261] width 123 height 24
type textarea "For all tours, cancellation is required 48 hours prior to the tour date to refu…"
click at [64, 184] on div "Chat Logs" at bounding box center [42, 189] width 68 height 18
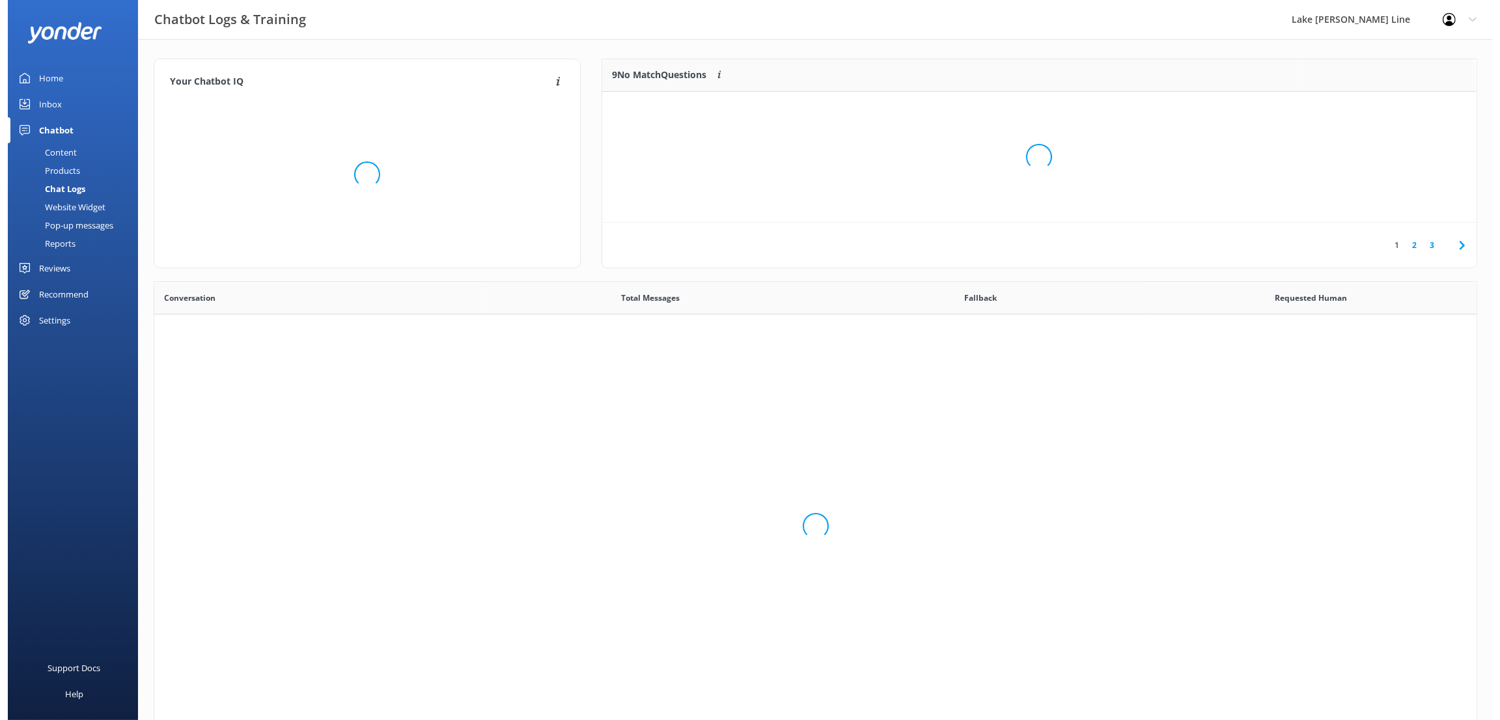
scroll to position [442, 1307]
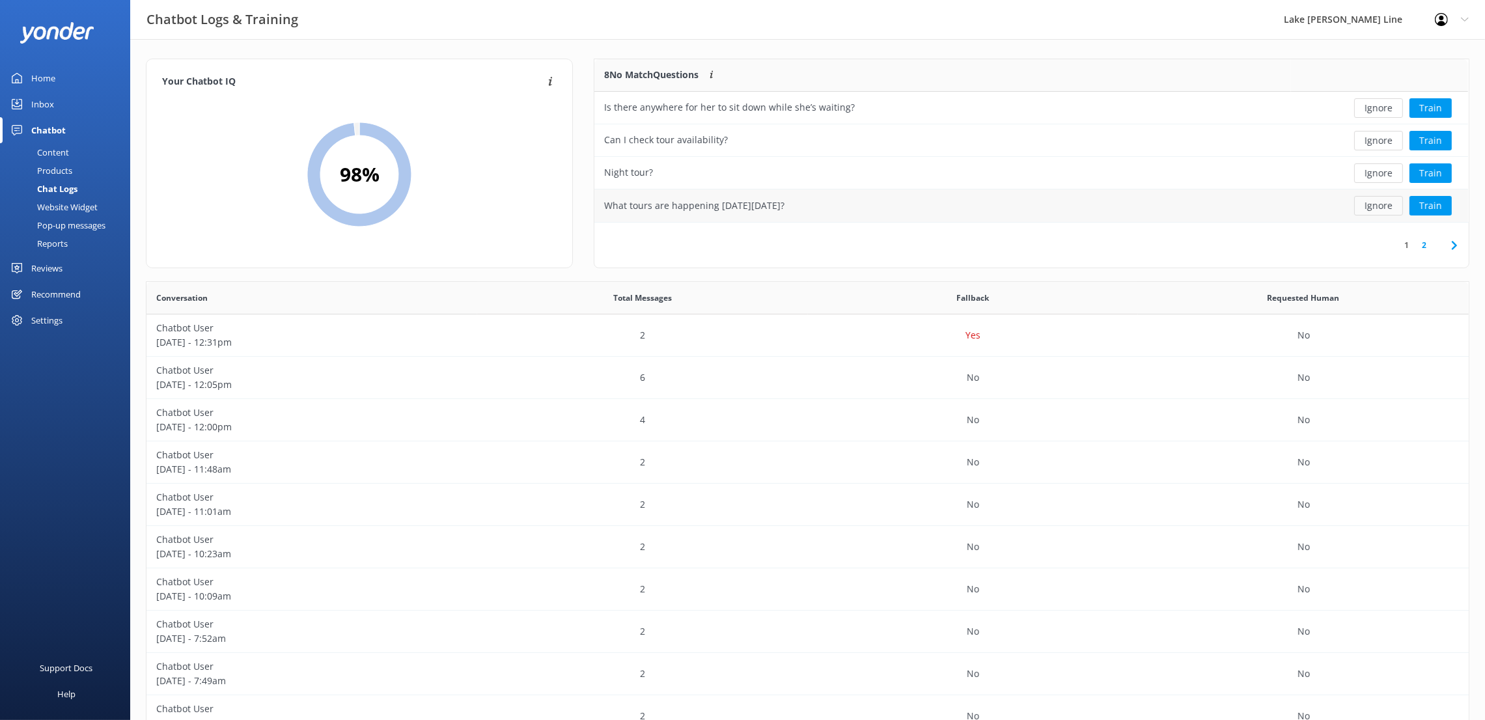
click at [1377, 204] on button "Ignore" at bounding box center [1378, 206] width 49 height 20
click at [1373, 205] on button "Ignore" at bounding box center [1378, 206] width 49 height 20
click at [1434, 205] on button "Train" at bounding box center [1430, 206] width 42 height 20
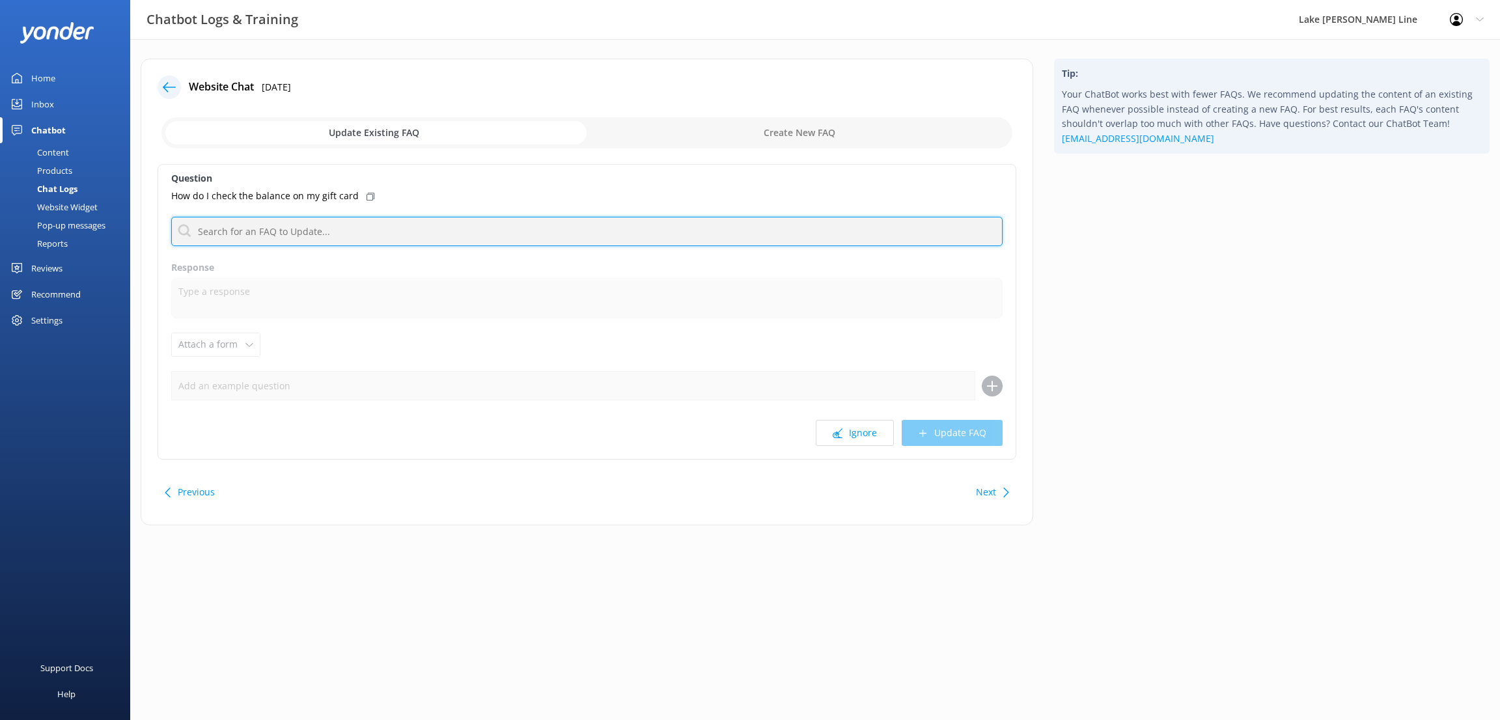
click at [316, 234] on input "text" at bounding box center [586, 231] width 831 height 29
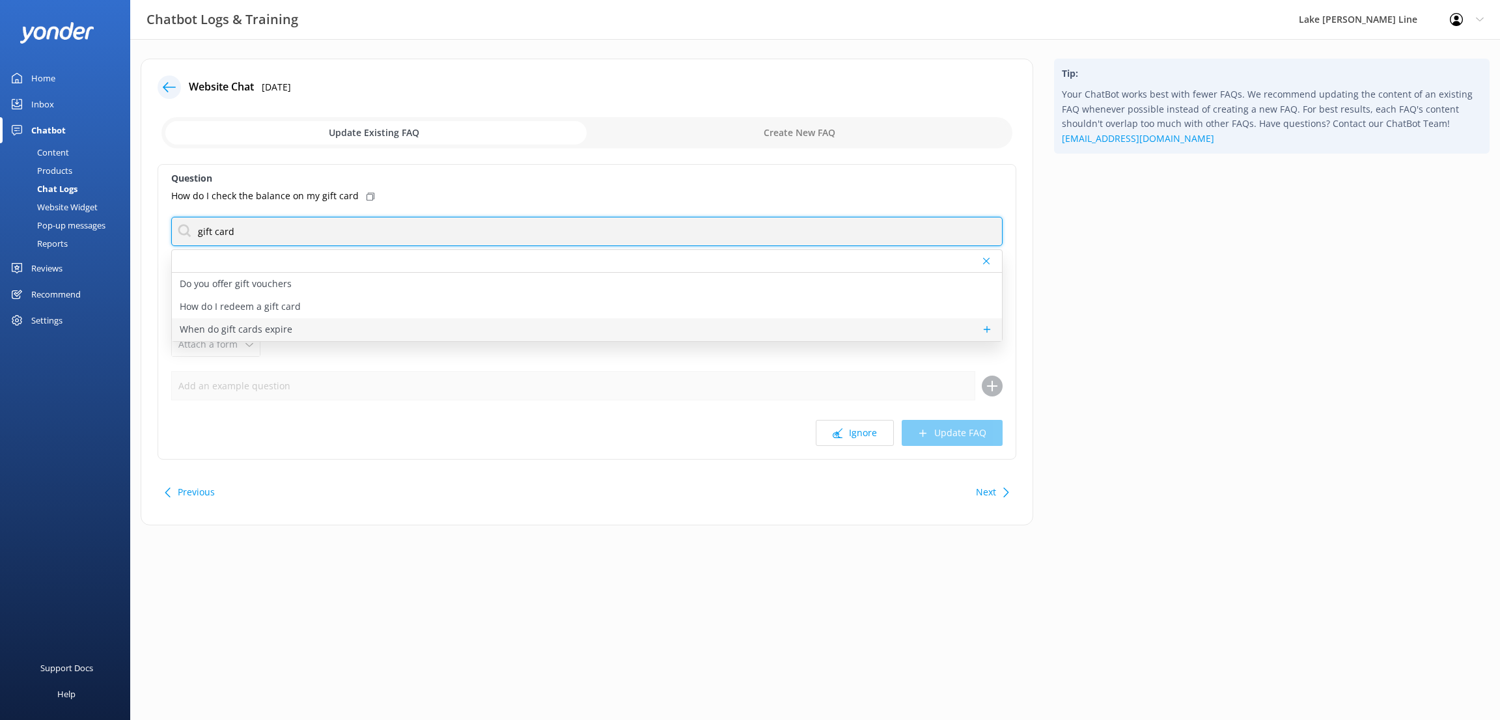
type input "gift card"
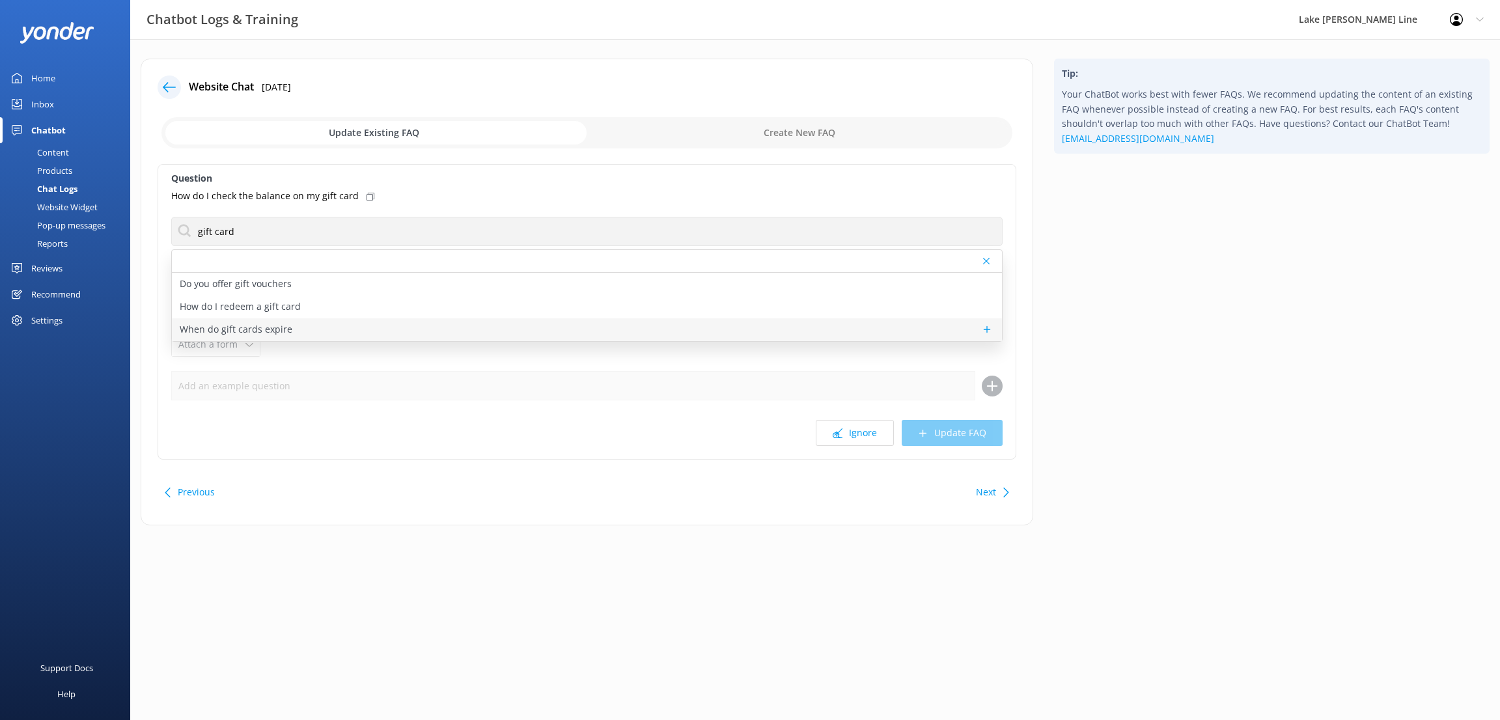
click at [282, 326] on p "When do gift cards expire" at bounding box center [236, 329] width 113 height 14
type textarea "Gift cards with a dollar value do not have an expiration date. Gift certificate…"
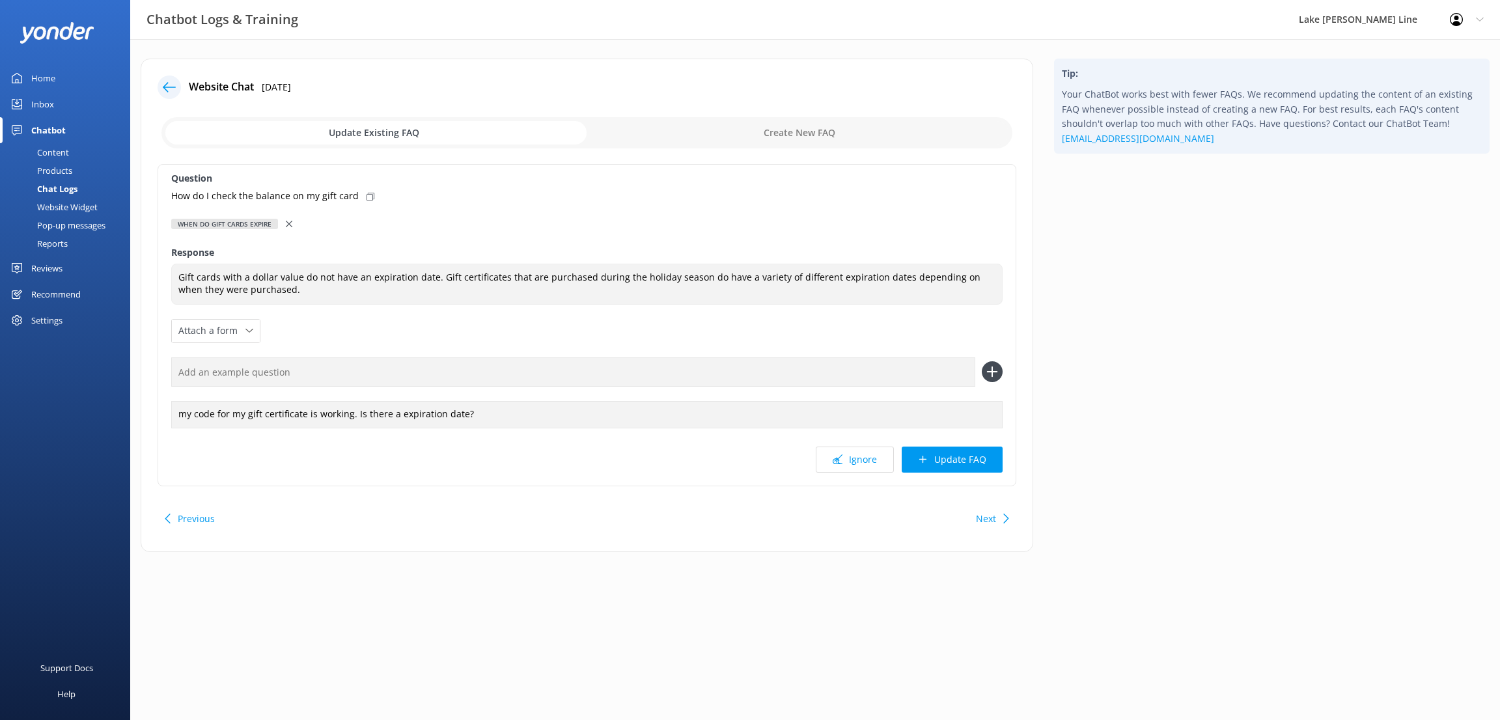
click at [291, 221] on icon at bounding box center [289, 224] width 7 height 7
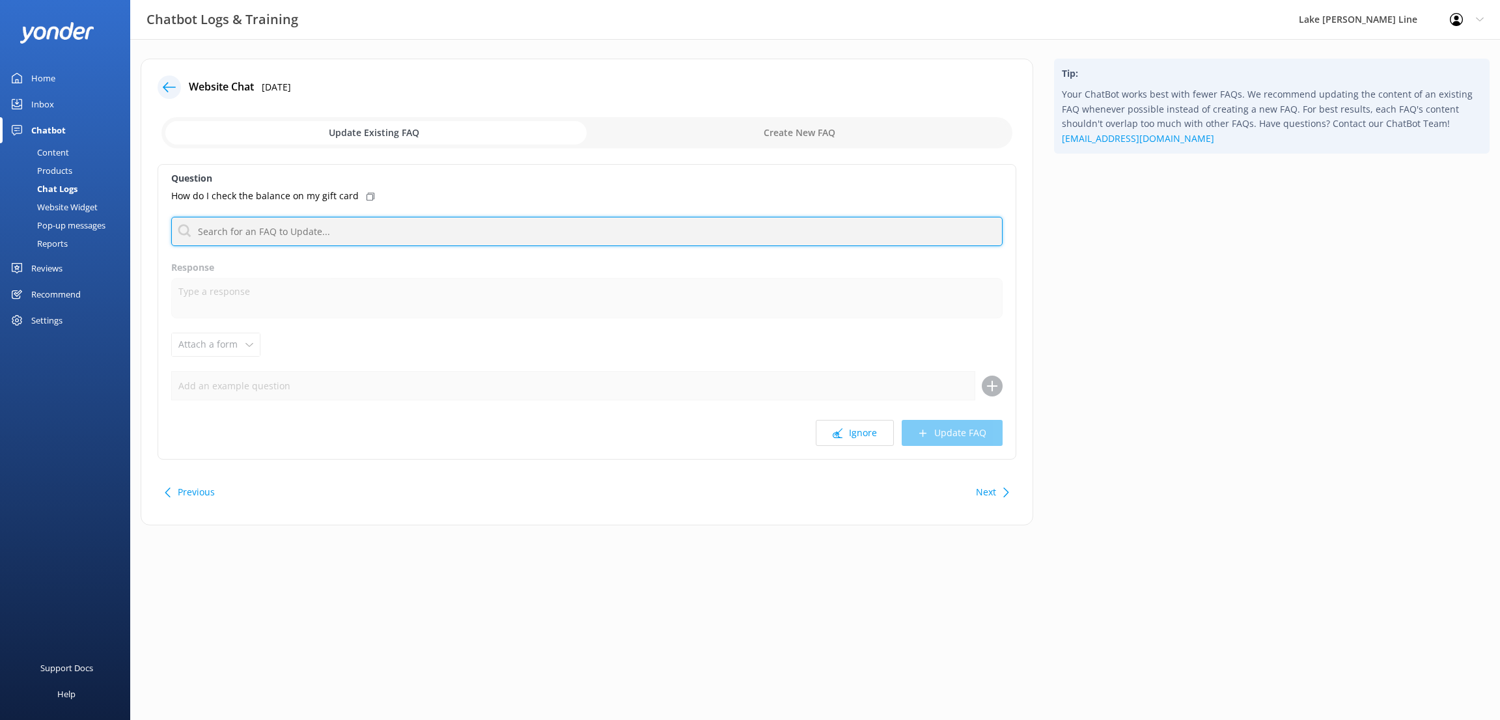
click at [260, 226] on input "text" at bounding box center [586, 231] width 831 height 29
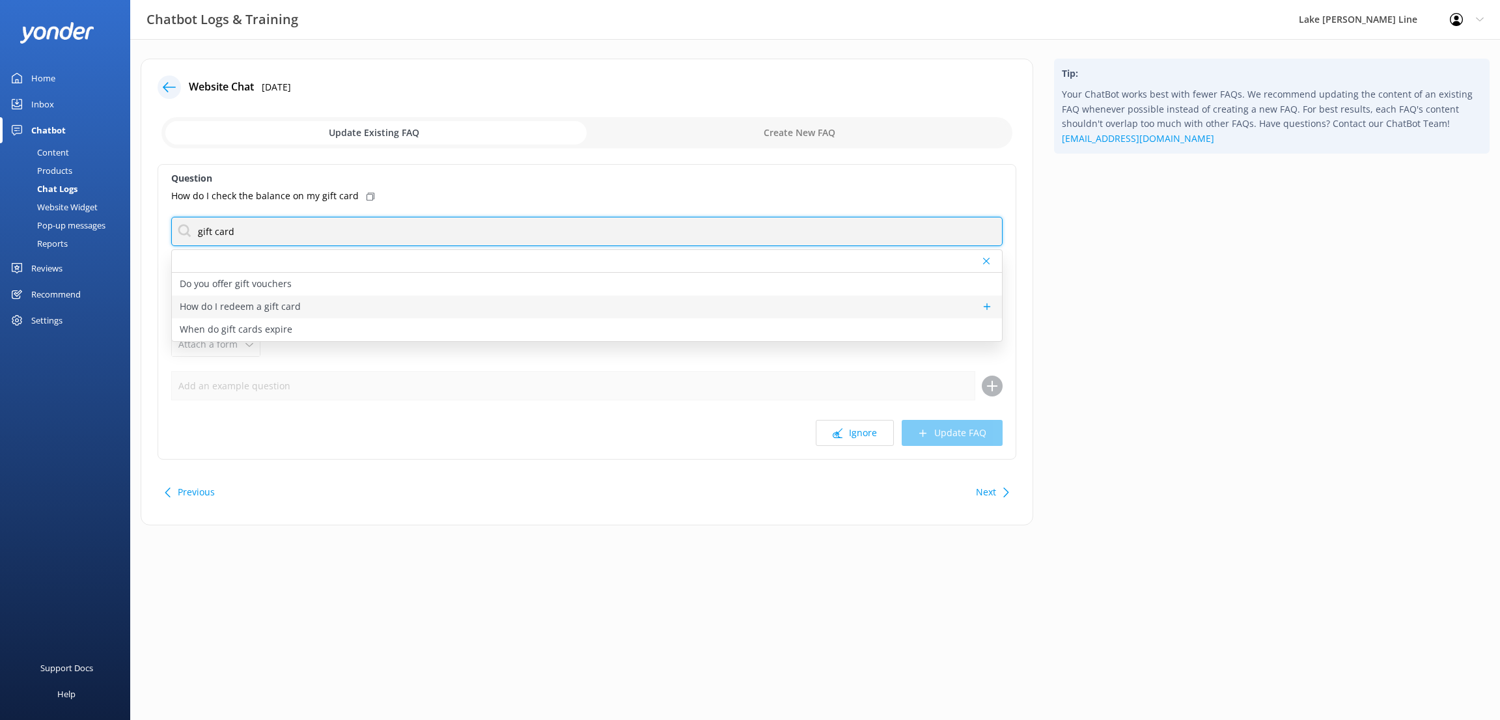
type input "gift card"
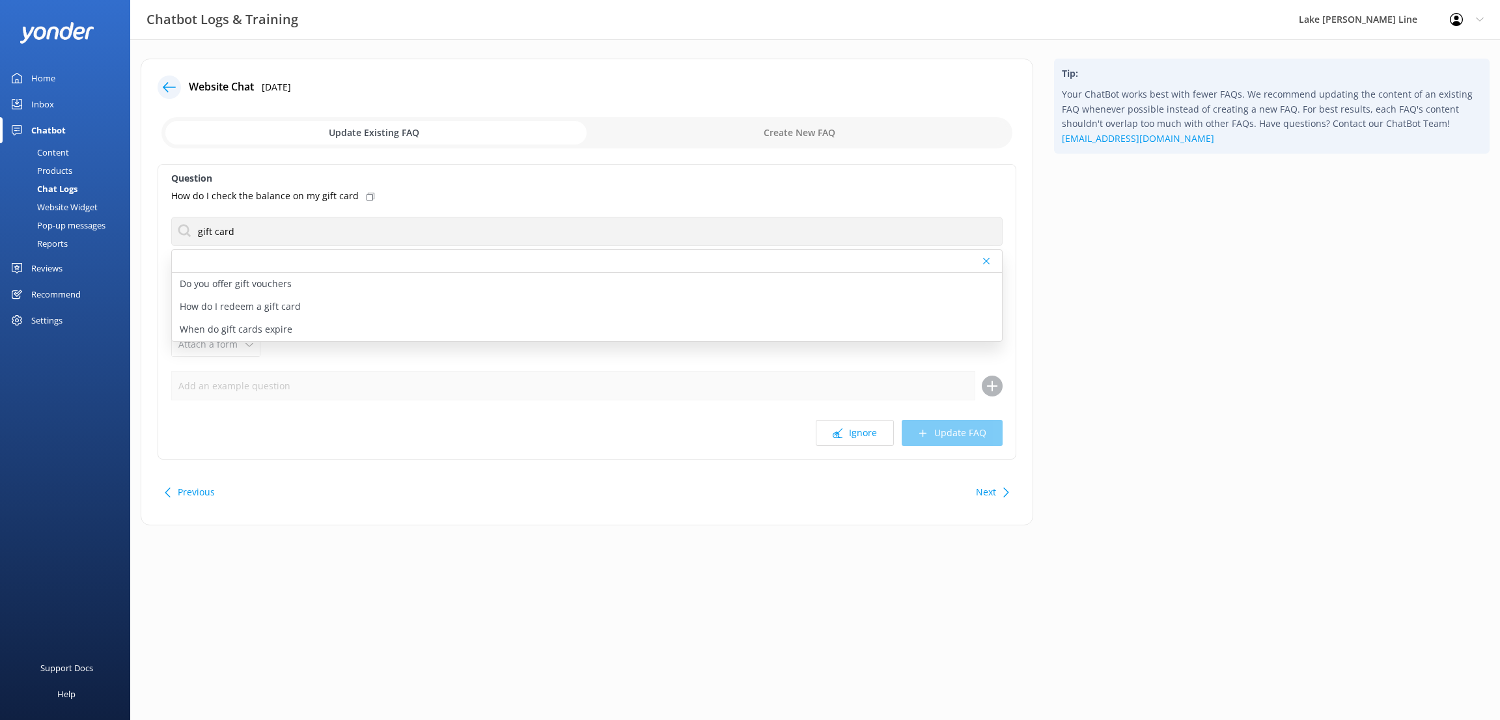
click at [294, 305] on p "How do I redeem a gift card" at bounding box center [240, 306] width 121 height 14
type textarea "If you have a 20-digit Gift Card with a dollar value, click on "Apply a Gift Ca…"
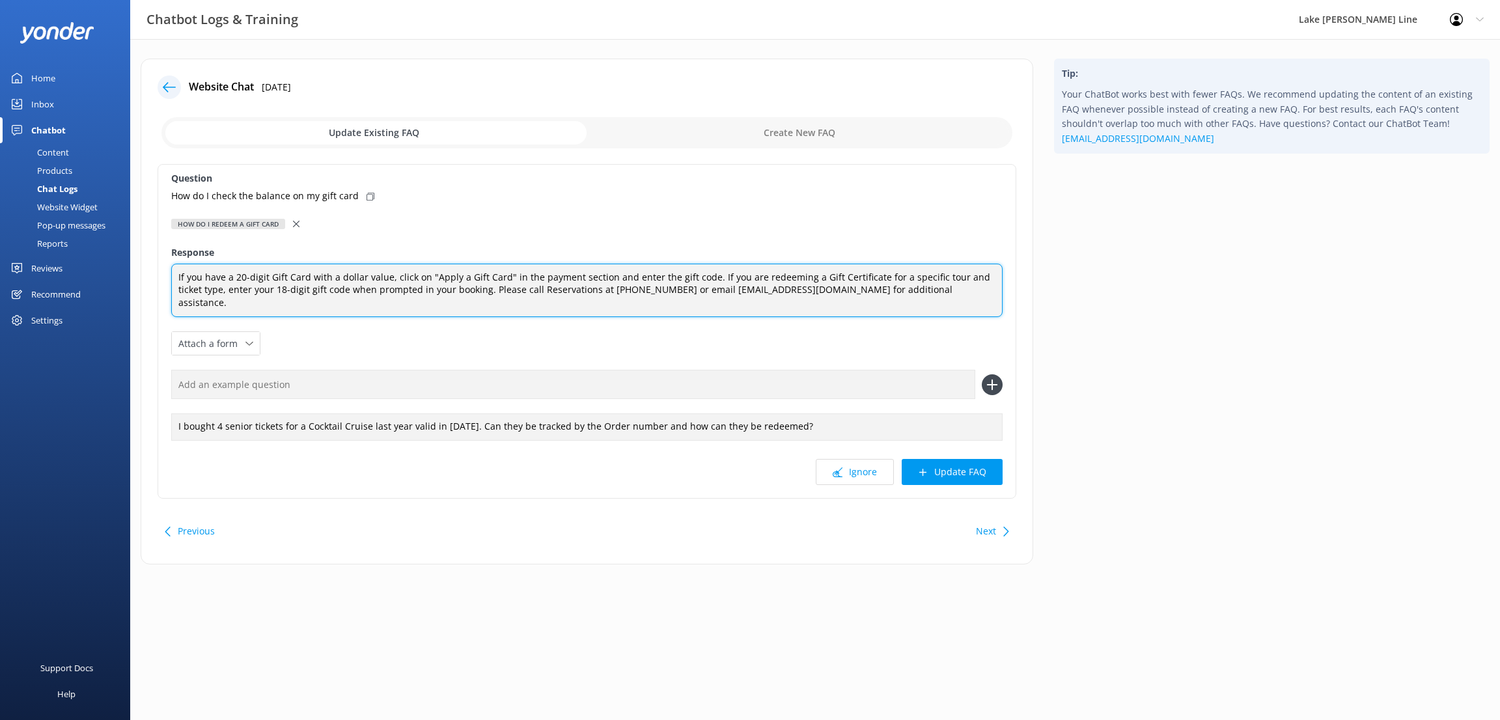
drag, startPoint x: 944, startPoint y: 295, endPoint x: 461, endPoint y: 290, distance: 482.3
click at [461, 290] on textarea "If you have a 20-digit Gift Card with a dollar value, click on "Apply a Gift Ca…" at bounding box center [586, 291] width 831 height 54
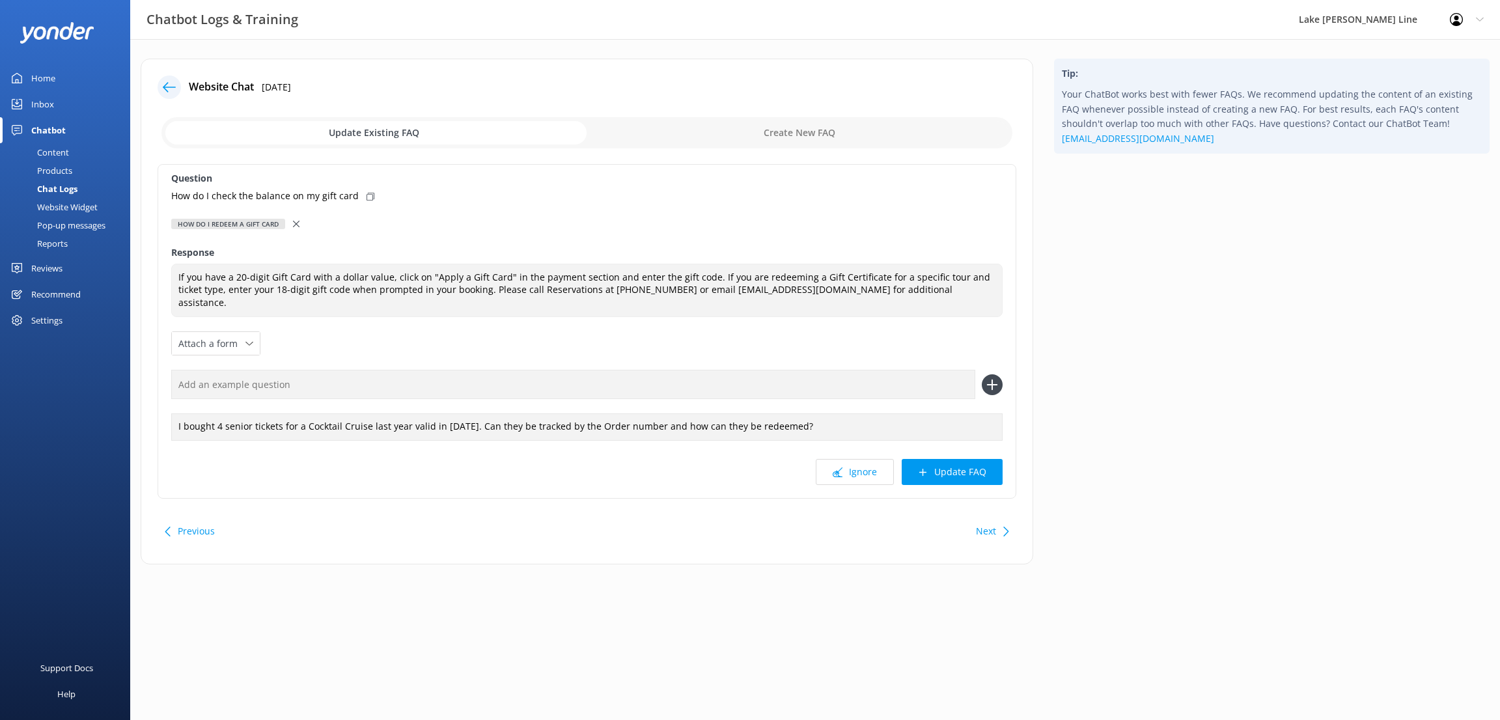
click at [294, 221] on icon at bounding box center [296, 224] width 7 height 7
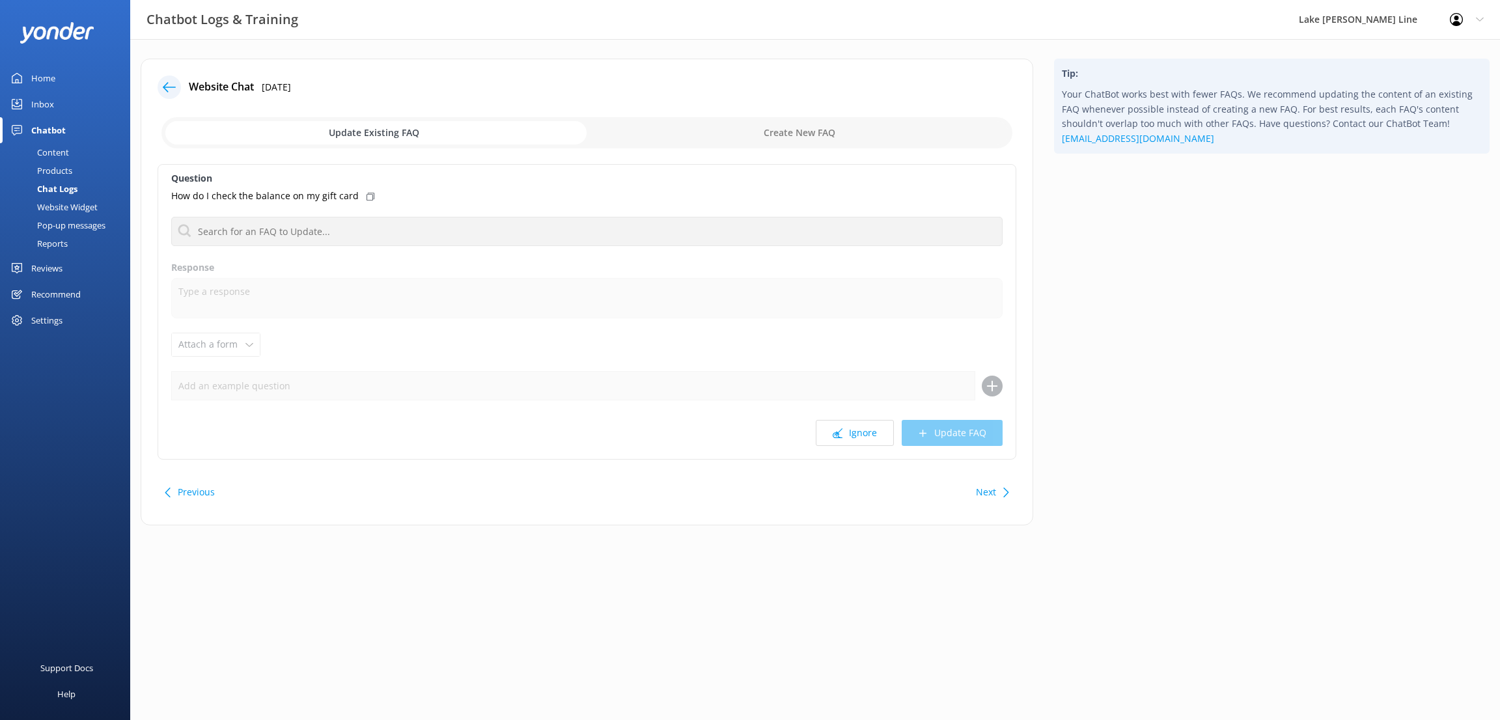
click at [811, 135] on input "checkbox" at bounding box center [586, 132] width 851 height 31
checkbox input "true"
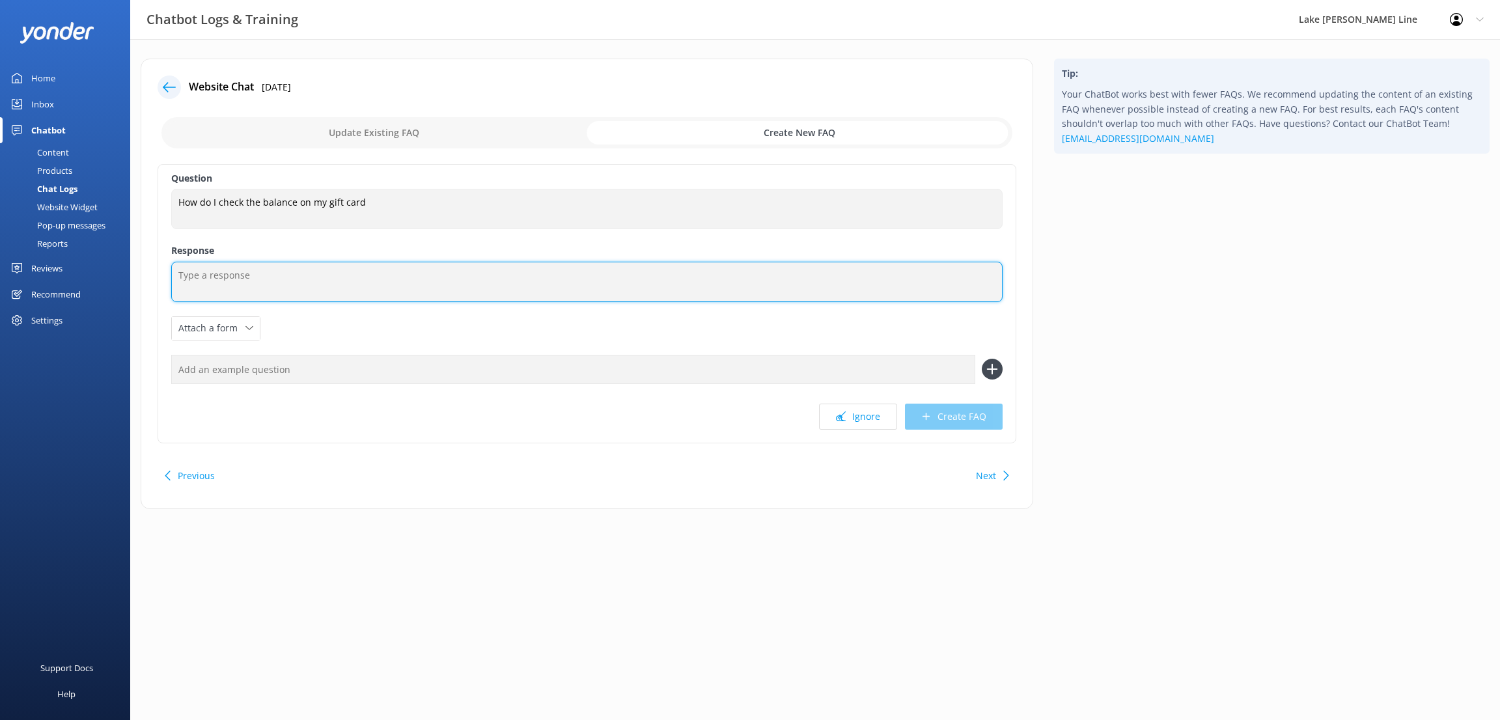
click at [212, 275] on textarea at bounding box center [586, 282] width 831 height 40
paste textarea "Please call Reservations at [PHONE_NUMBER] or email [EMAIL_ADDRESS][DOMAIN_NAME…"
click at [336, 273] on textarea "To check the balance of a gift card, Please call Reservations at [PHONE_NUMBER]…" at bounding box center [586, 282] width 831 height 40
click at [491, 278] on textarea "To check the balance of a gift card, please call Reservations at [PHONE_NUMBER]…" at bounding box center [586, 282] width 831 height 40
drag, startPoint x: 774, startPoint y: 273, endPoint x: 671, endPoint y: 269, distance: 102.9
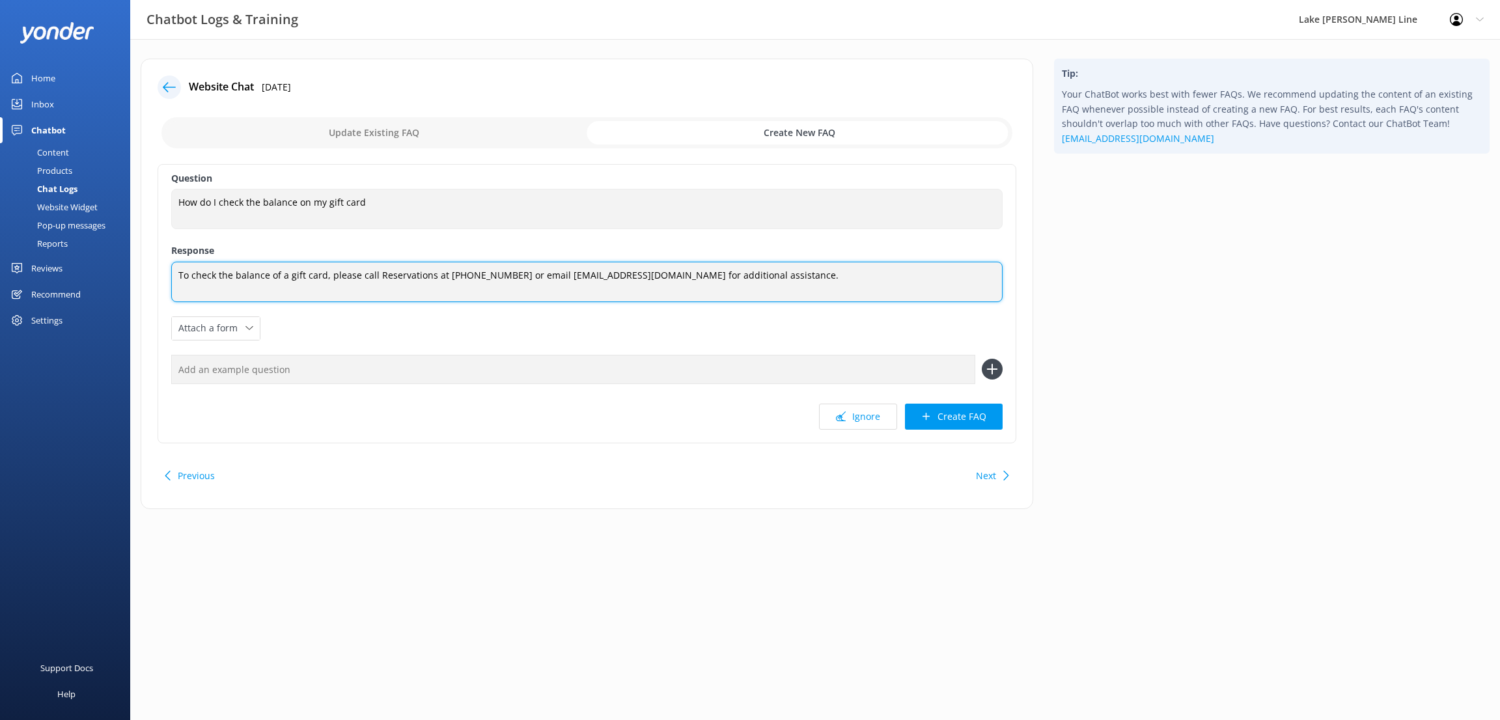
click at [673, 269] on textarea "To check the balance of a gift card, please call Reservations at [PHONE_NUMBER]…" at bounding box center [586, 282] width 831 height 40
type textarea "To check the balance of a gift card, please call Reservations at [PHONE_NUMBER]…"
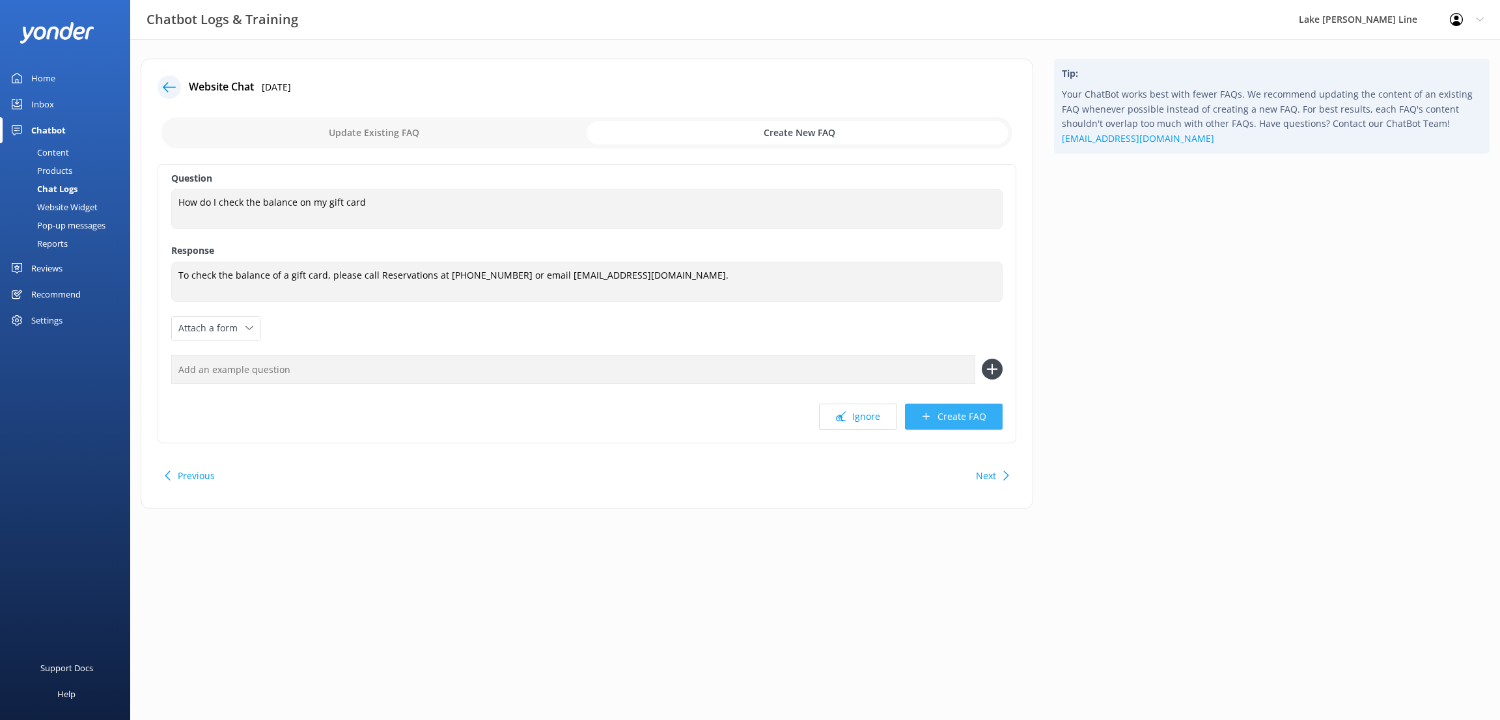
click at [951, 411] on button "Create FAQ" at bounding box center [954, 417] width 98 height 26
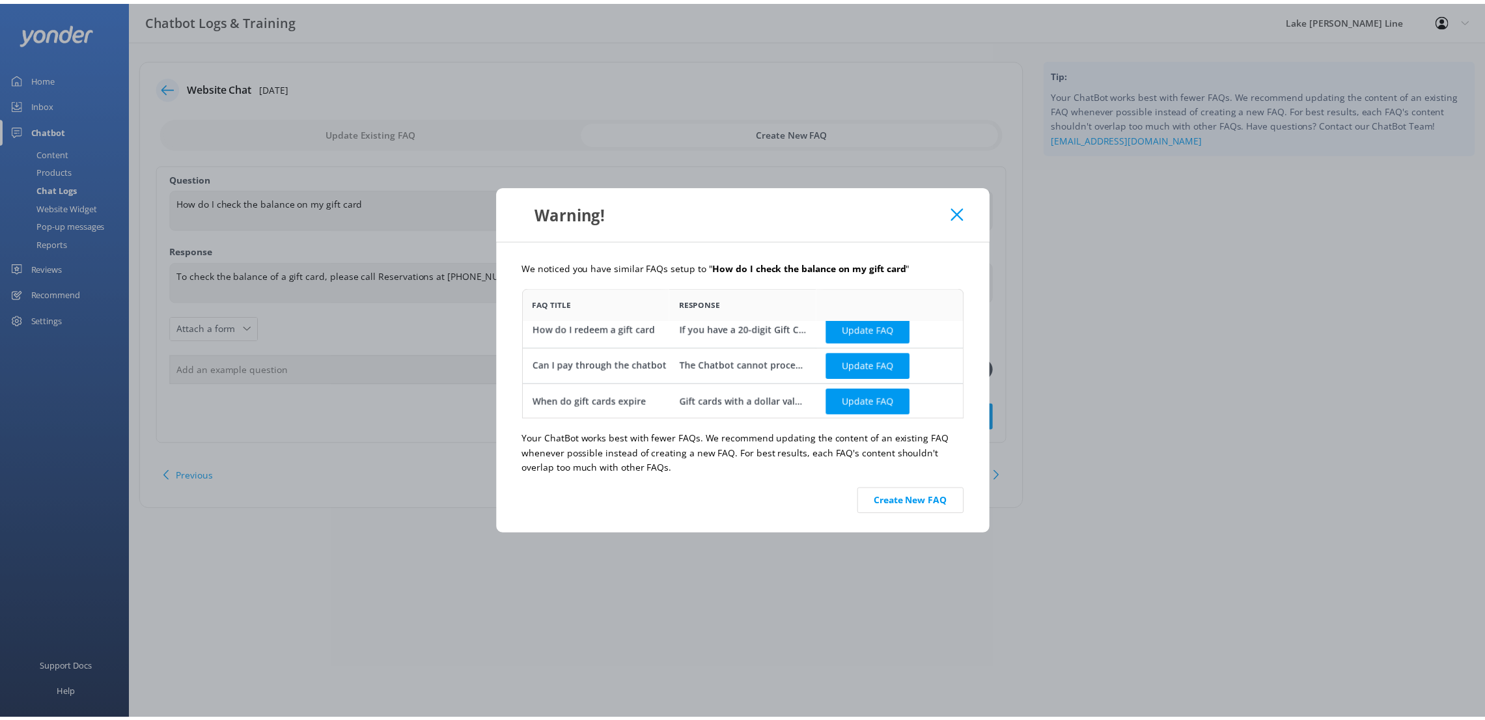
scroll to position [10, 0]
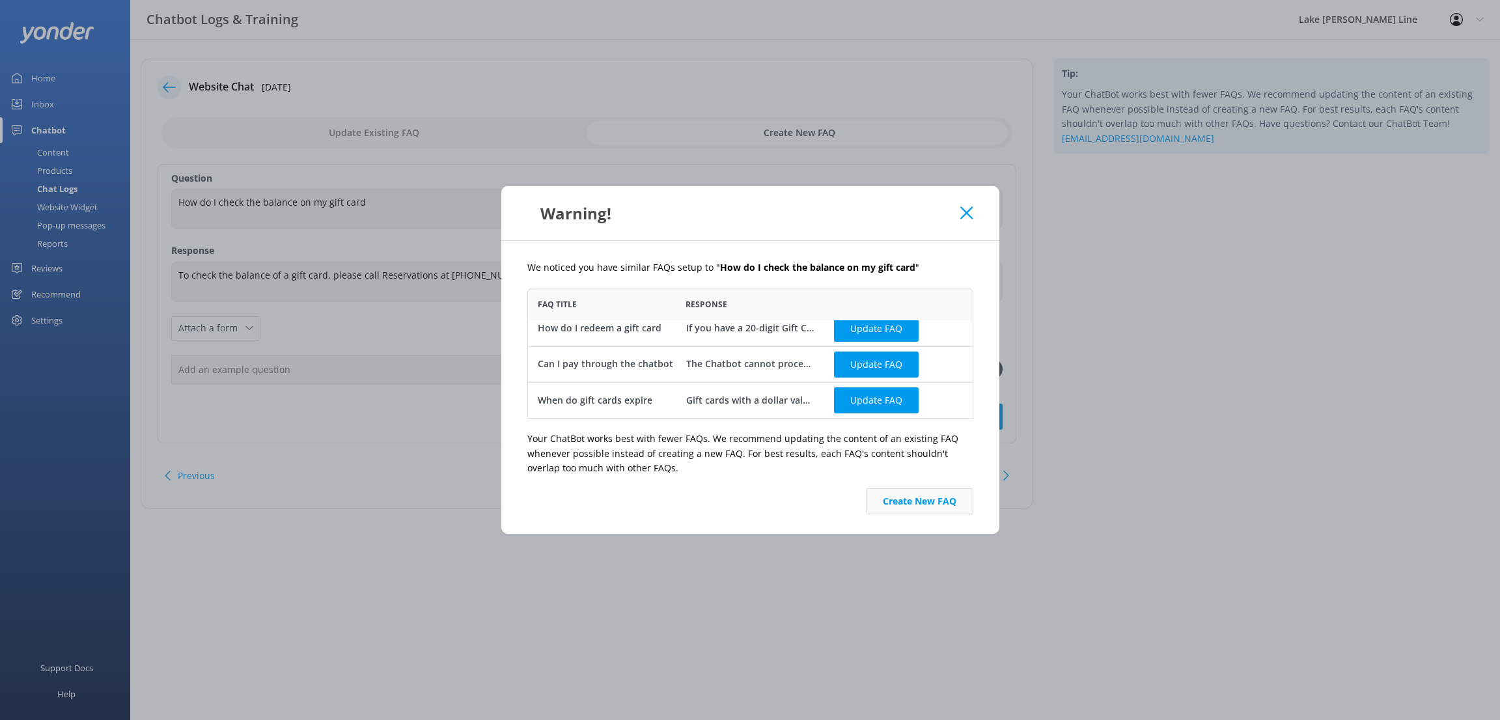
click at [896, 501] on button "Create New FAQ" at bounding box center [919, 501] width 107 height 26
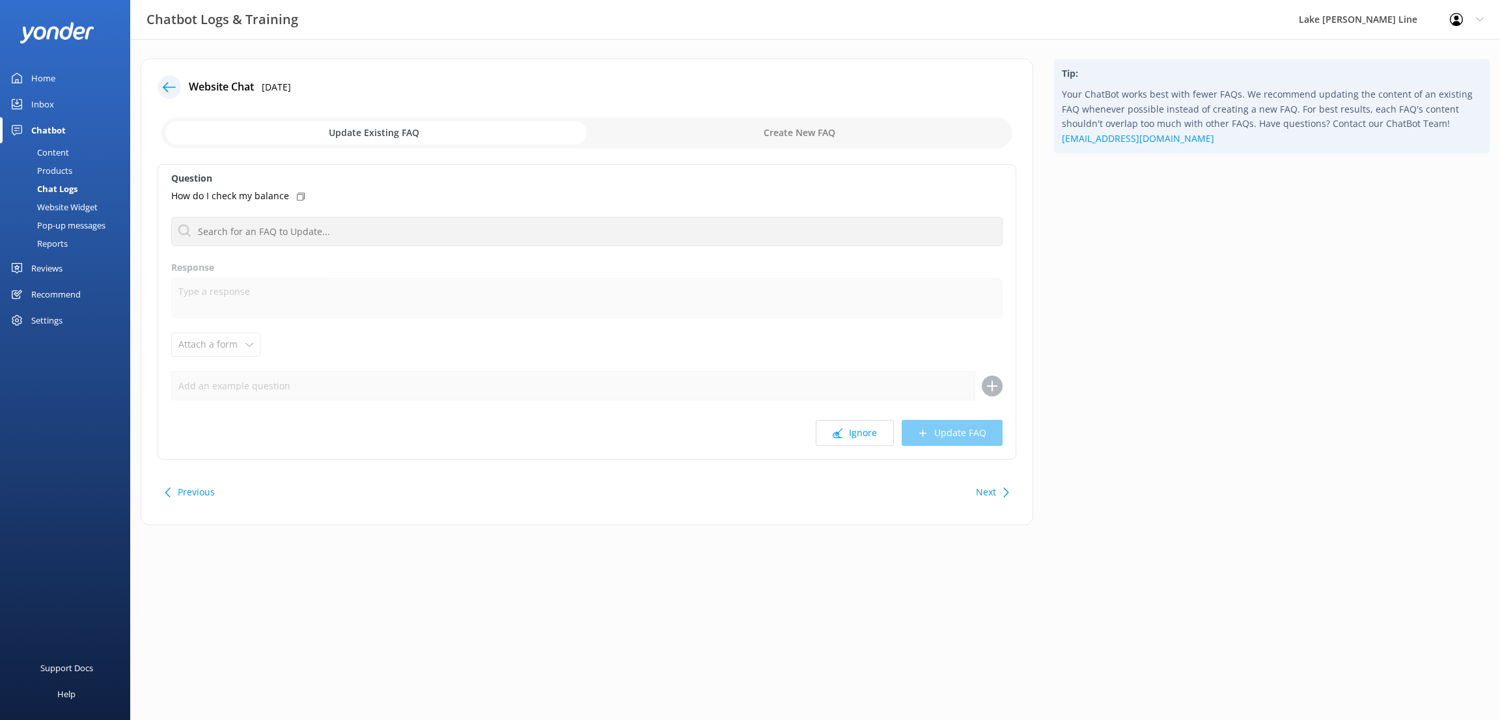
click at [165, 89] on use at bounding box center [169, 87] width 13 height 10
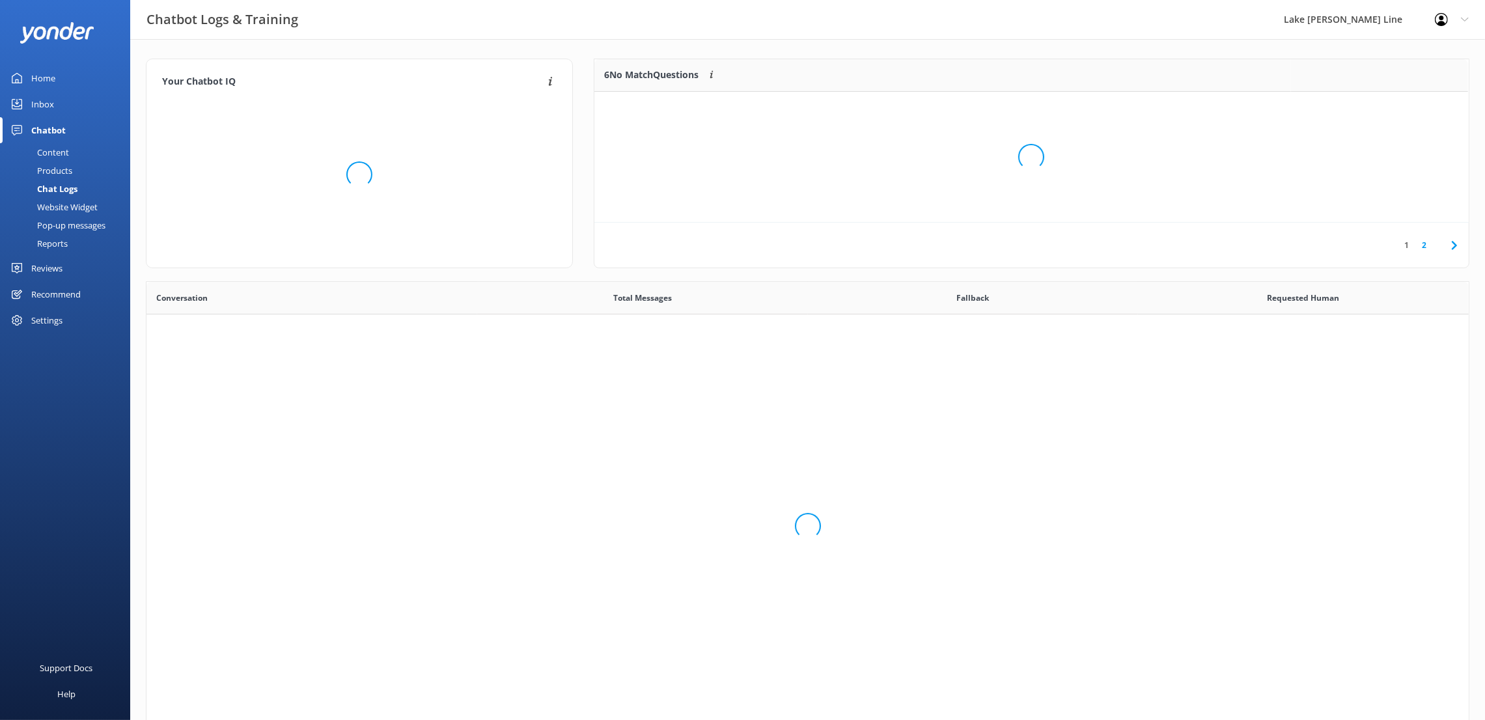
scroll to position [442, 1307]
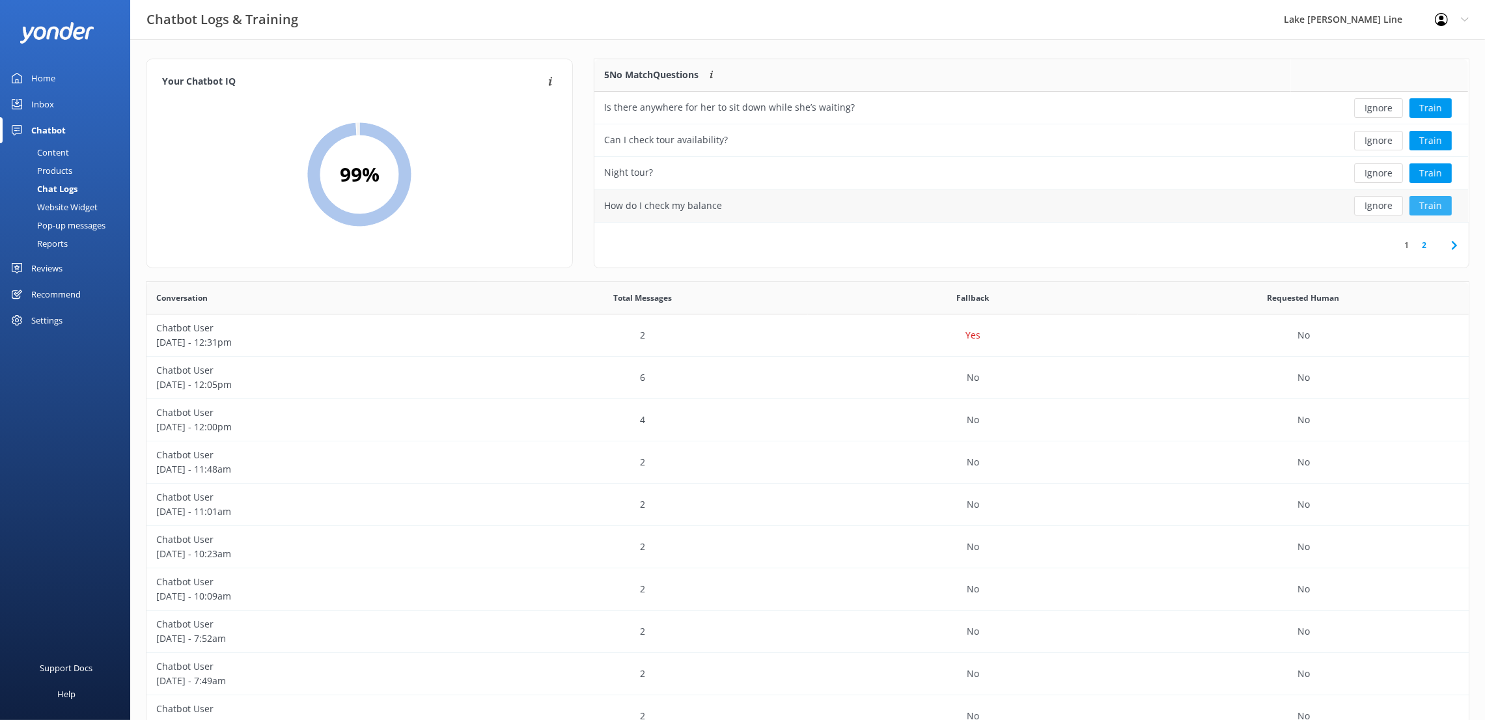
click at [1425, 204] on button "Train" at bounding box center [1430, 206] width 42 height 20
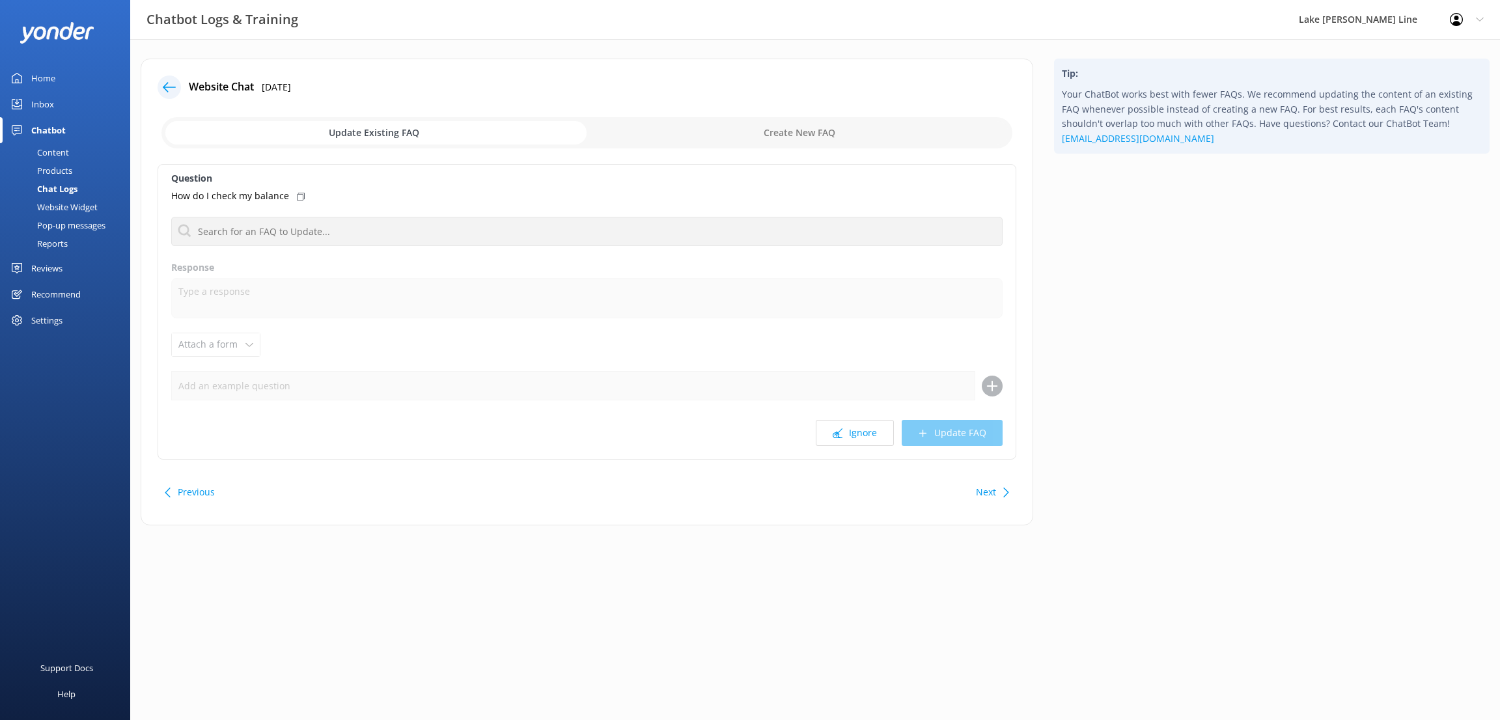
click at [1426, 210] on div "Tip: Your ChatBot works best with fewer FAQs. We recommend updating the content…" at bounding box center [1271, 299] width 456 height 480
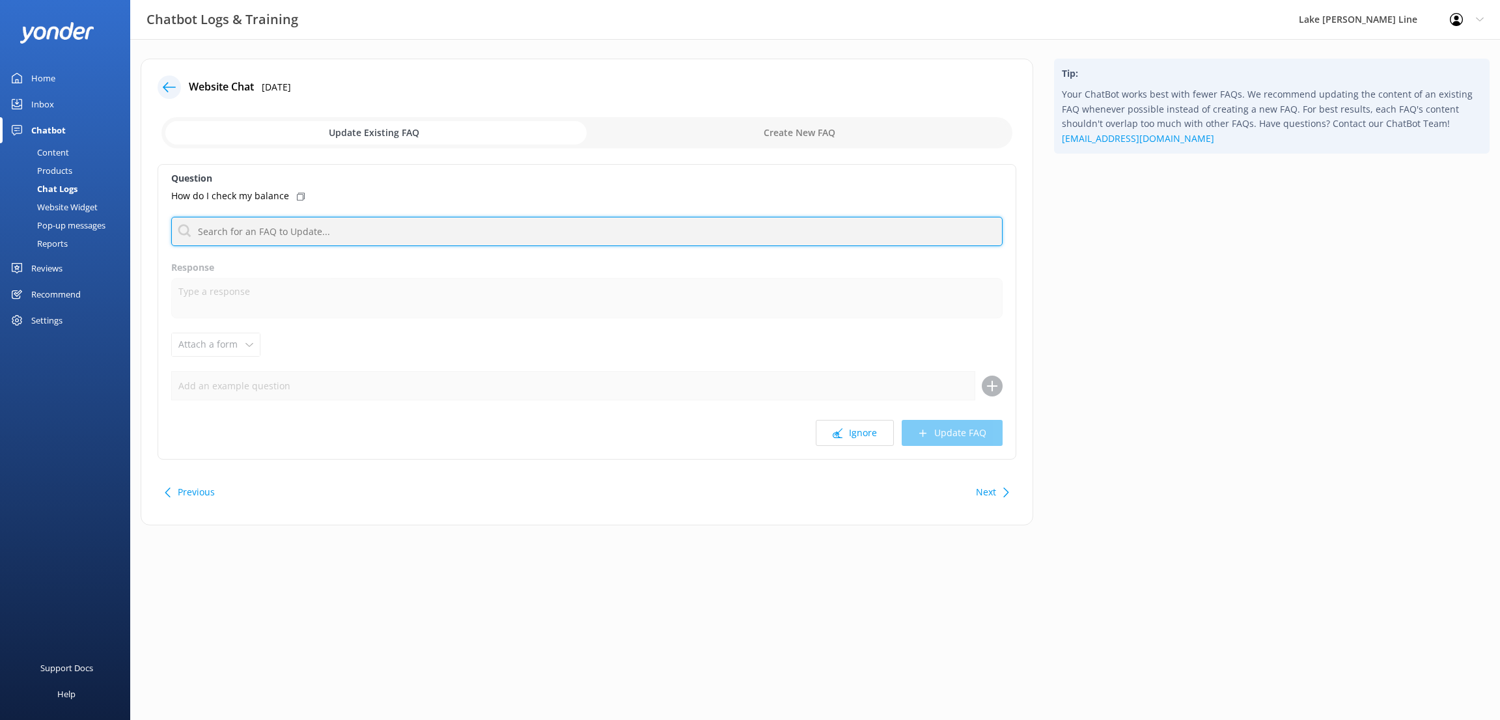
drag, startPoint x: 349, startPoint y: 232, endPoint x: 335, endPoint y: 235, distance: 13.9
click at [347, 232] on input "text" at bounding box center [586, 231] width 831 height 29
click at [354, 235] on input "text" at bounding box center [586, 231] width 831 height 29
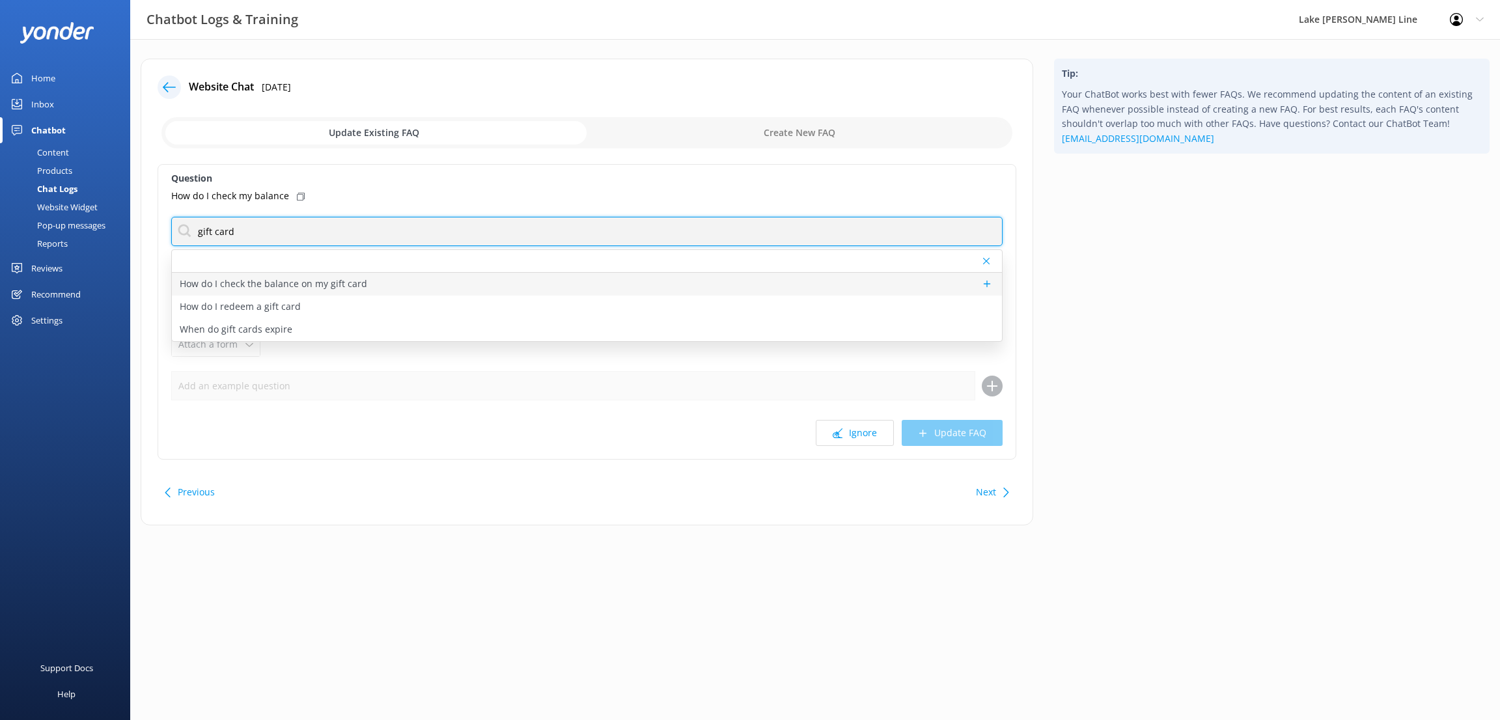
type input "gift card"
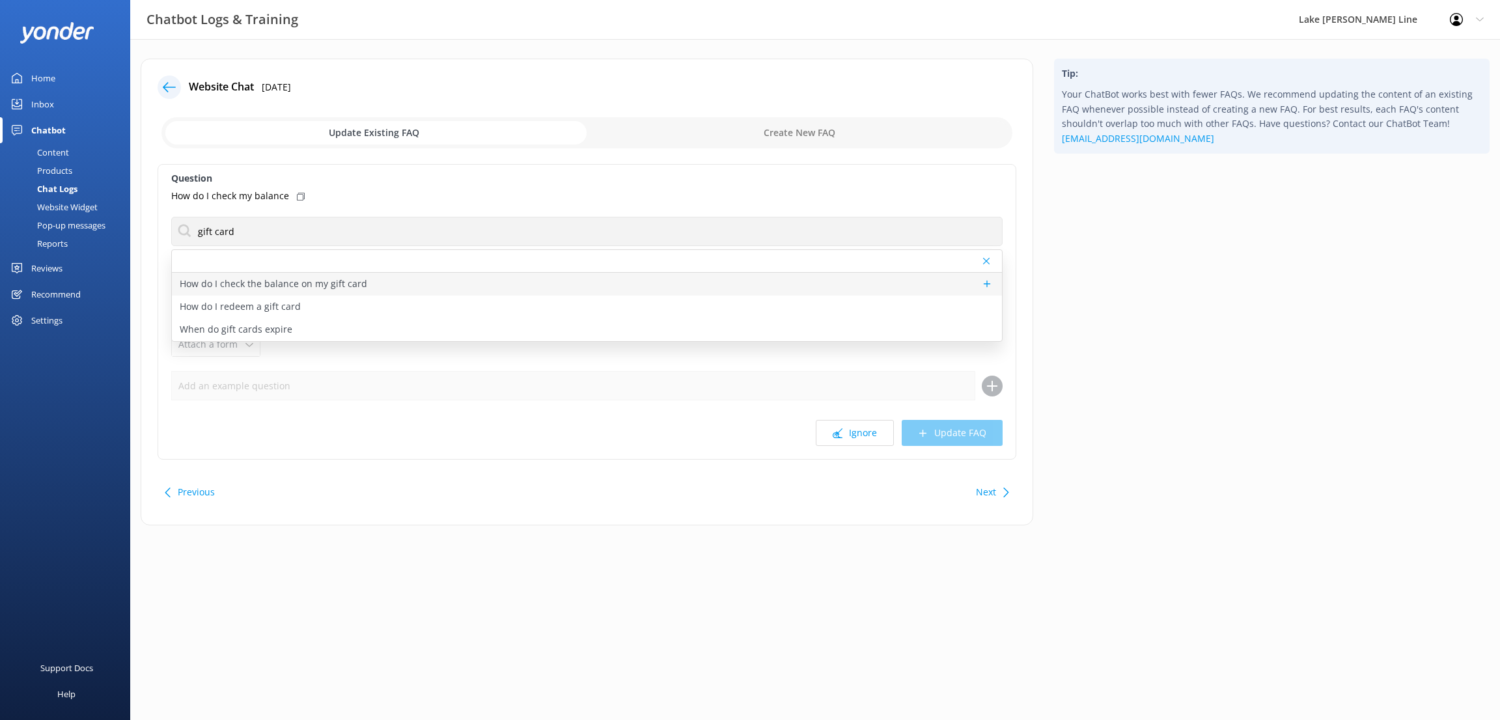
click at [360, 281] on p "How do I check the balance on my gift card" at bounding box center [273, 284] width 187 height 14
type textarea "To check the balance of a gift card, please call Reservations at [PHONE_NUMBER]…"
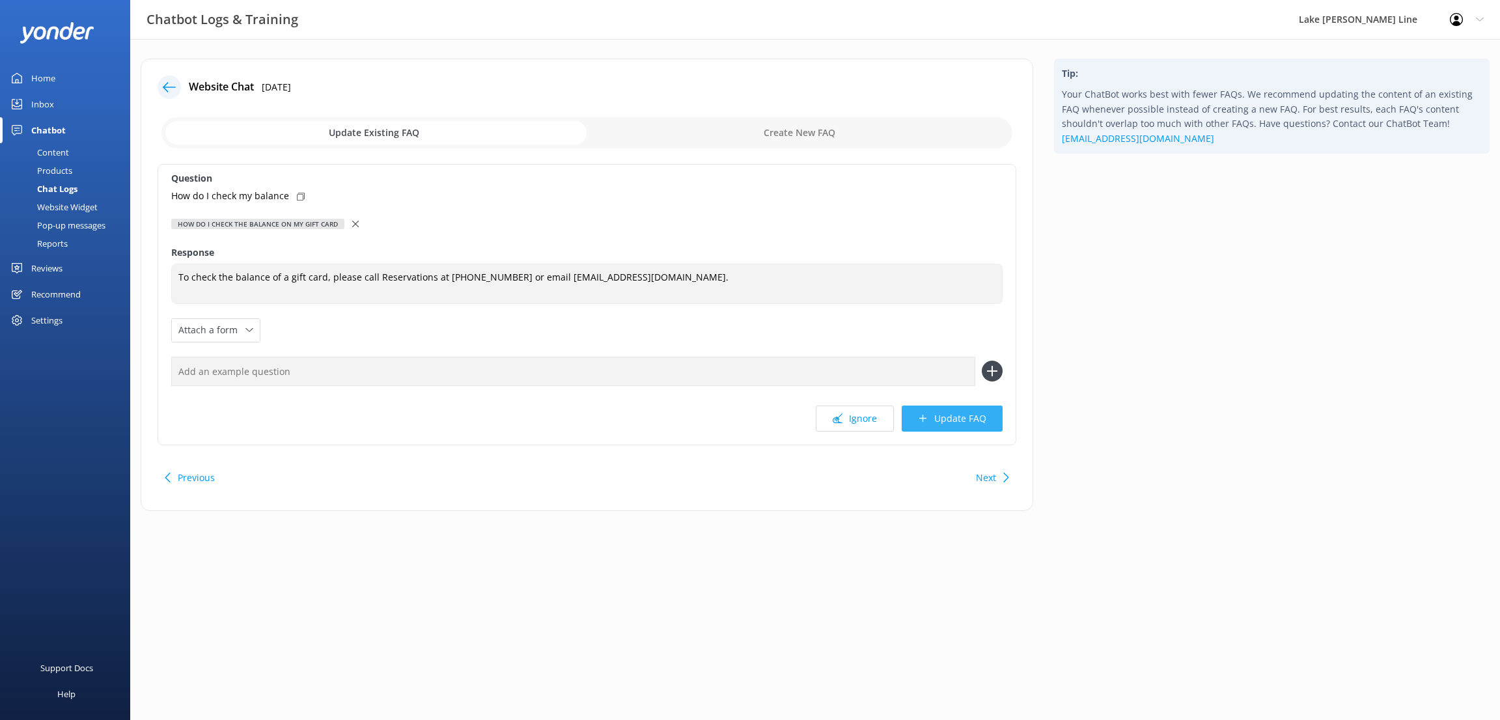
click at [966, 416] on button "Update FAQ" at bounding box center [951, 418] width 101 height 26
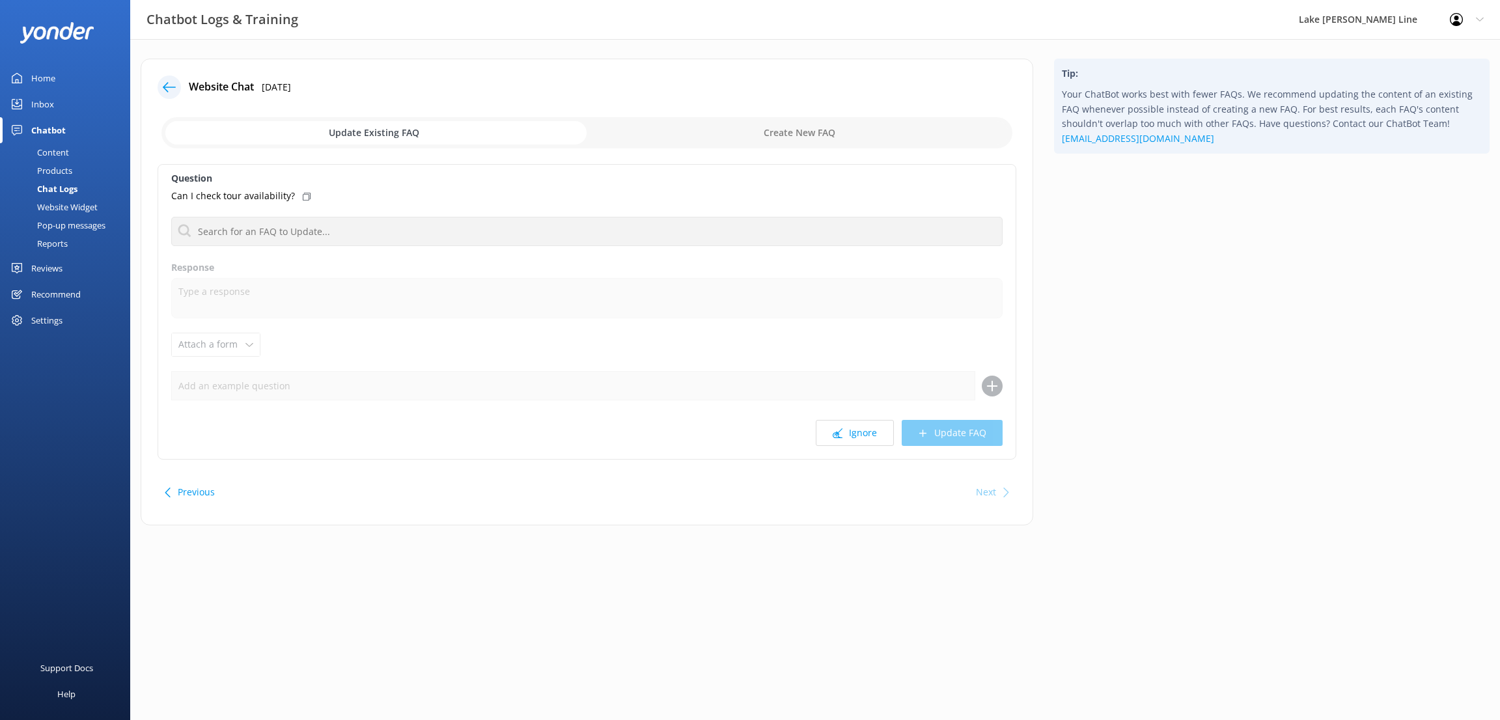
click at [56, 187] on div "Chat Logs" at bounding box center [43, 189] width 70 height 18
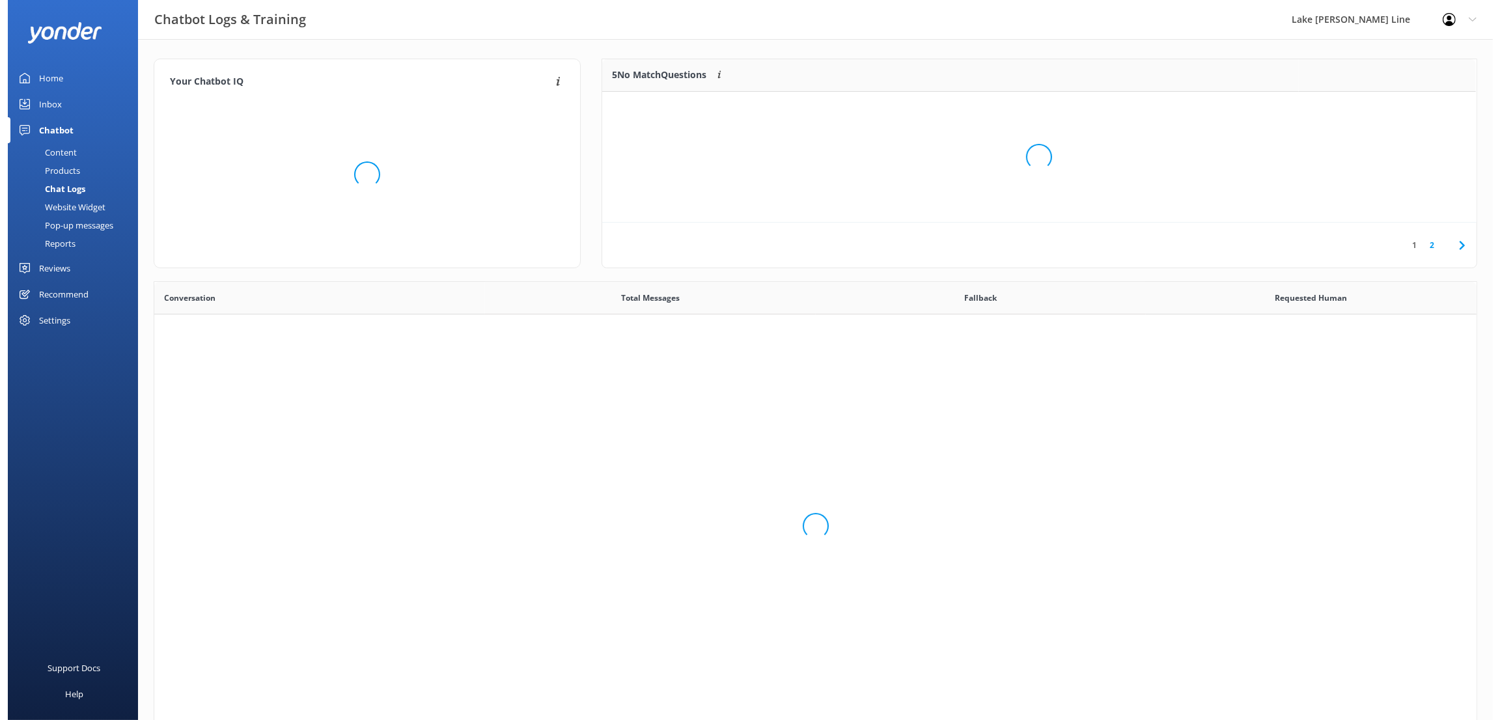
scroll to position [442, 1307]
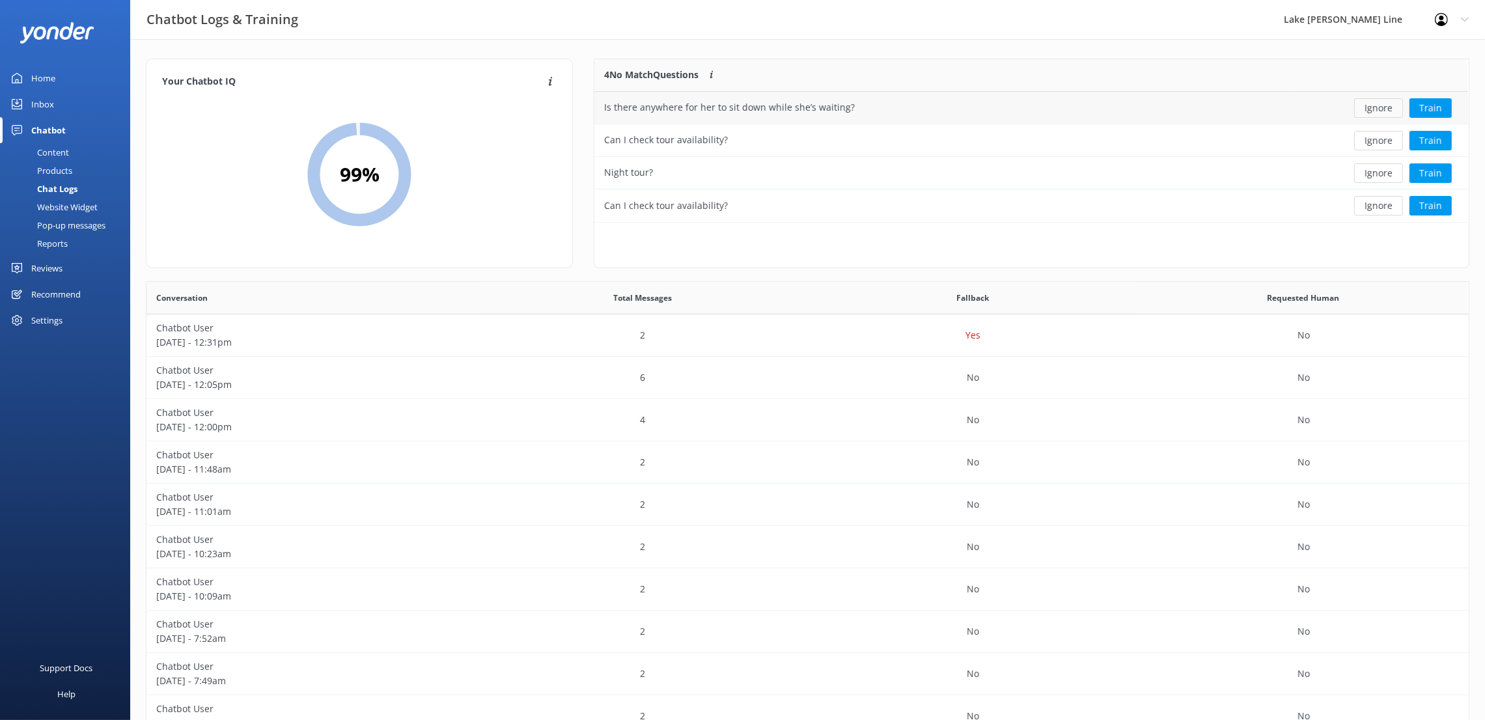
click at [1362, 102] on button "Ignore" at bounding box center [1378, 108] width 49 height 20
click at [57, 150] on div "Content" at bounding box center [38, 152] width 61 height 18
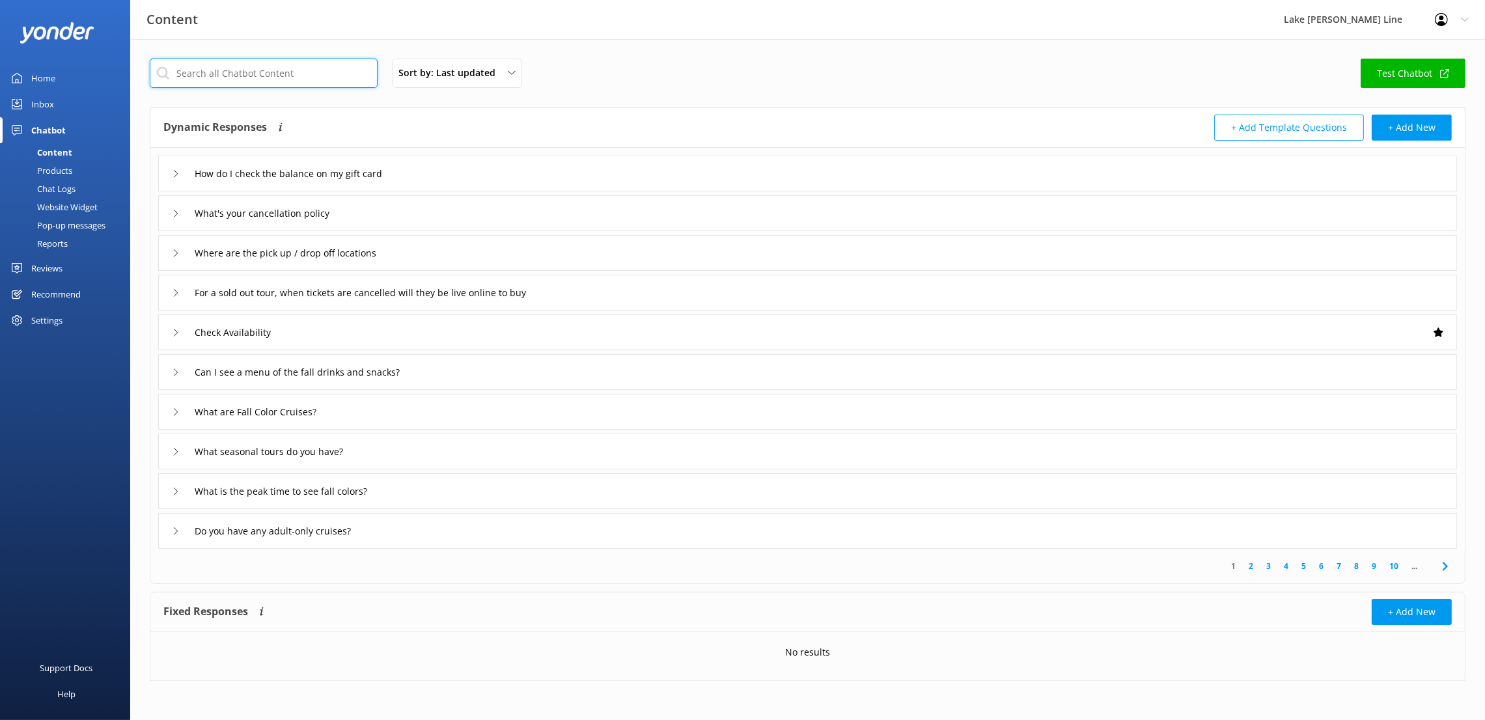
click at [312, 74] on input "text" at bounding box center [264, 73] width 228 height 29
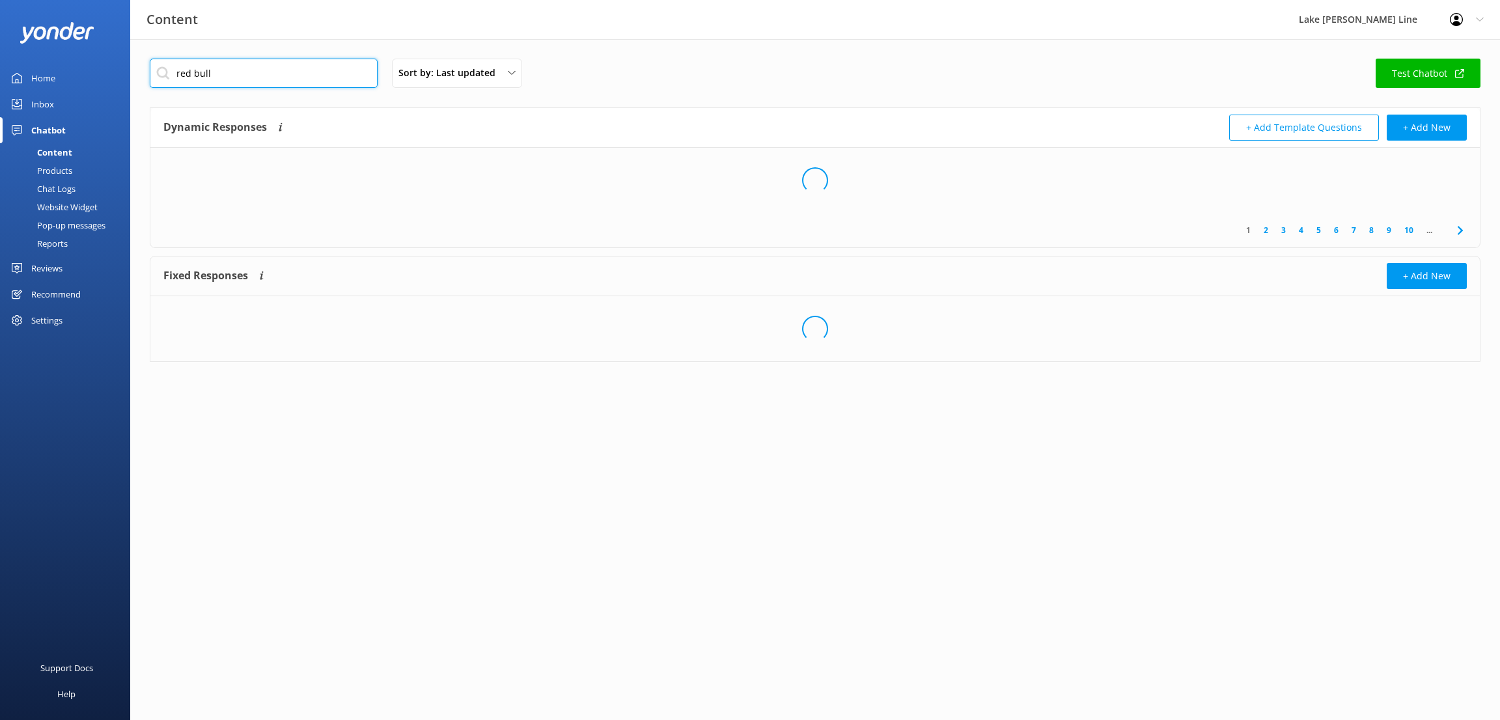
type input "red bull"
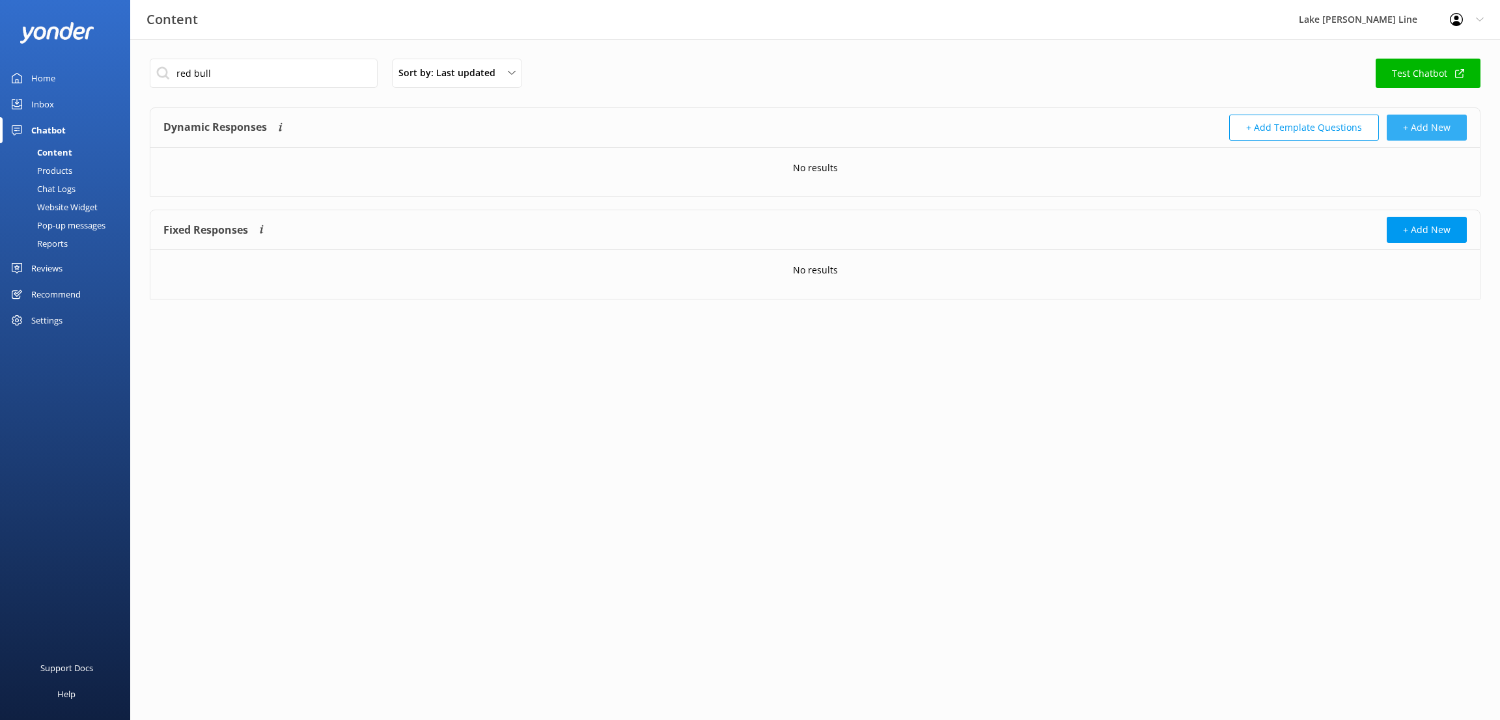
click at [1423, 128] on button "+ Add New" at bounding box center [1426, 128] width 80 height 26
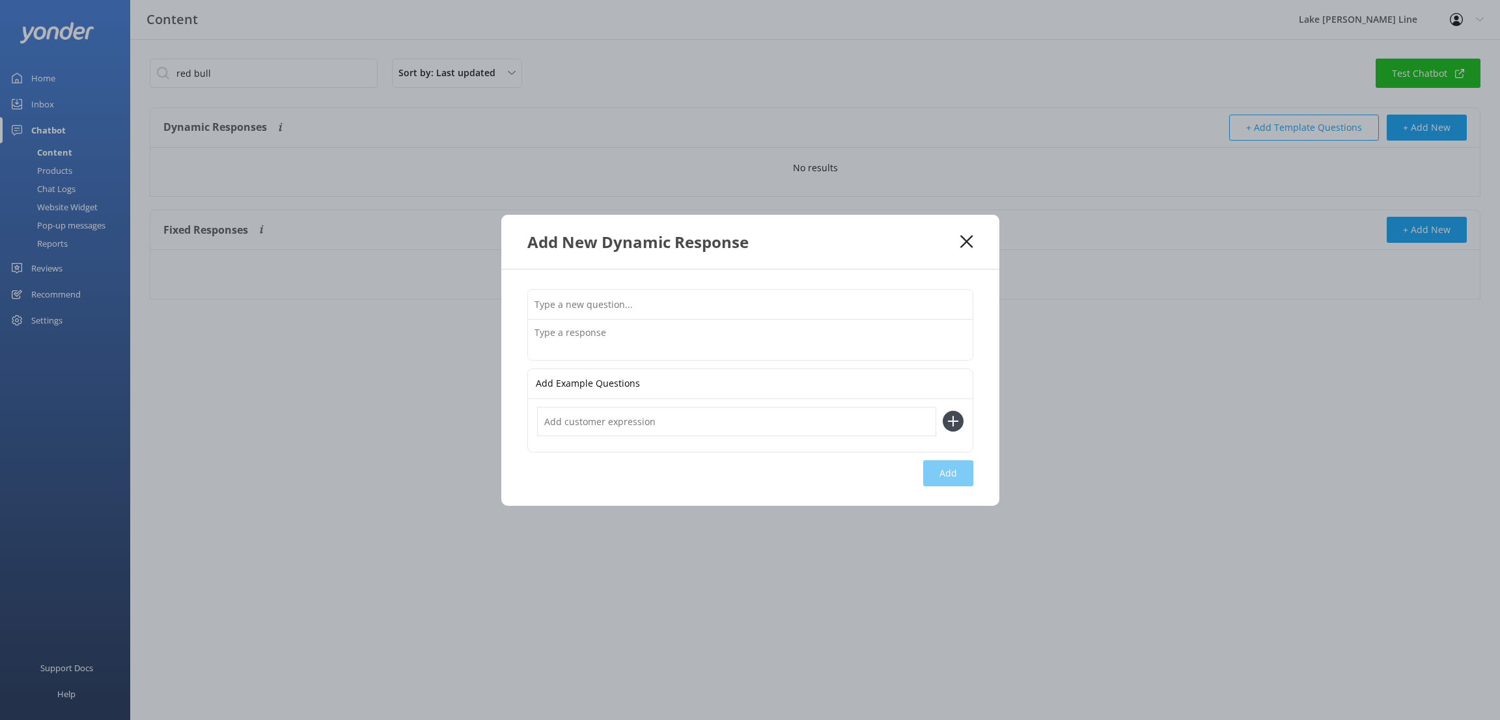
click at [542, 294] on input "text" at bounding box center [750, 304] width 445 height 29
type input "How do I attend the Red Bull event?"
click at [651, 421] on input "text" at bounding box center [736, 421] width 399 height 29
type input "h"
type input "Red Bull Rush Delivery"
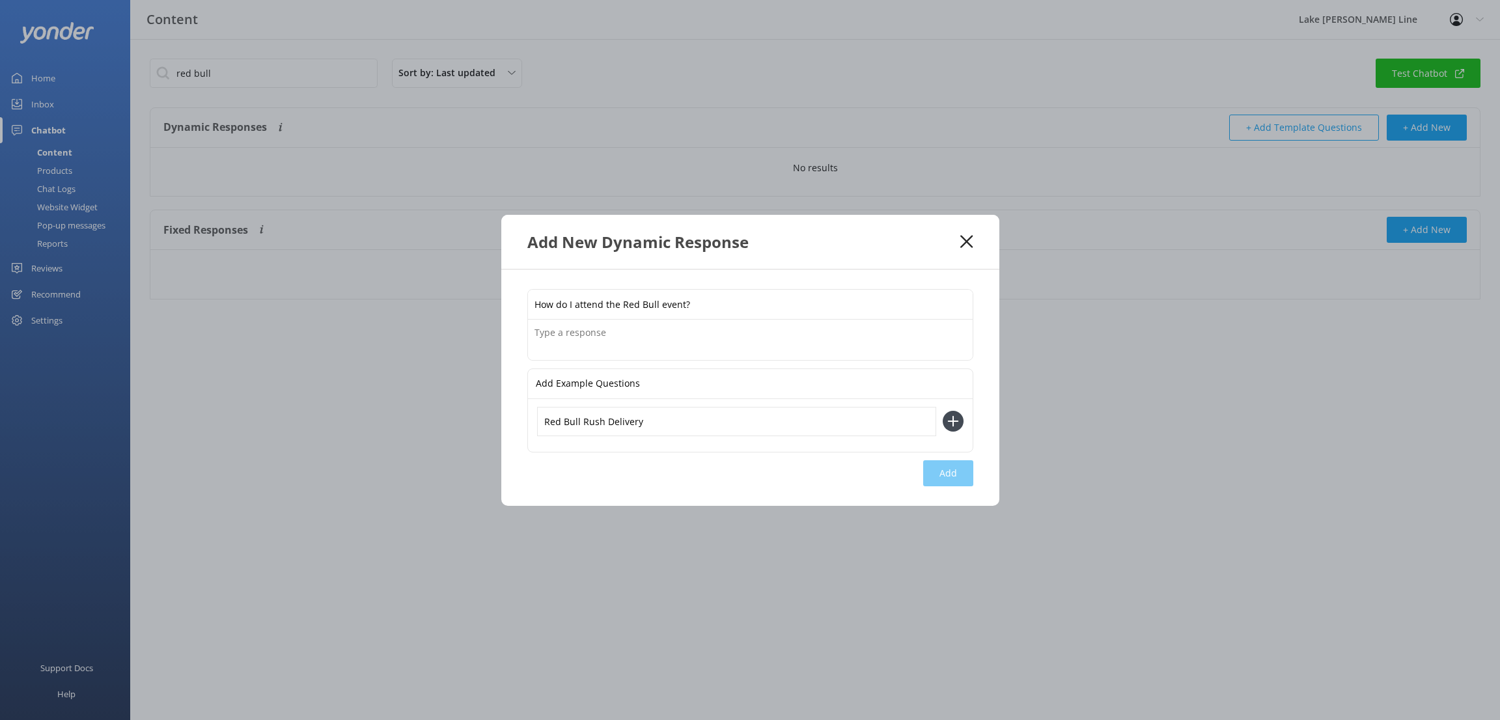
click at [954, 415] on icon at bounding box center [952, 421] width 21 height 21
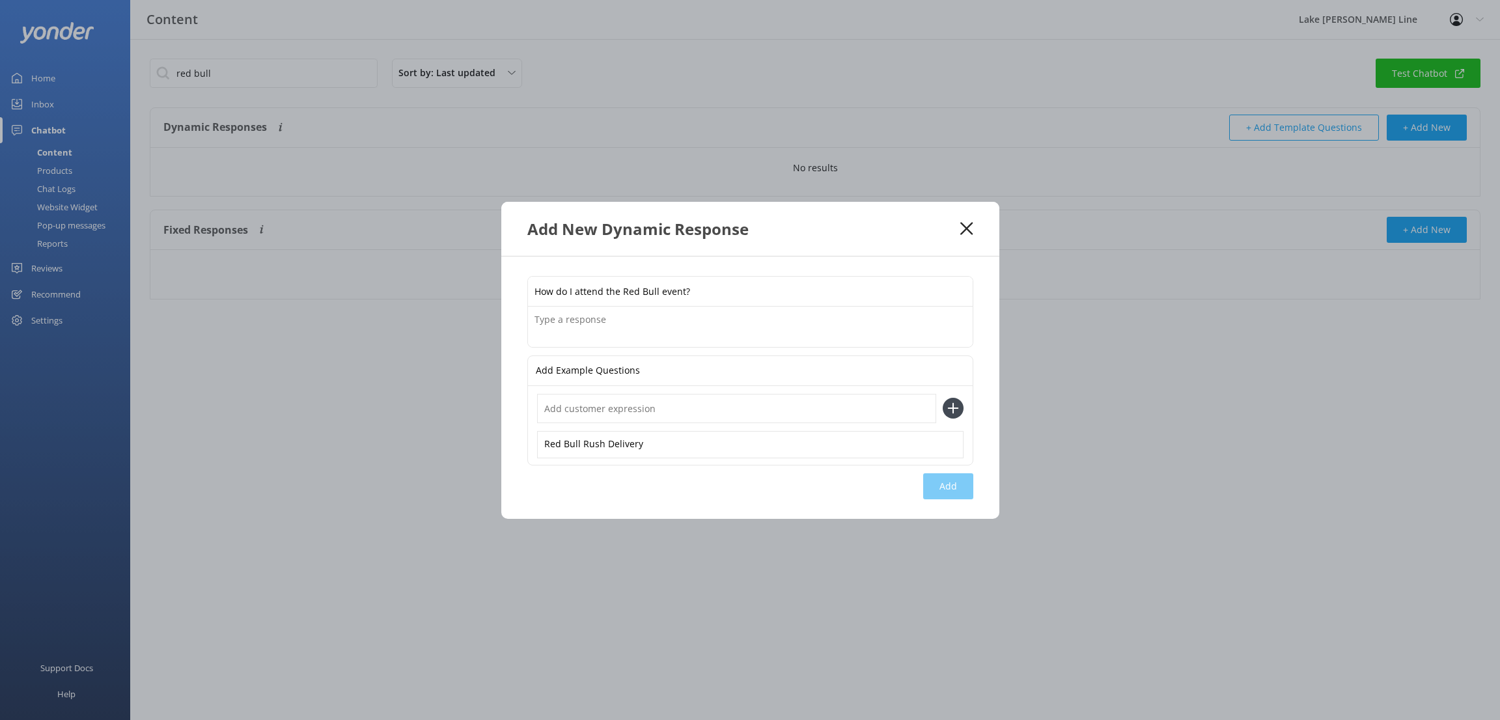
click at [553, 408] on input "text" at bounding box center [736, 408] width 399 height 29
type input "Red Bull event"
click at [946, 407] on icon at bounding box center [952, 408] width 21 height 21
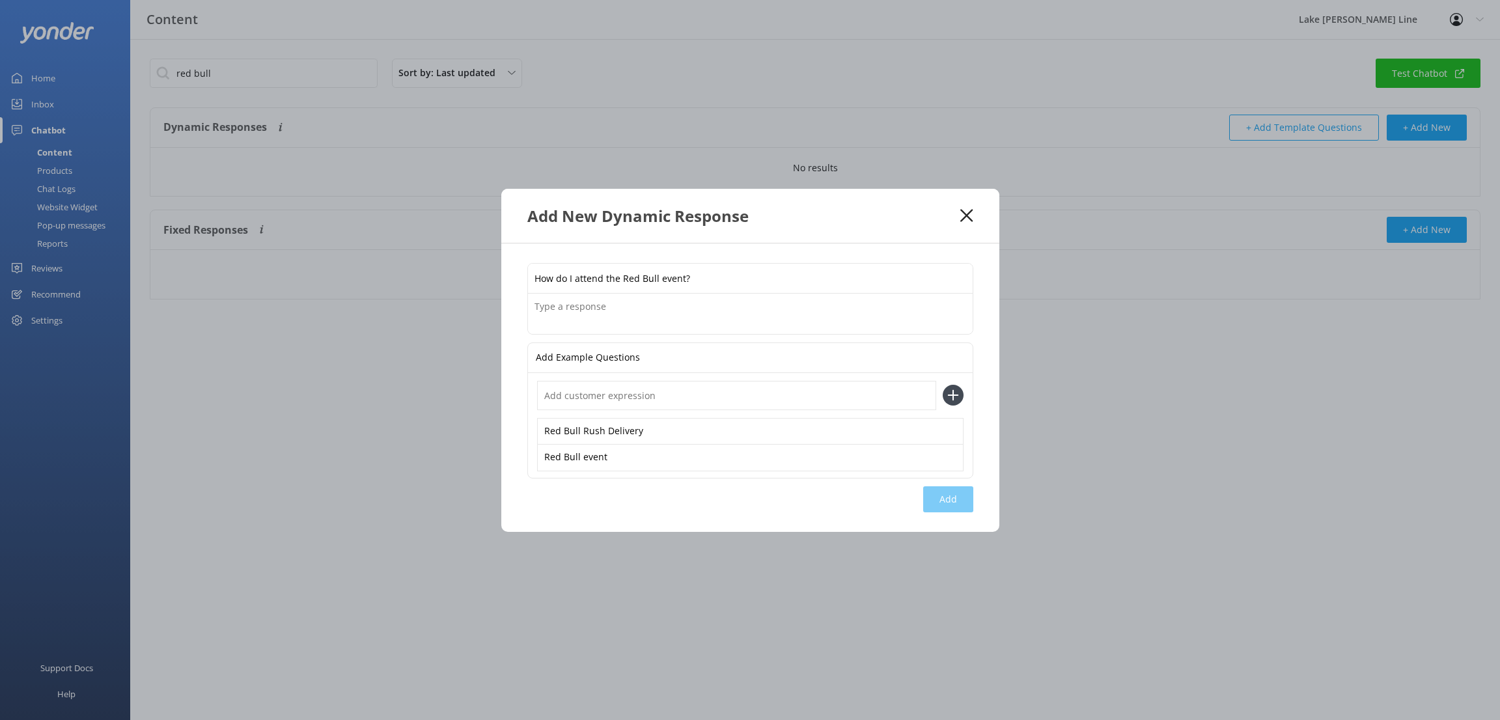
click at [573, 387] on input "text" at bounding box center [736, 395] width 399 height 29
type input "Red Bull"
click at [954, 396] on icon at bounding box center [952, 395] width 21 height 21
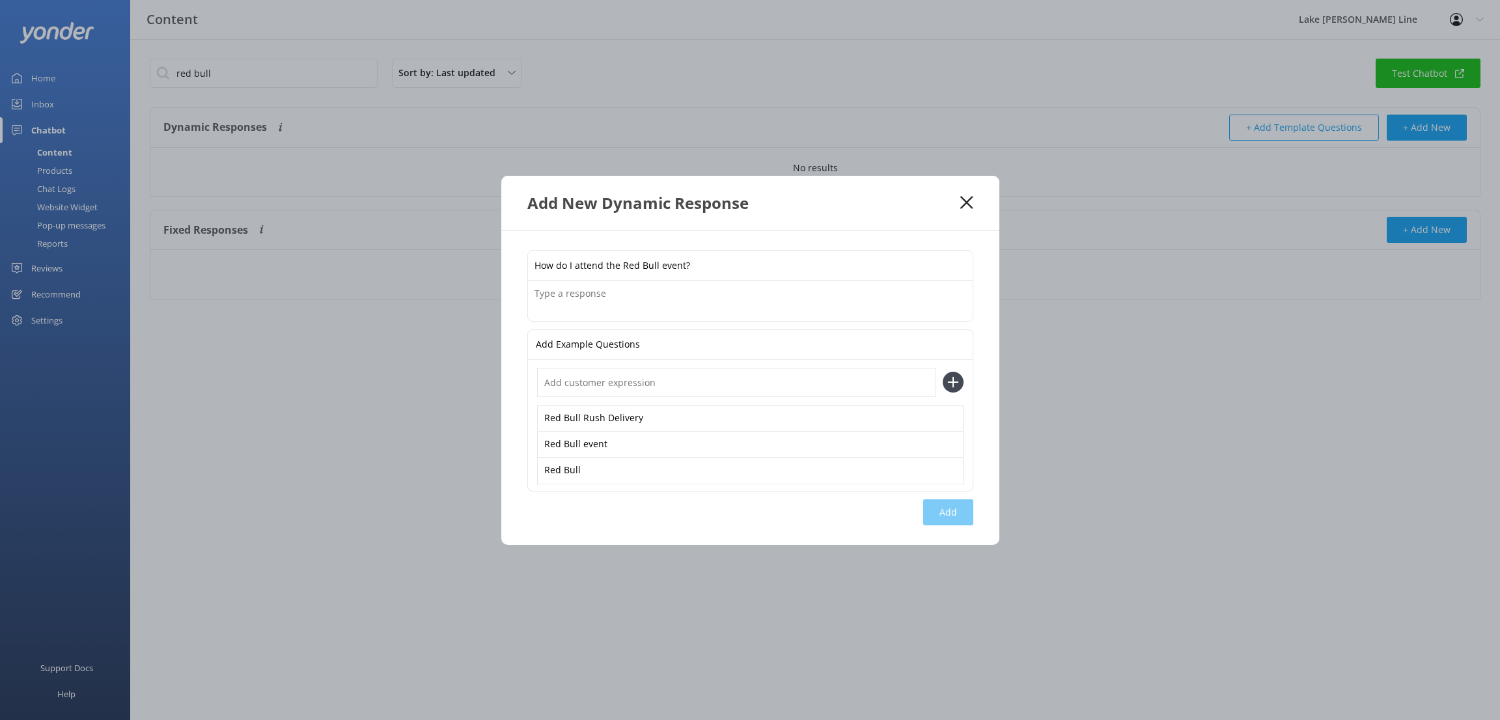
click at [688, 377] on input "text" at bounding box center [736, 382] width 399 height 29
type input "Red Bull Tour"
click at [662, 300] on textarea at bounding box center [750, 301] width 445 height 40
click at [618, 292] on textarea "We are excited to be partnering with Red Bull for the Red Bull Rush Delivery ev…" at bounding box center [750, 301] width 445 height 40
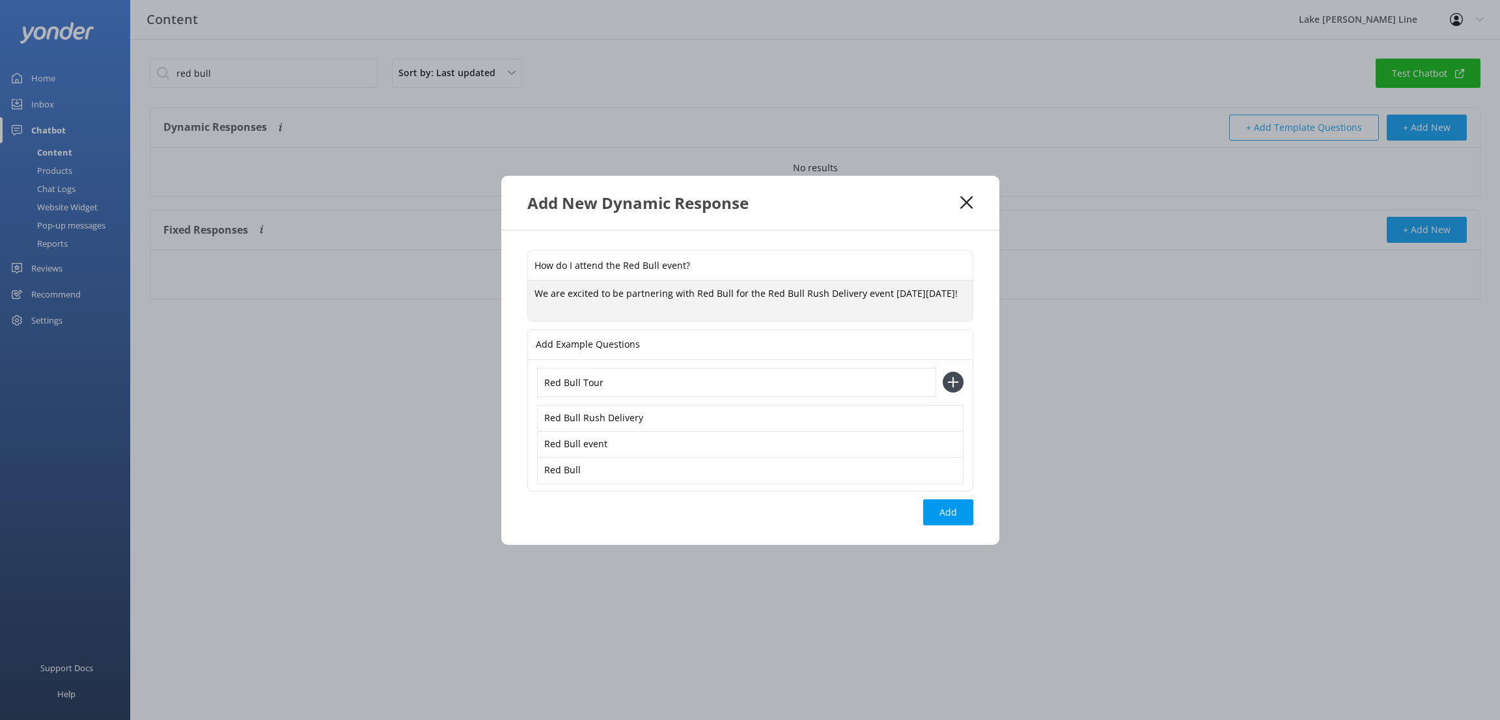
click at [615, 307] on textarea "We are excited to be partnering with Red Bull for the Red Bull Rush Delivery ev…" at bounding box center [750, 301] width 445 height 40
click at [661, 305] on textarea "We are excited to be partnering with Red Bull for the Red Bull Rush Delivery ev…" at bounding box center [750, 300] width 445 height 41
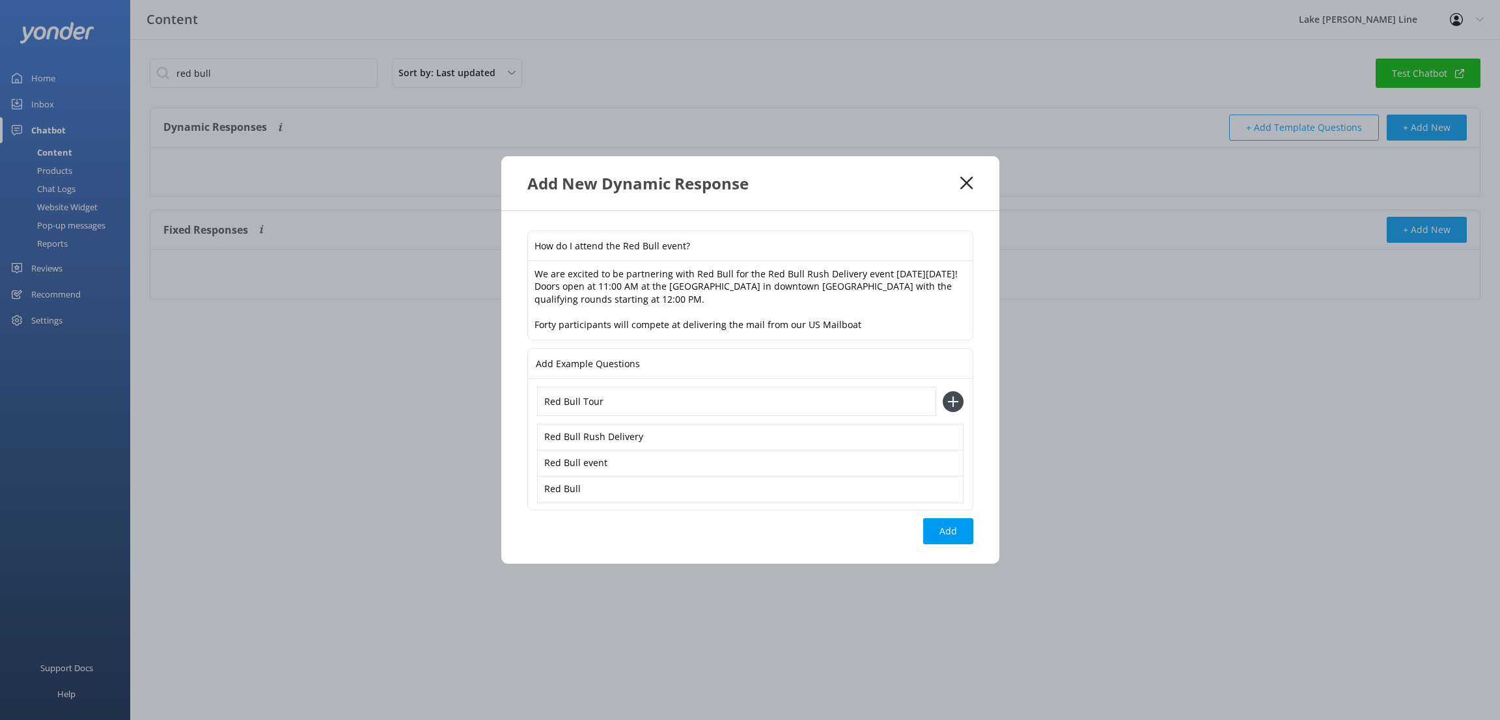
click at [847, 318] on textarea "We are excited to be partnering with Red Bull for the Red Bull Rush Delivery ev…" at bounding box center [750, 300] width 445 height 79
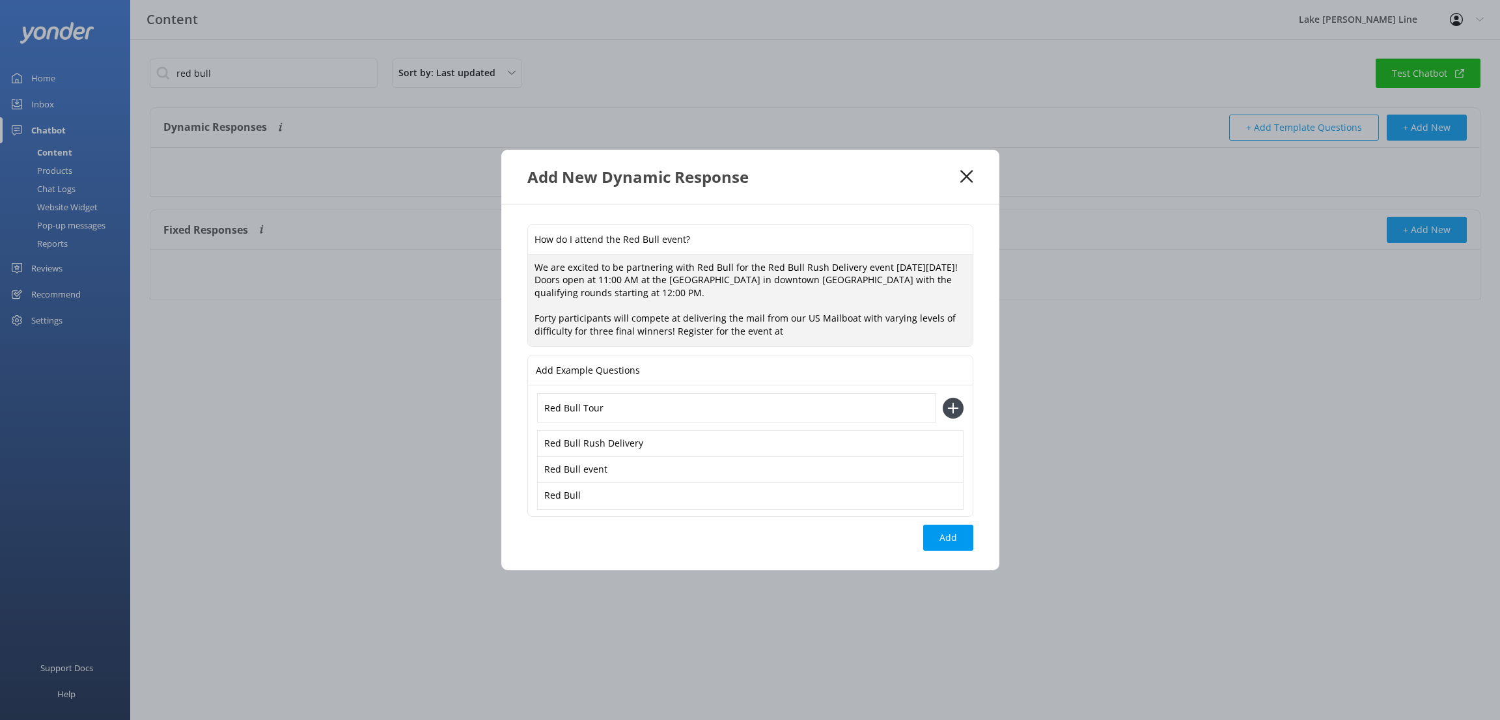
click at [817, 331] on textarea "We are excited to be partnering with Red Bull for the Red Bull Rush Delivery ev…" at bounding box center [750, 300] width 445 height 92
paste textarea "[URL][DOMAIN_NAME]"
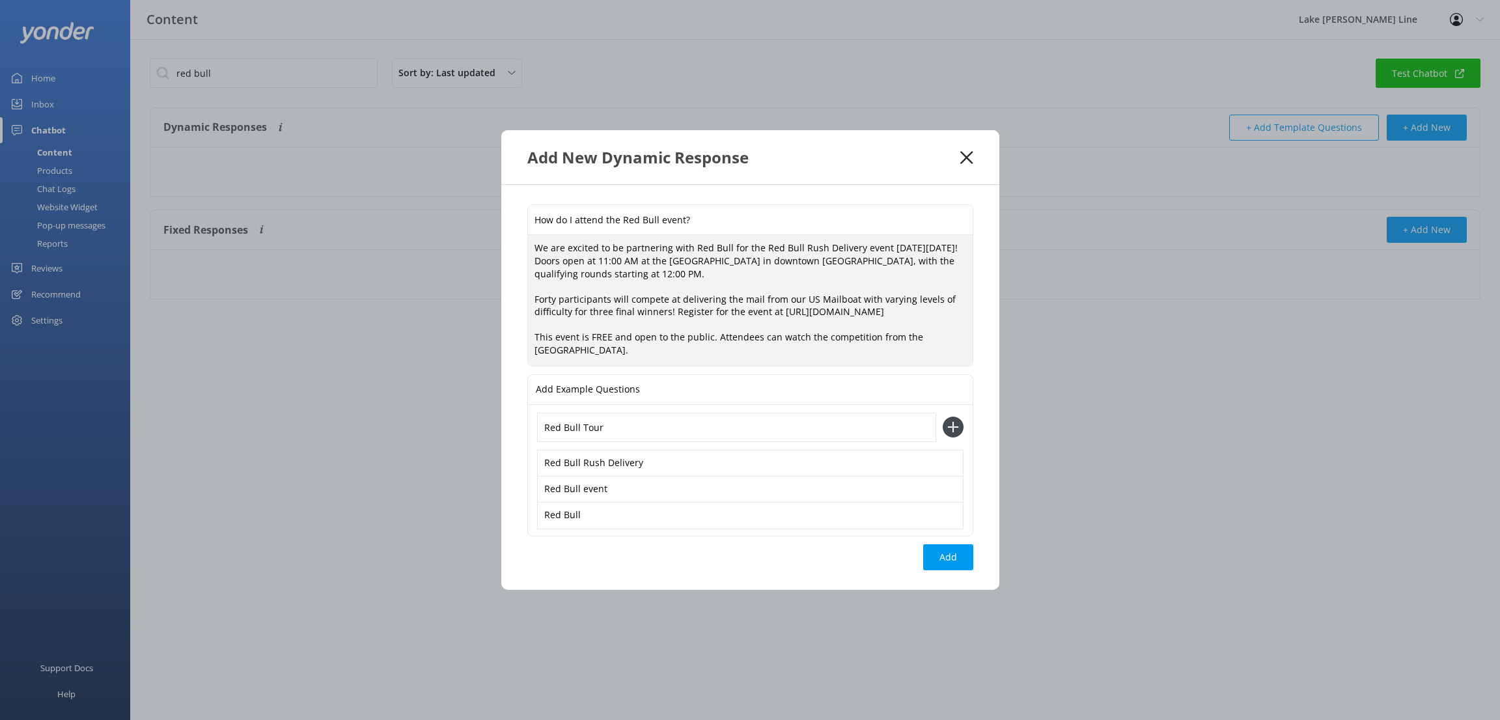
paste textarea "in delivering the mail from our US Mailboat with varying levels of difficulty f…"
click at [705, 344] on textarea "We are excited to be partnering with Red Bull for the Red Bull Rush Delivery ev…" at bounding box center [750, 300] width 445 height 130
click at [778, 305] on textarea "We are excited to be partnering with Red Bull for the Red Bull Rush Delivery ev…" at bounding box center [750, 300] width 445 height 130
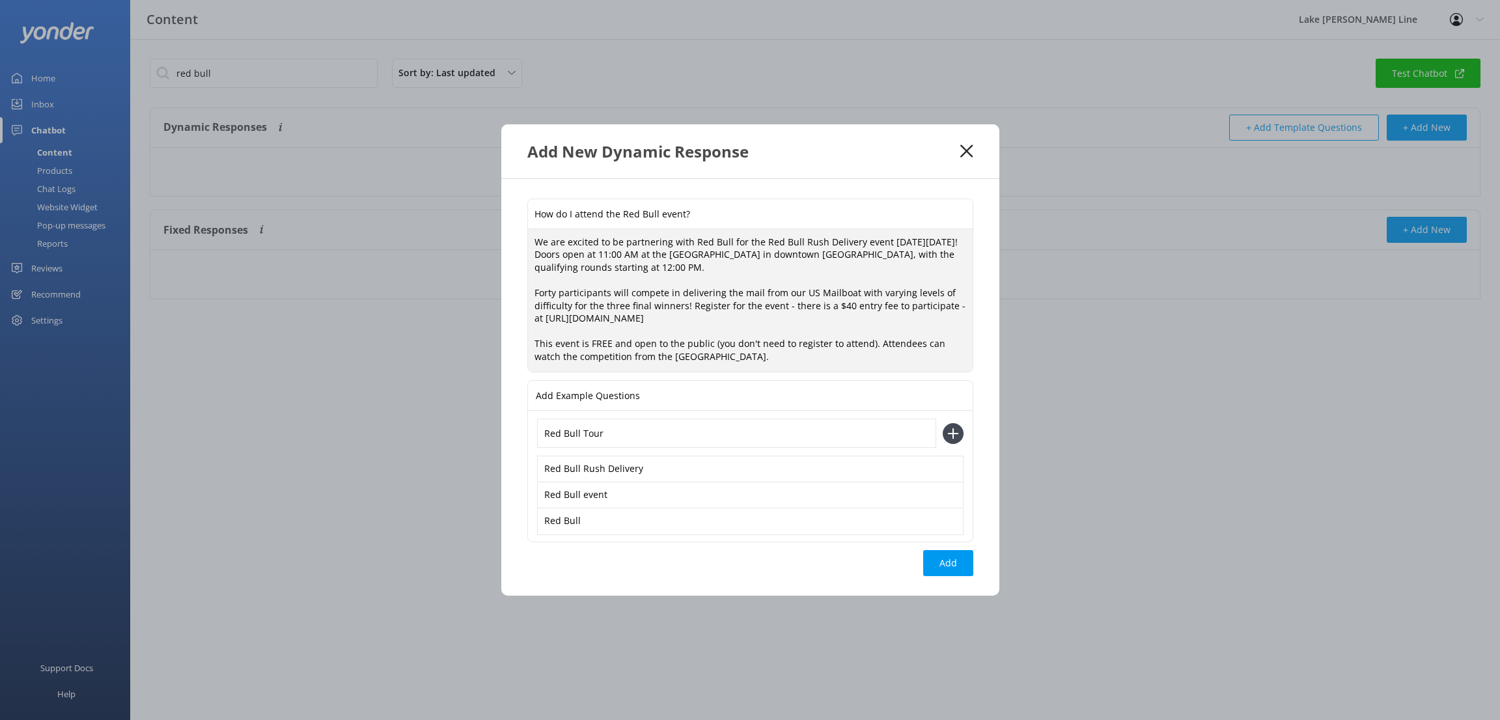
click at [826, 269] on textarea "We are excited to be partnering with Red Bull for the Red Bull Rush Delivery ev…" at bounding box center [750, 300] width 445 height 143
type textarea "We are excited to be partnering with Red Bull for the Red Bull Rush Delivery ev…"
click at [950, 562] on button "Add" at bounding box center [948, 563] width 50 height 26
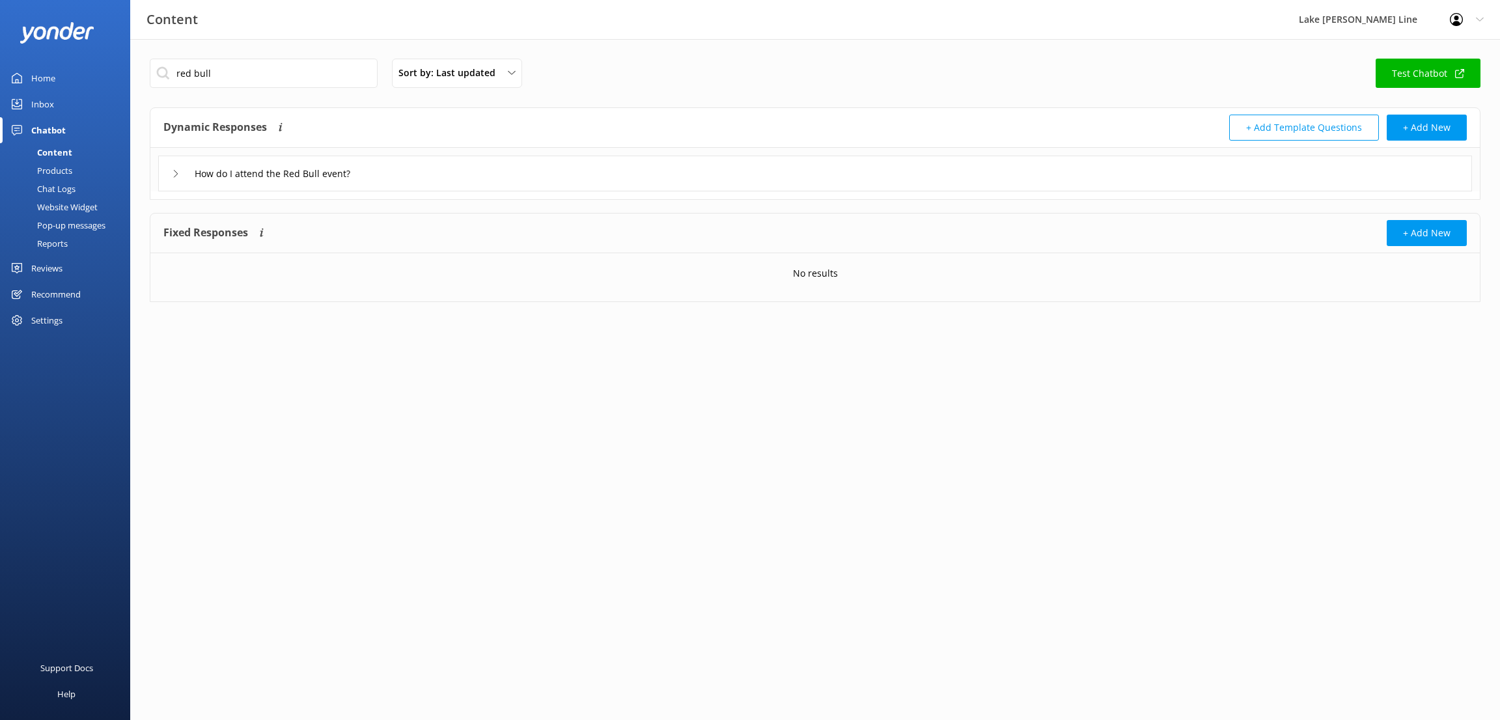
click at [61, 187] on div "Chat Logs" at bounding box center [42, 189] width 68 height 18
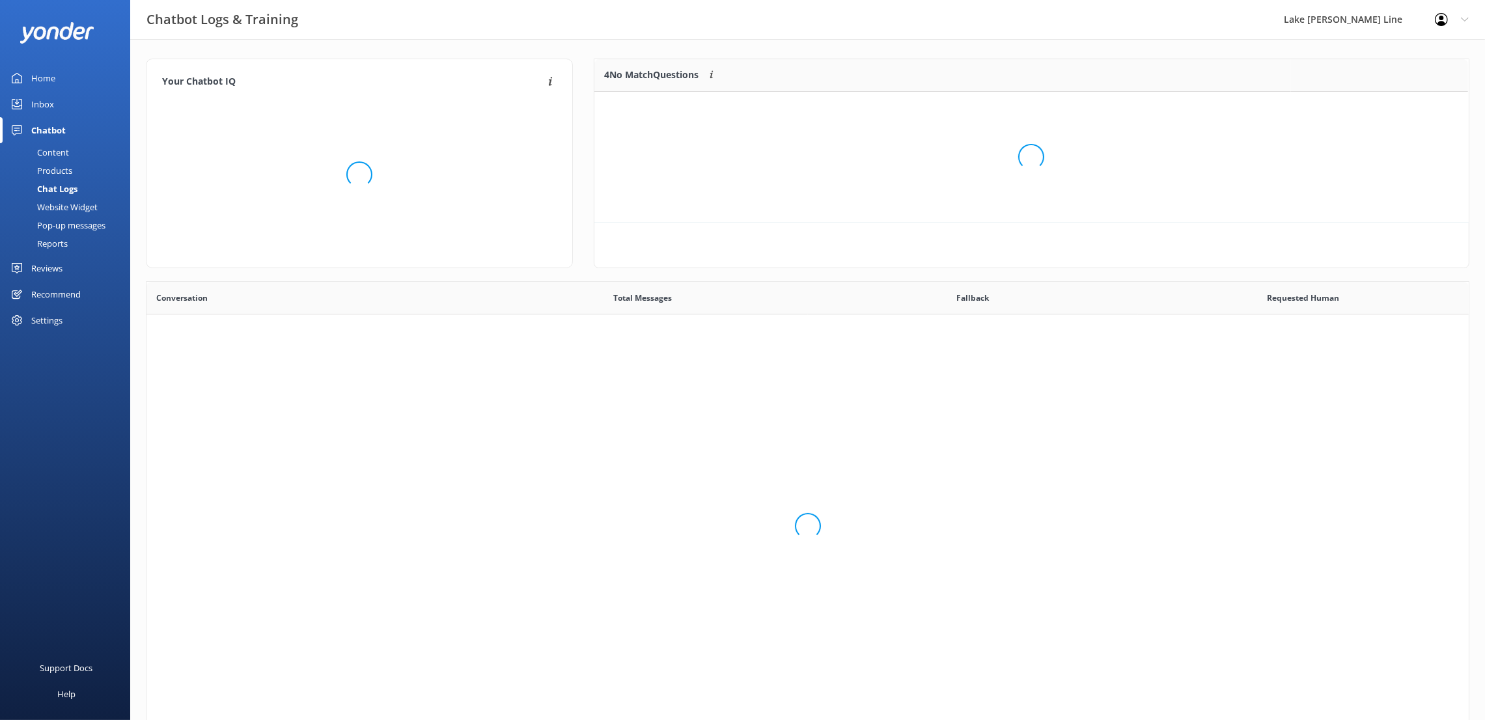
scroll to position [442, 1307]
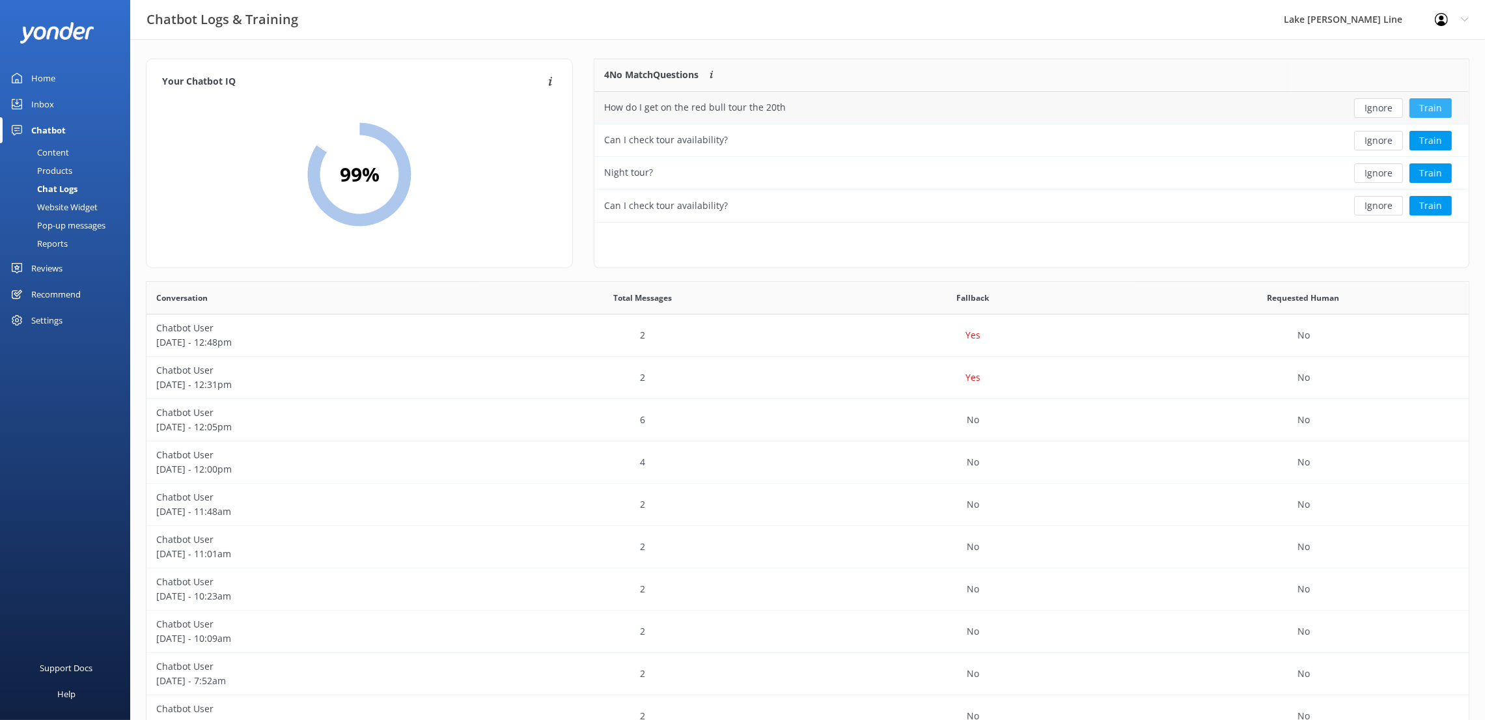
click at [1431, 107] on button "Train" at bounding box center [1430, 108] width 42 height 20
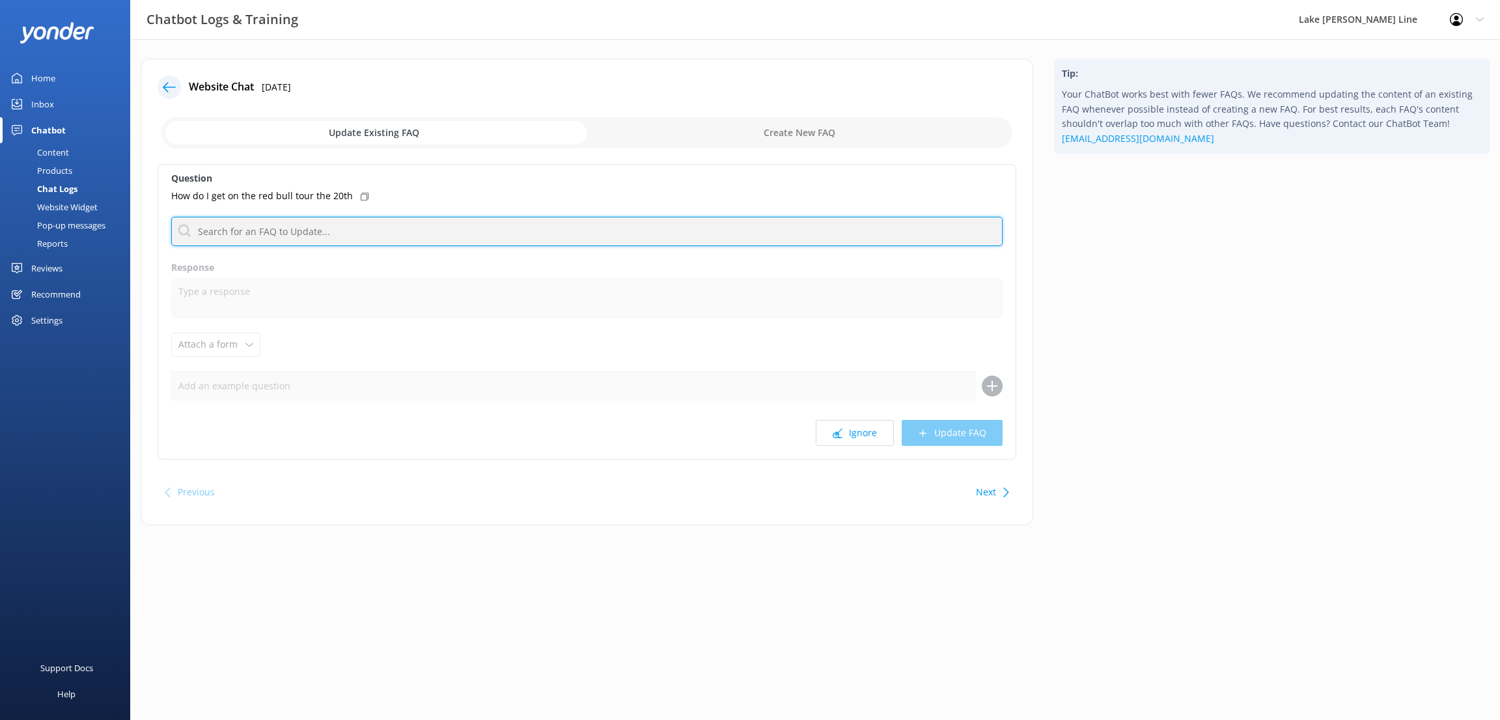
click at [288, 230] on input "text" at bounding box center [586, 231] width 831 height 29
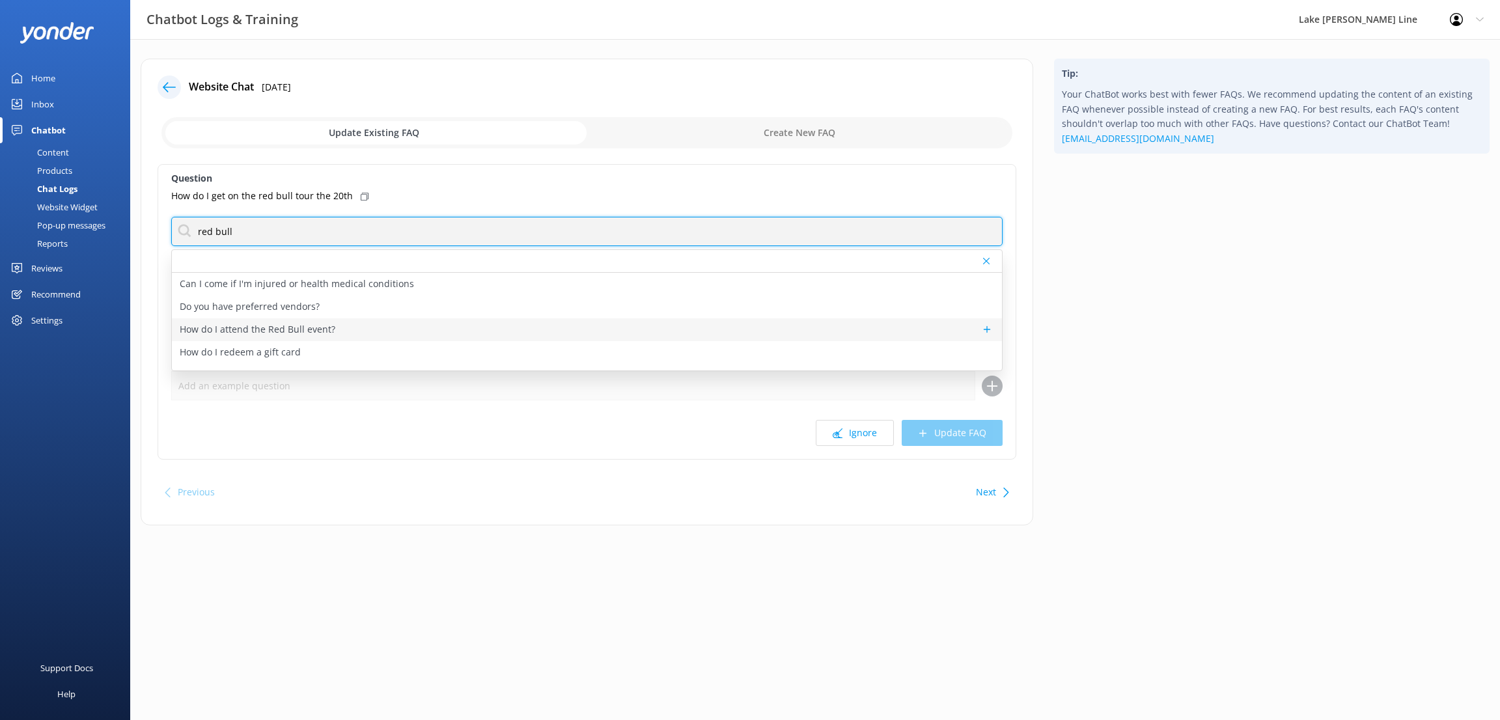
type input "red bull"
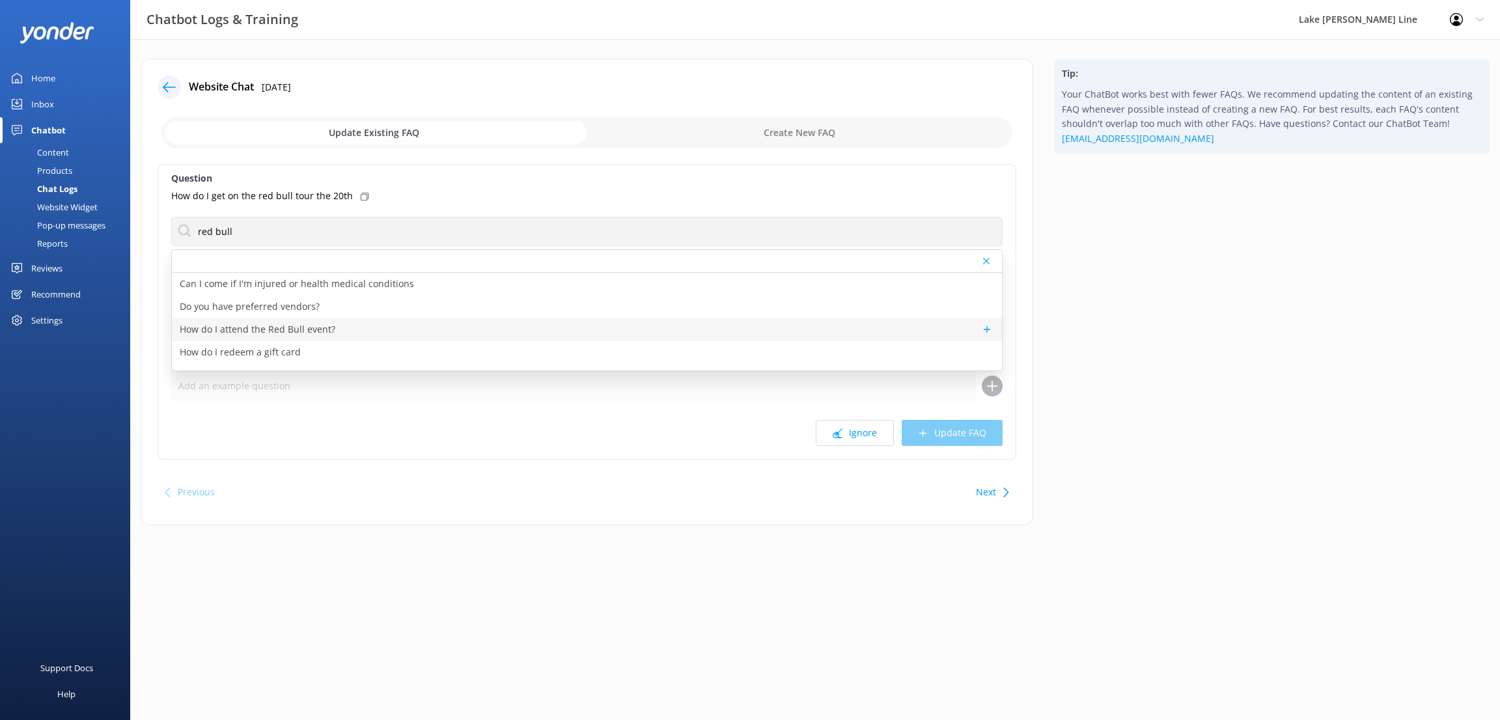
click at [304, 329] on p "How do I attend the Red Bull event?" at bounding box center [258, 329] width 156 height 14
type textarea "We are excited to be partnering with Red Bull for the Red Bull Rush Delivery ev…"
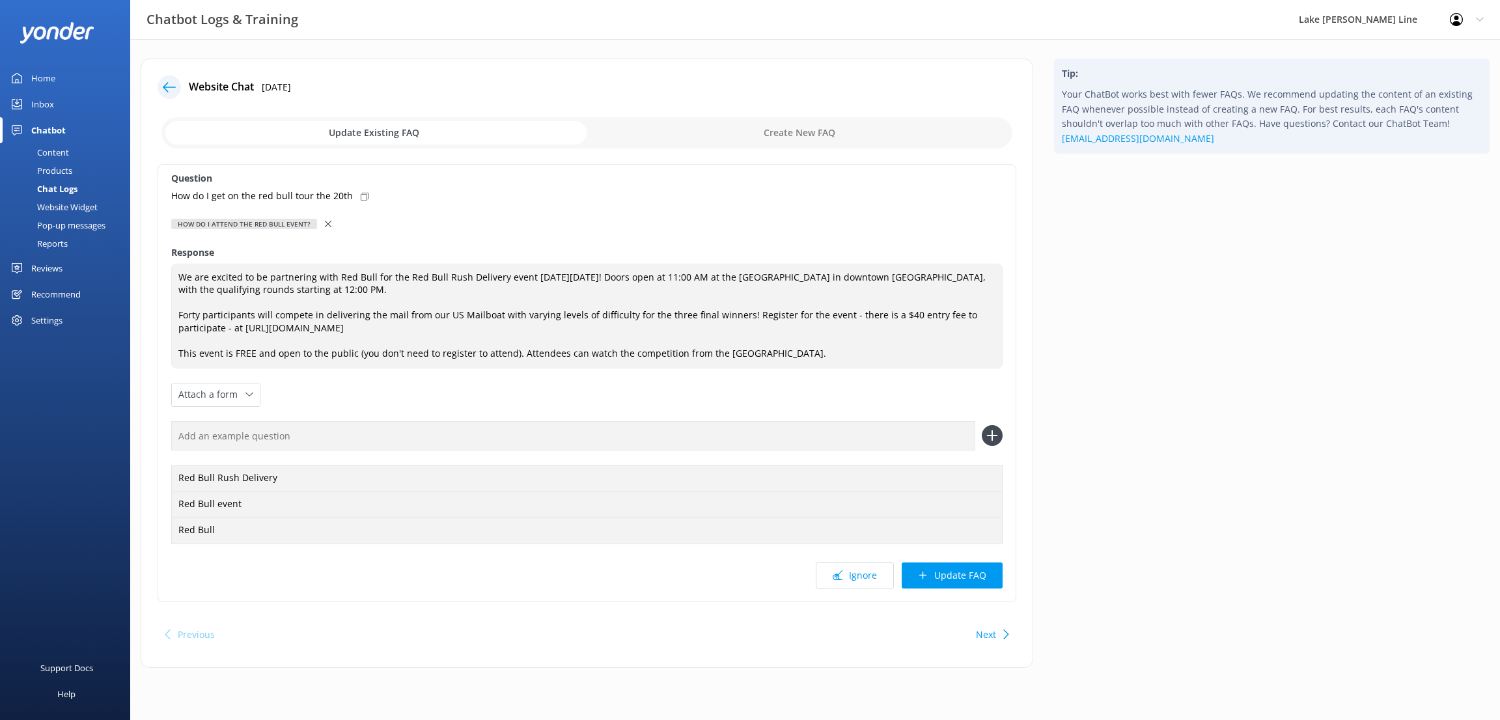
click at [946, 571] on button "Update FAQ" at bounding box center [951, 575] width 101 height 26
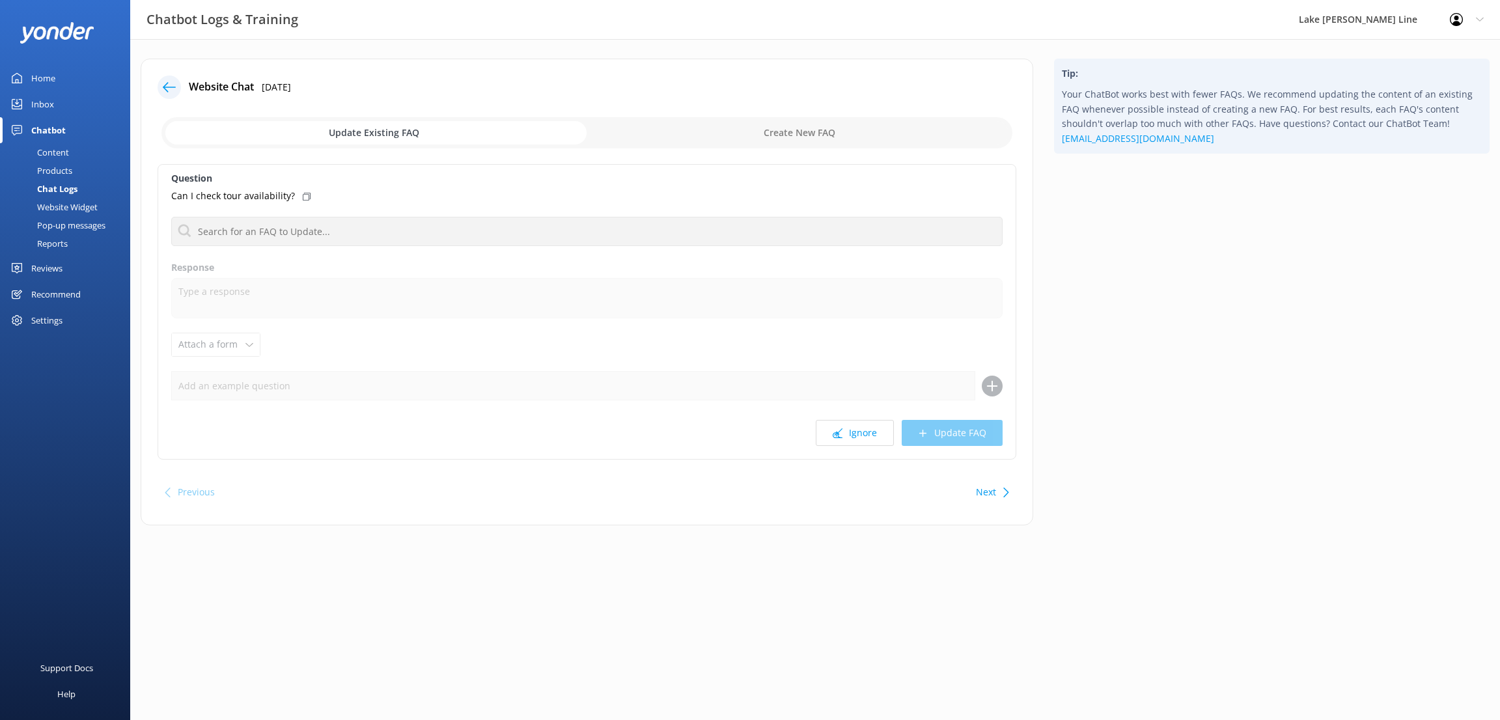
click at [57, 102] on link "Inbox" at bounding box center [65, 104] width 130 height 26
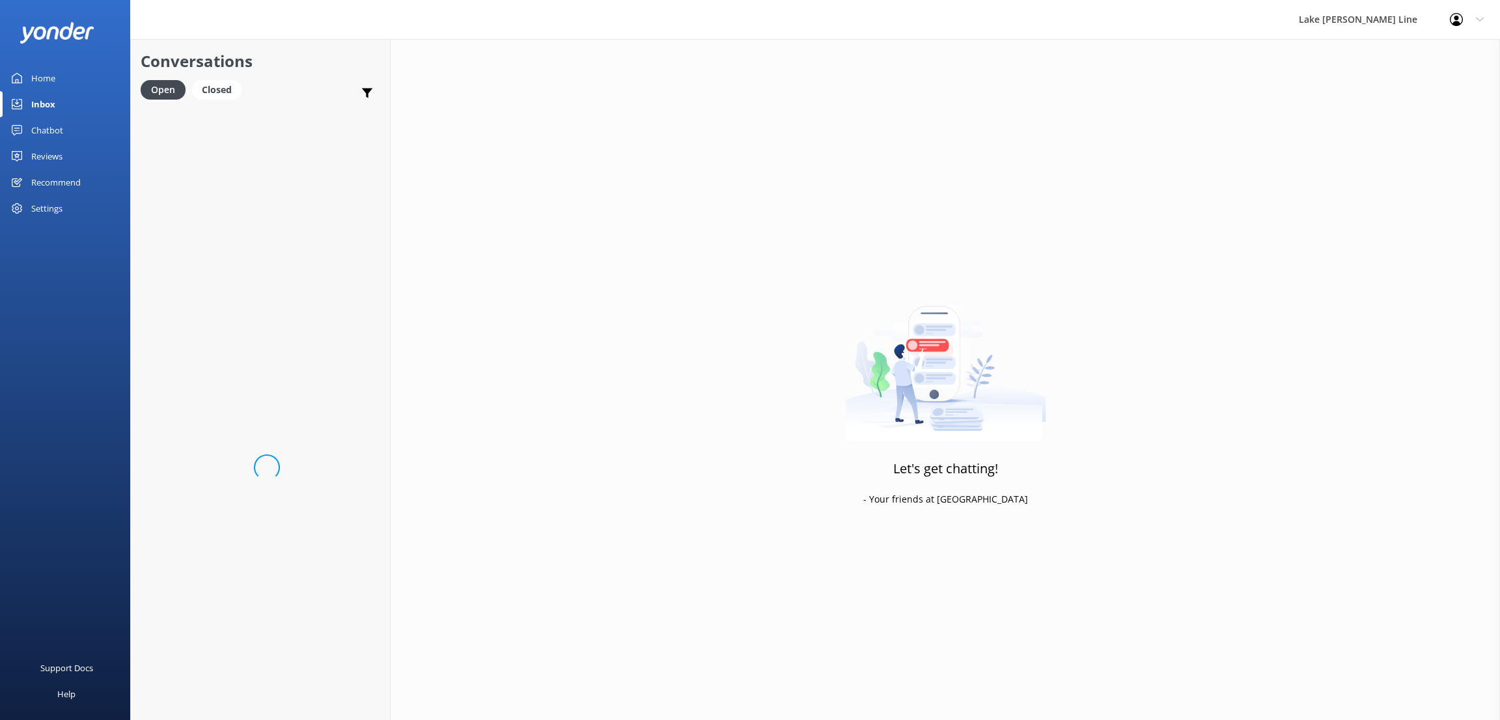
click at [50, 74] on div "Home" at bounding box center [43, 78] width 24 height 26
